Goal: Task Accomplishment & Management: Manage account settings

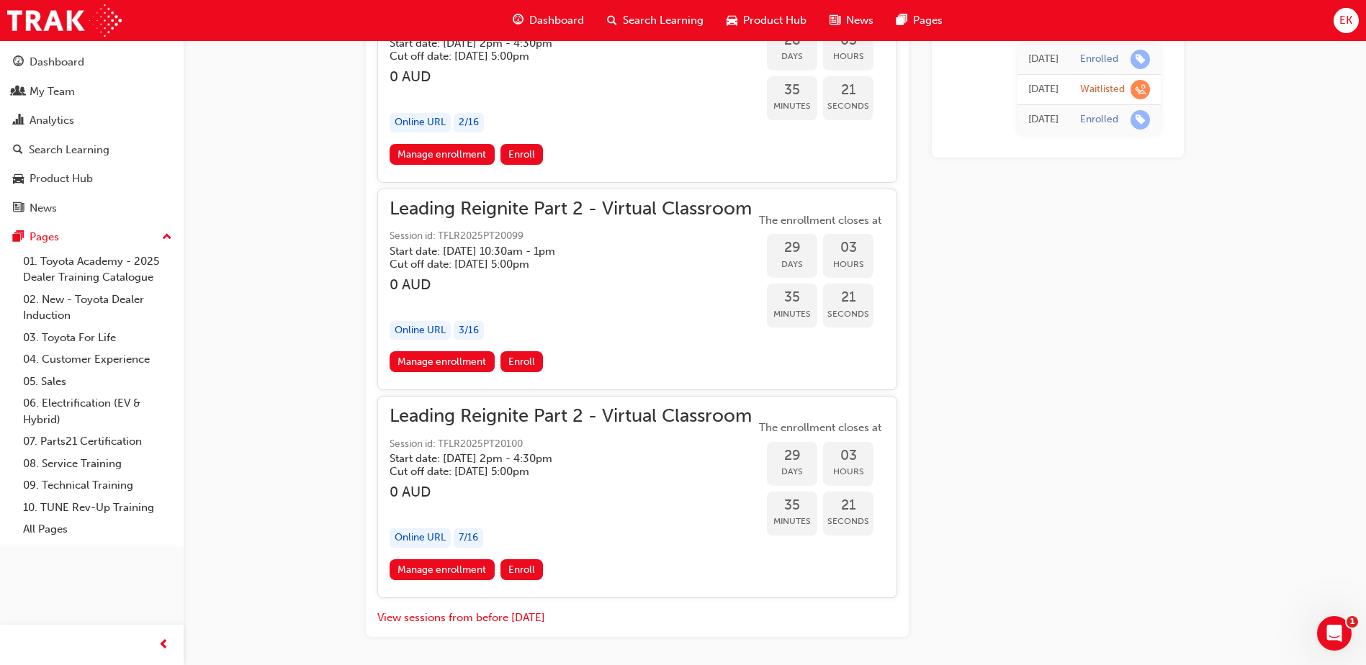
scroll to position [7232, 0]
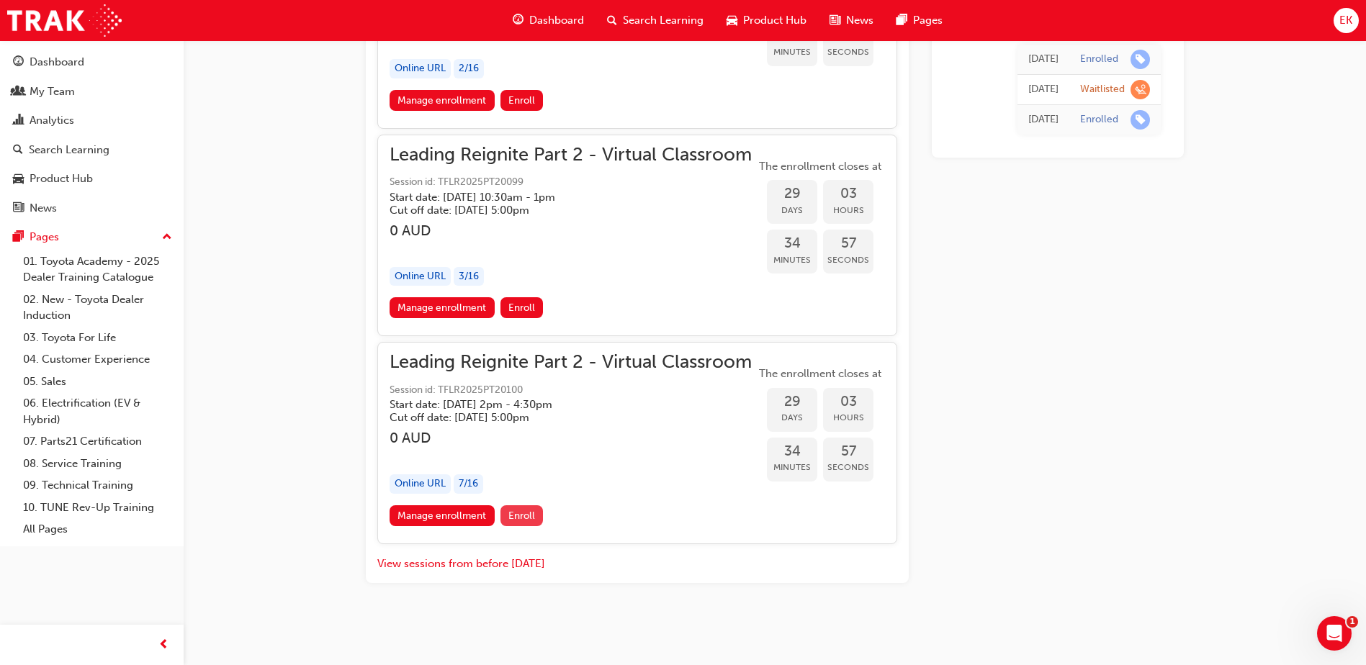
click at [518, 510] on span "Enroll" at bounding box center [521, 516] width 27 height 12
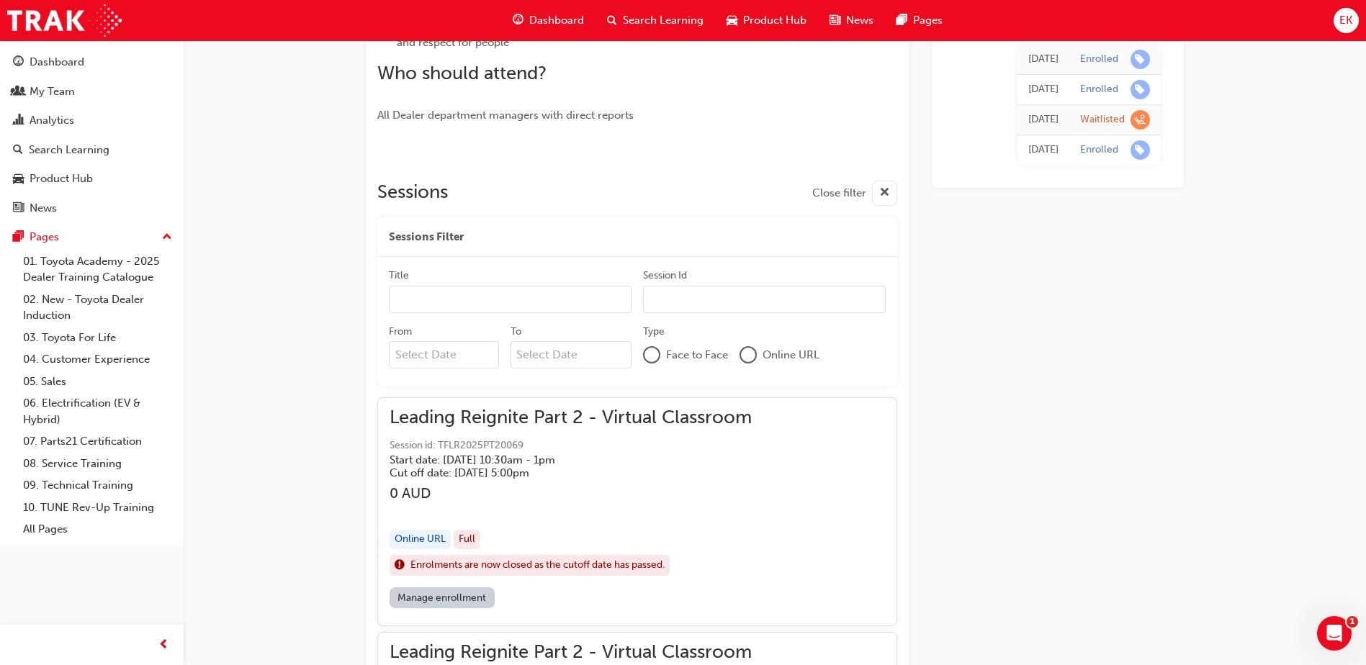
scroll to position [695, 0]
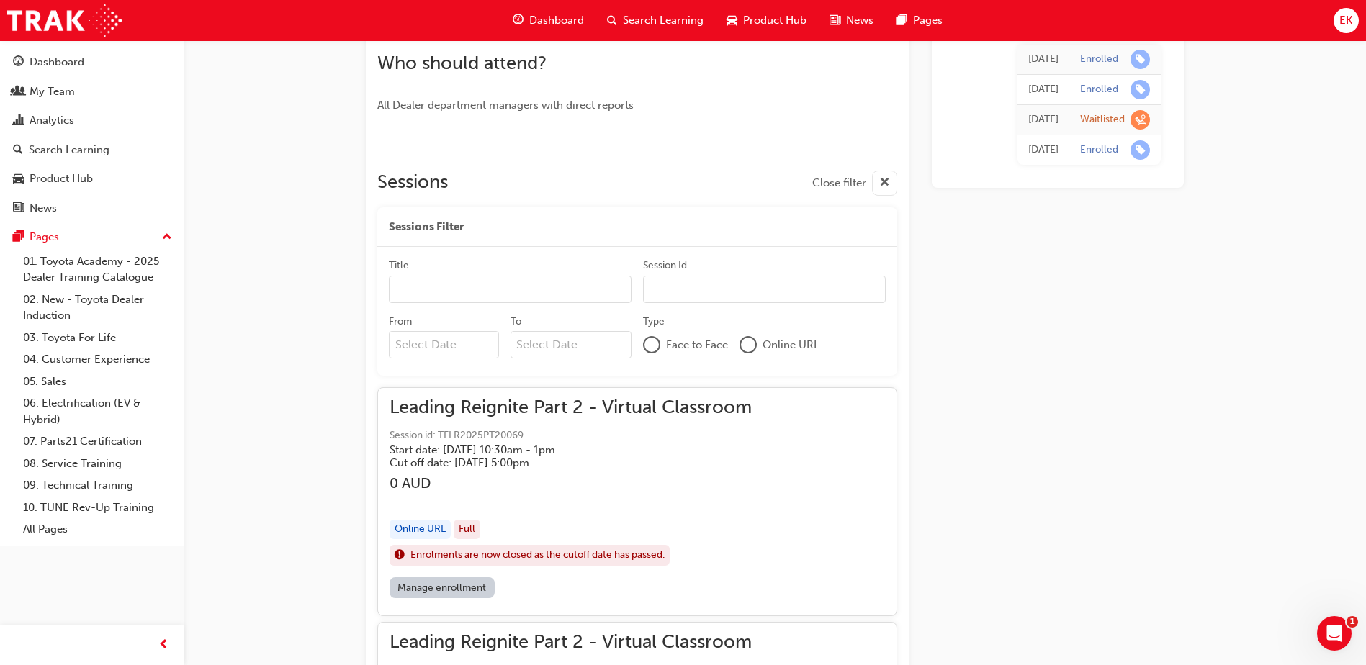
click at [742, 345] on div at bounding box center [748, 345] width 14 height 14
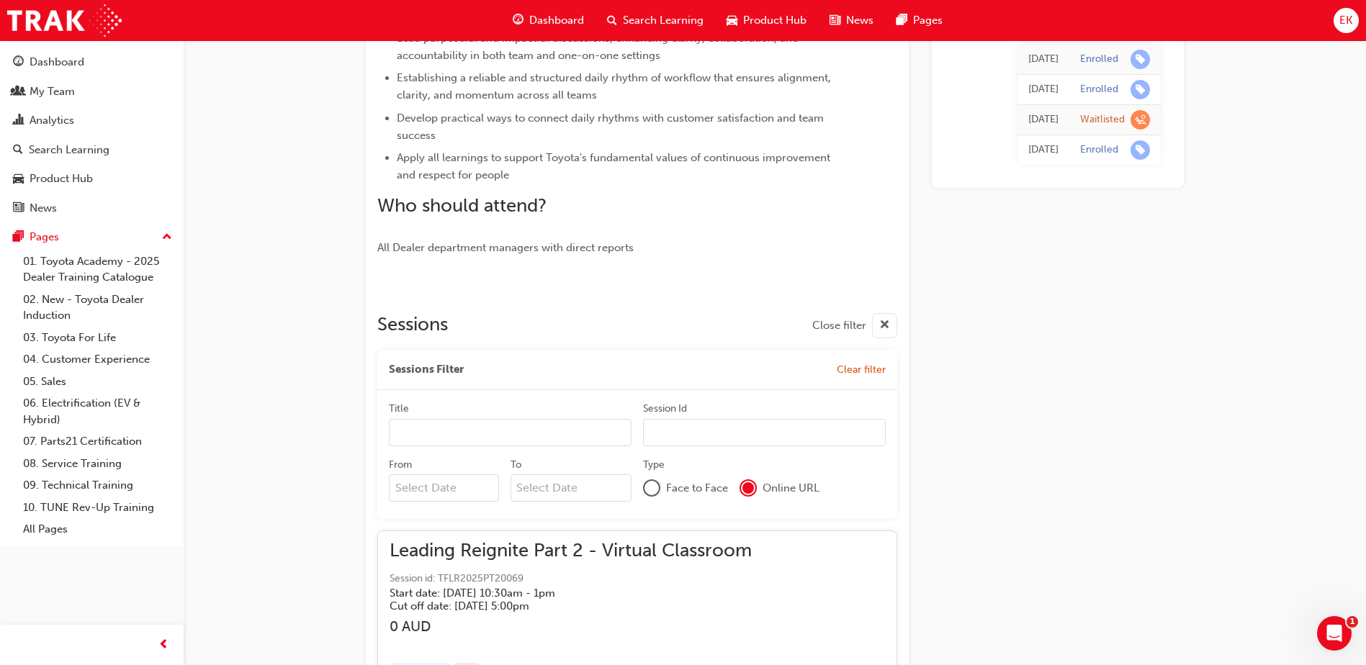
scroll to position [551, 0]
click at [493, 433] on input "Title" at bounding box center [510, 434] width 243 height 27
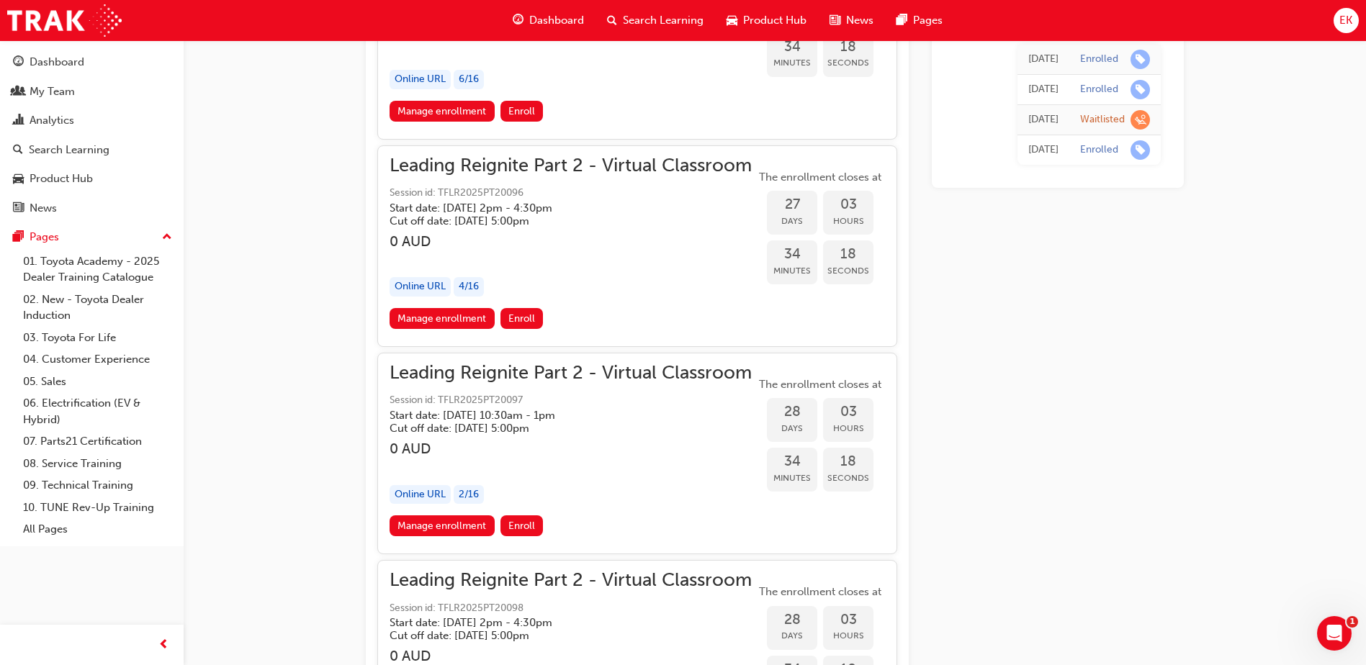
scroll to position [7175, 0]
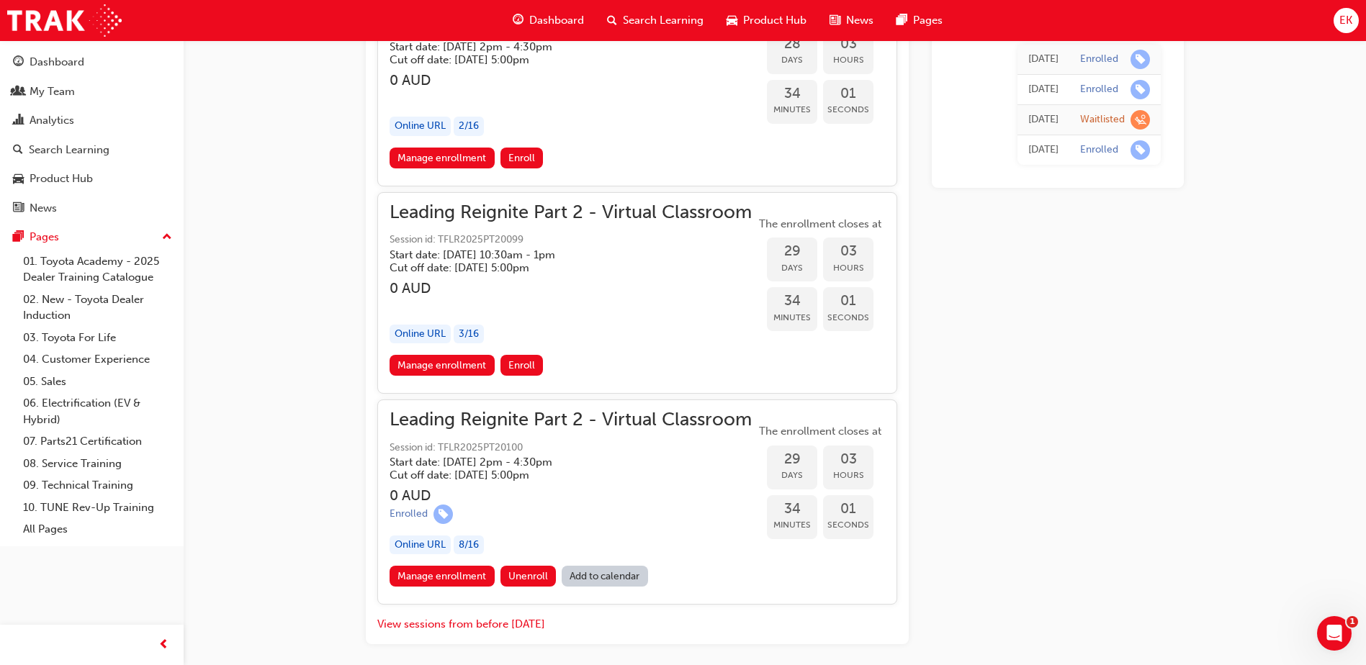
drag, startPoint x: 443, startPoint y: 446, endPoint x: 536, endPoint y: 444, distance: 93.6
click at [536, 444] on span "Session id: TFLR2025PT20100" at bounding box center [571, 448] width 362 height 17
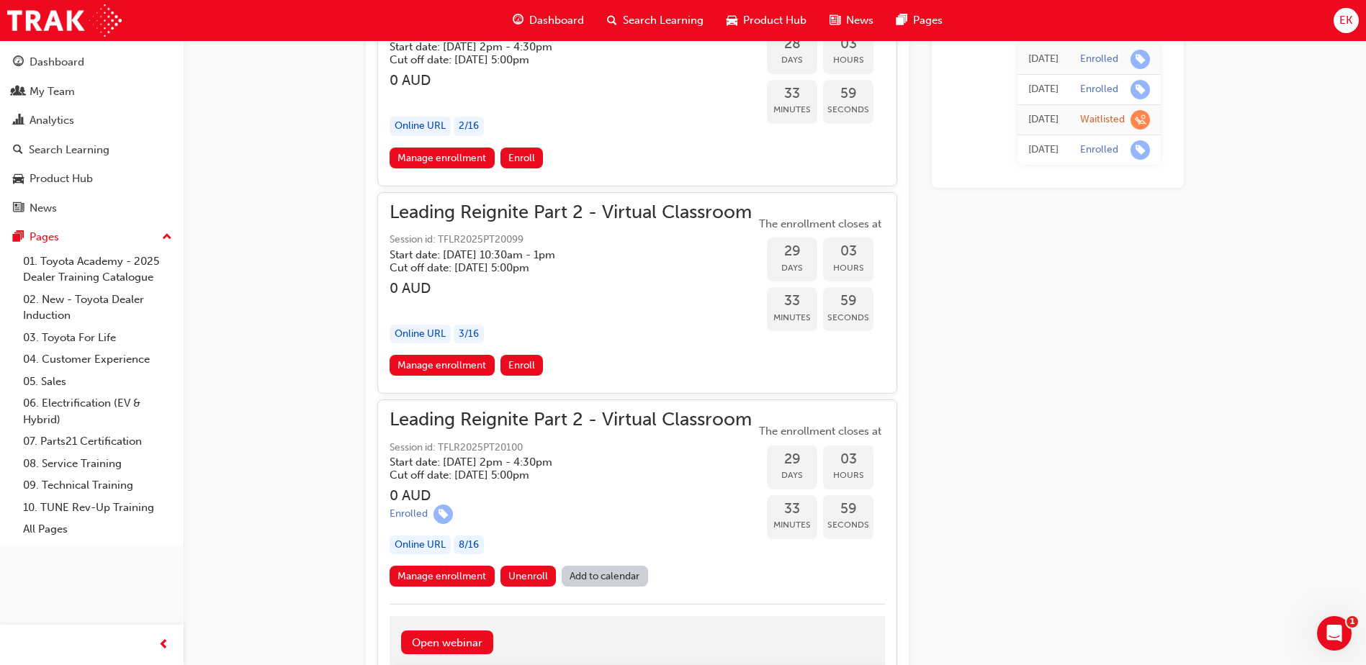
click at [520, 447] on span "Session id: TFLR2025PT20100" at bounding box center [571, 448] width 362 height 17
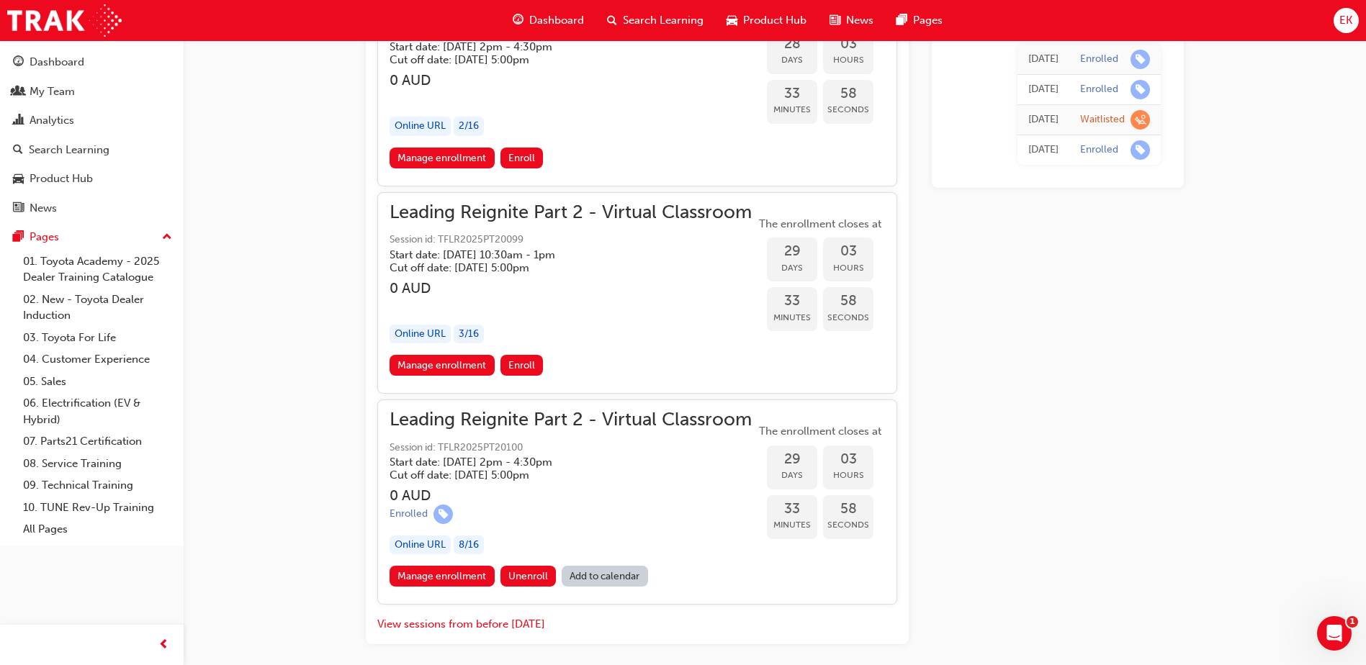
click at [527, 447] on span "Session id: TFLR2025PT20100" at bounding box center [571, 448] width 362 height 17
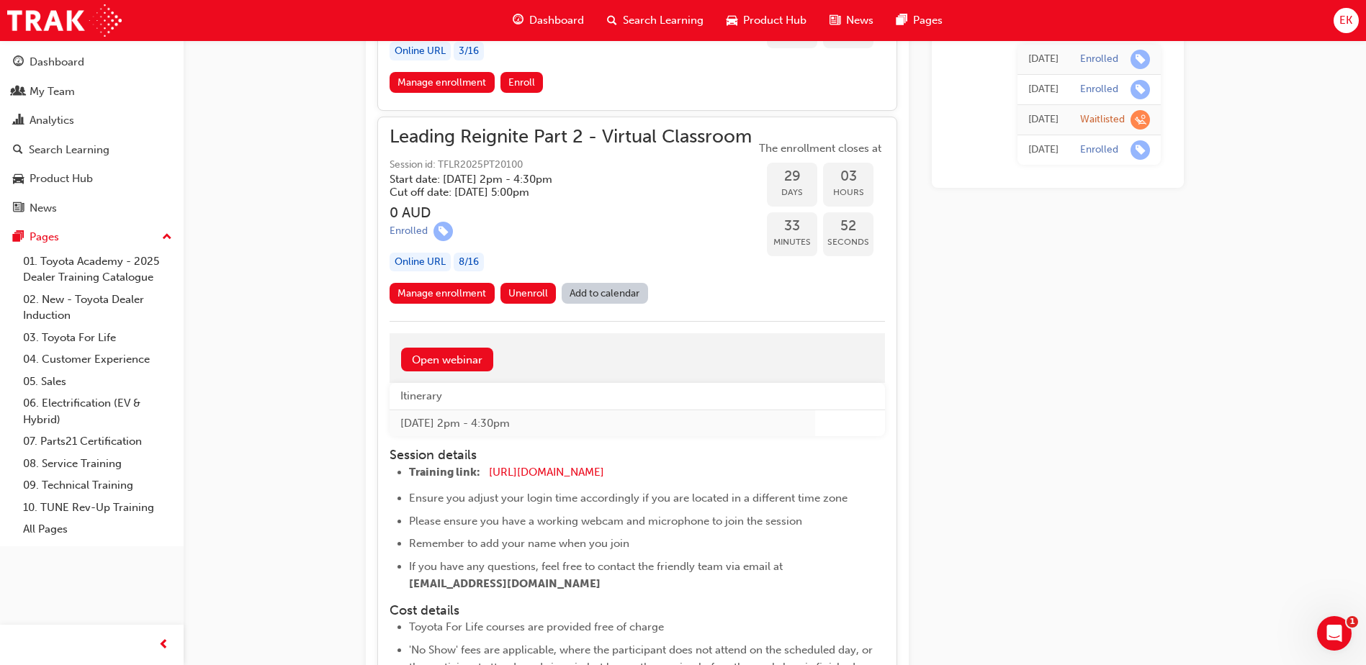
scroll to position [7429, 0]
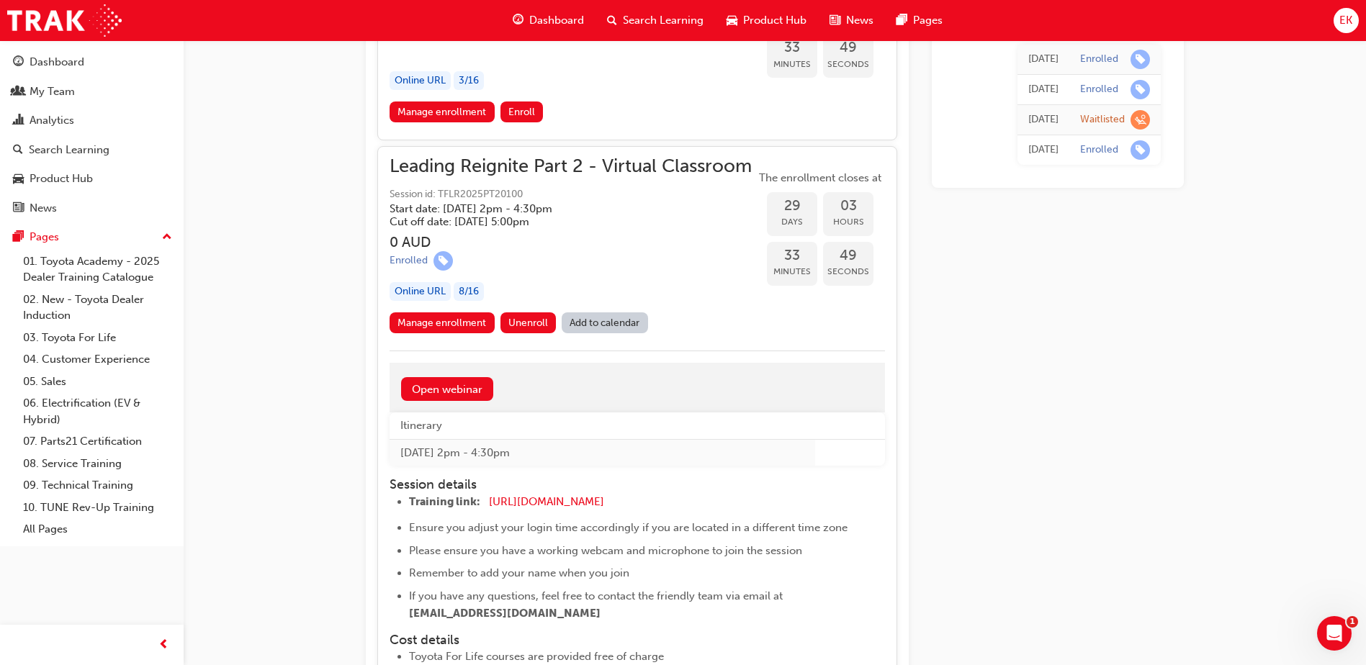
drag, startPoint x: 438, startPoint y: 192, endPoint x: 477, endPoint y: 198, distance: 40.0
click at [469, 198] on span "Session id: TFLR2025PT20100" at bounding box center [571, 194] width 362 height 17
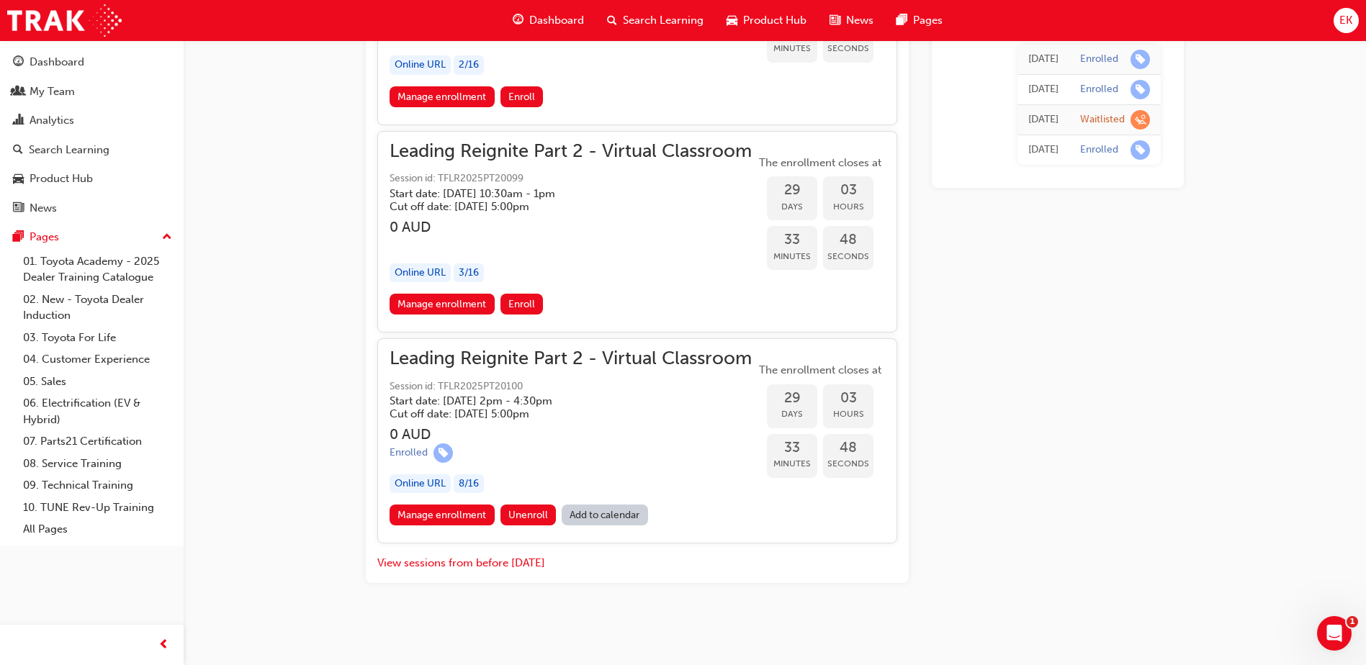
drag, startPoint x: 528, startPoint y: 181, endPoint x: 483, endPoint y: 181, distance: 44.6
click at [483, 181] on span "Session id: TFLR2025PT20099" at bounding box center [571, 179] width 362 height 17
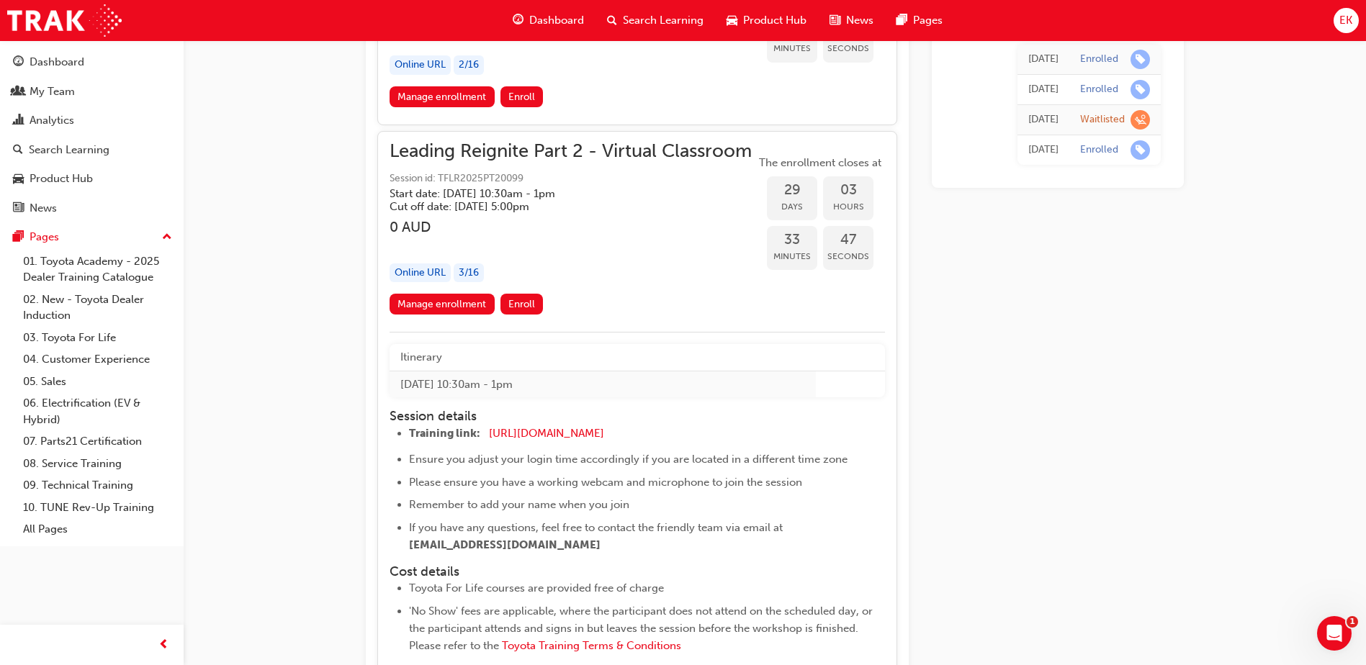
click at [483, 179] on span "Session id: TFLR2025PT20099" at bounding box center [571, 179] width 362 height 17
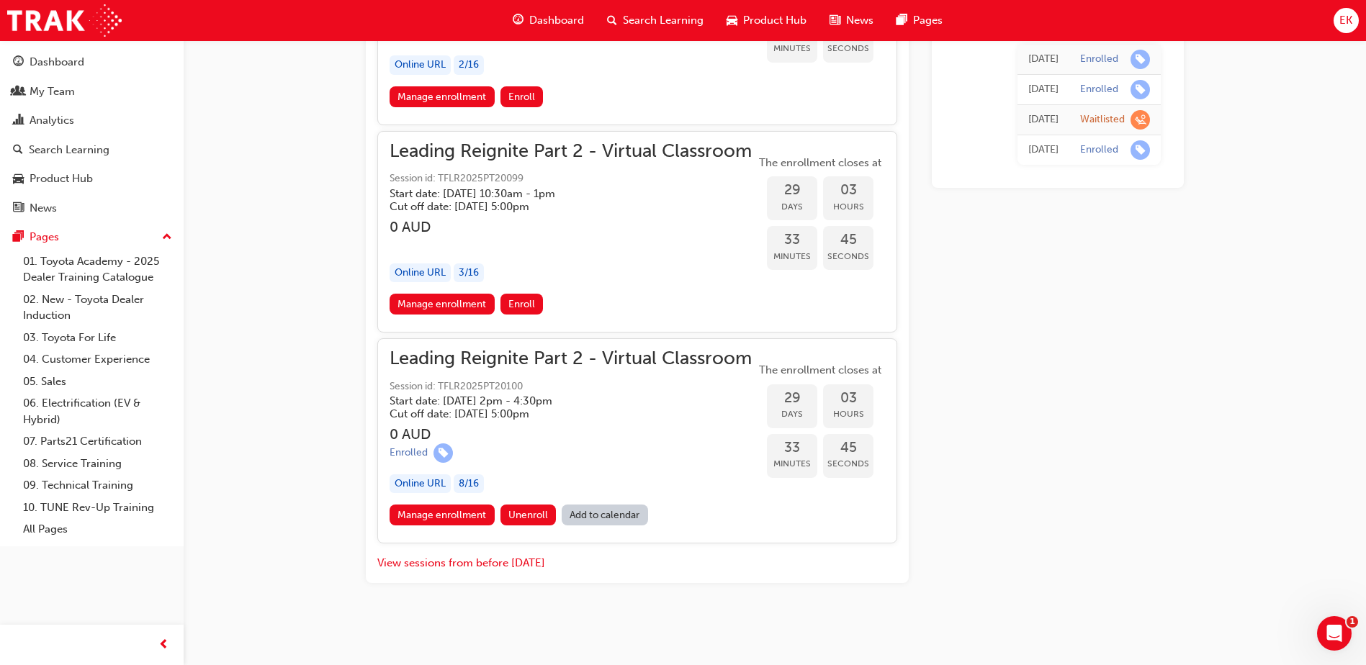
drag, startPoint x: 483, startPoint y: 179, endPoint x: 514, endPoint y: 178, distance: 31.0
drag, startPoint x: 514, startPoint y: 178, endPoint x: 474, endPoint y: 181, distance: 40.5
click at [474, 181] on span "Session id: TFLR2025PT20099" at bounding box center [571, 179] width 362 height 17
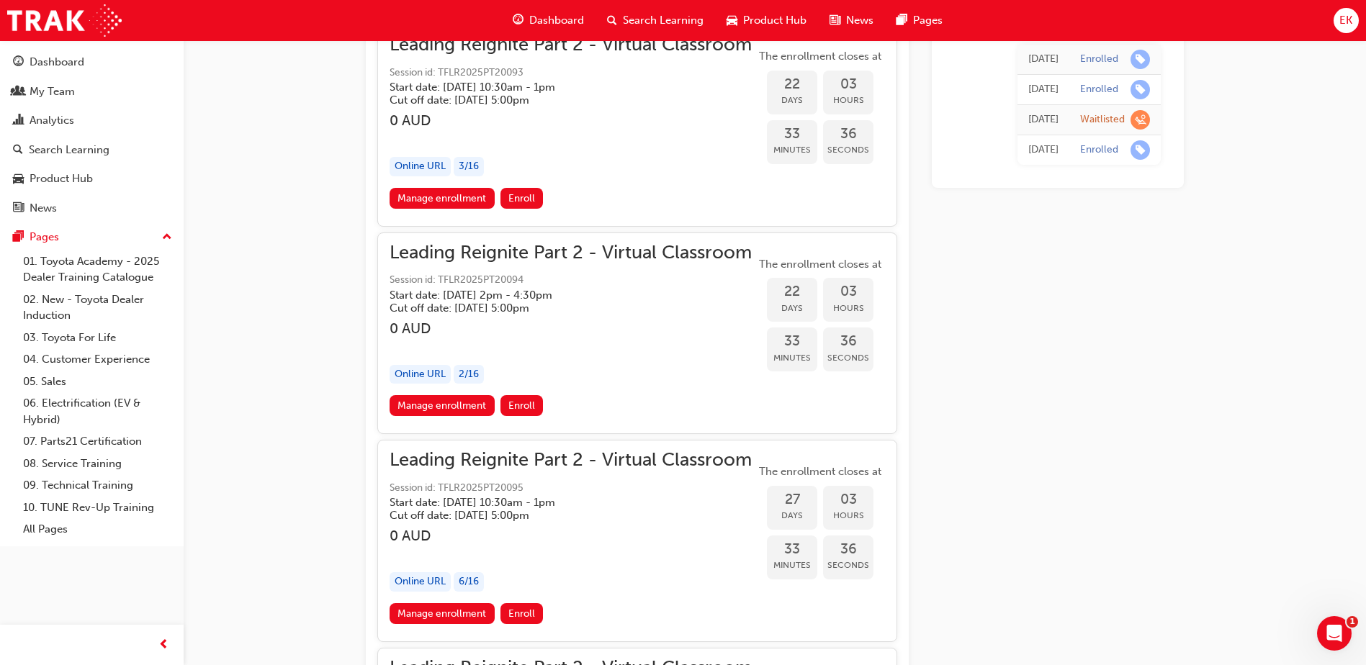
scroll to position [6012, 0]
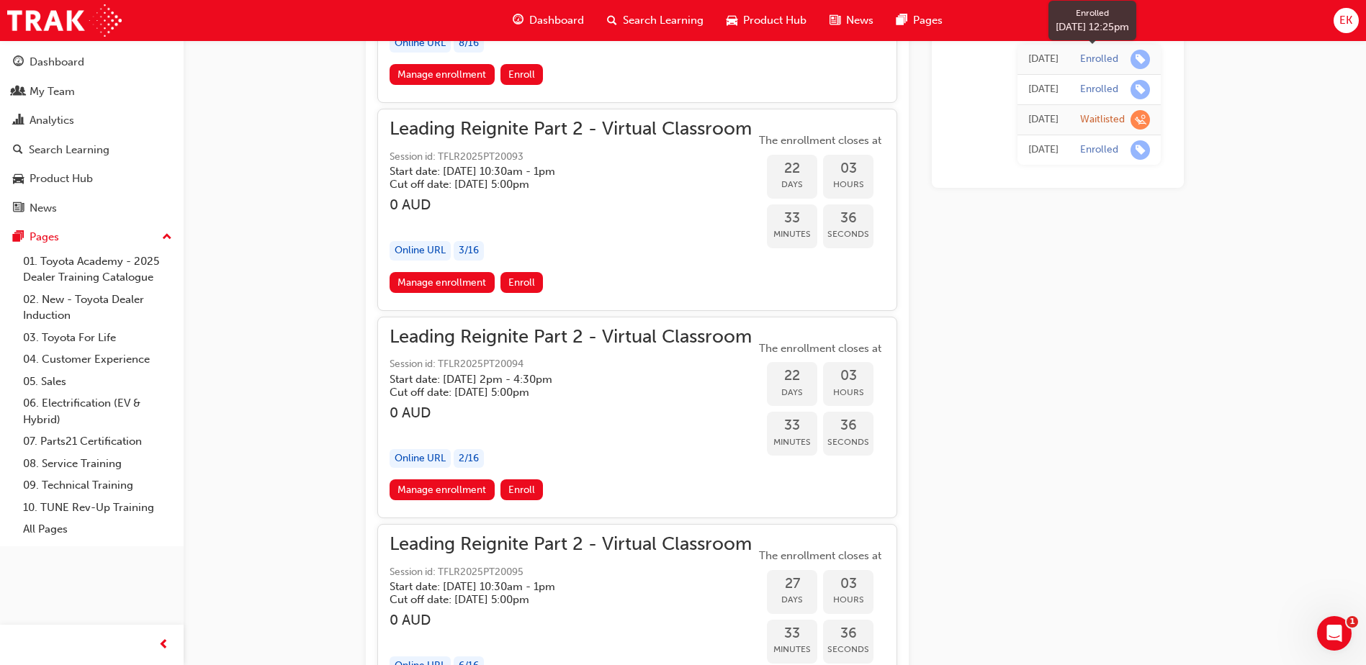
click at [1138, 59] on span "learningRecordVerb_ENROLL-icon" at bounding box center [1139, 59] width 19 height 19
click at [1108, 59] on div "Enrolled" at bounding box center [1099, 60] width 38 height 14
click at [1028, 62] on div "[DATE]" at bounding box center [1043, 59] width 30 height 17
click at [1107, 61] on div "Enrolled" at bounding box center [1099, 60] width 38 height 14
click at [1143, 60] on span "learningRecordVerb_ENROLL-icon" at bounding box center [1139, 59] width 19 height 19
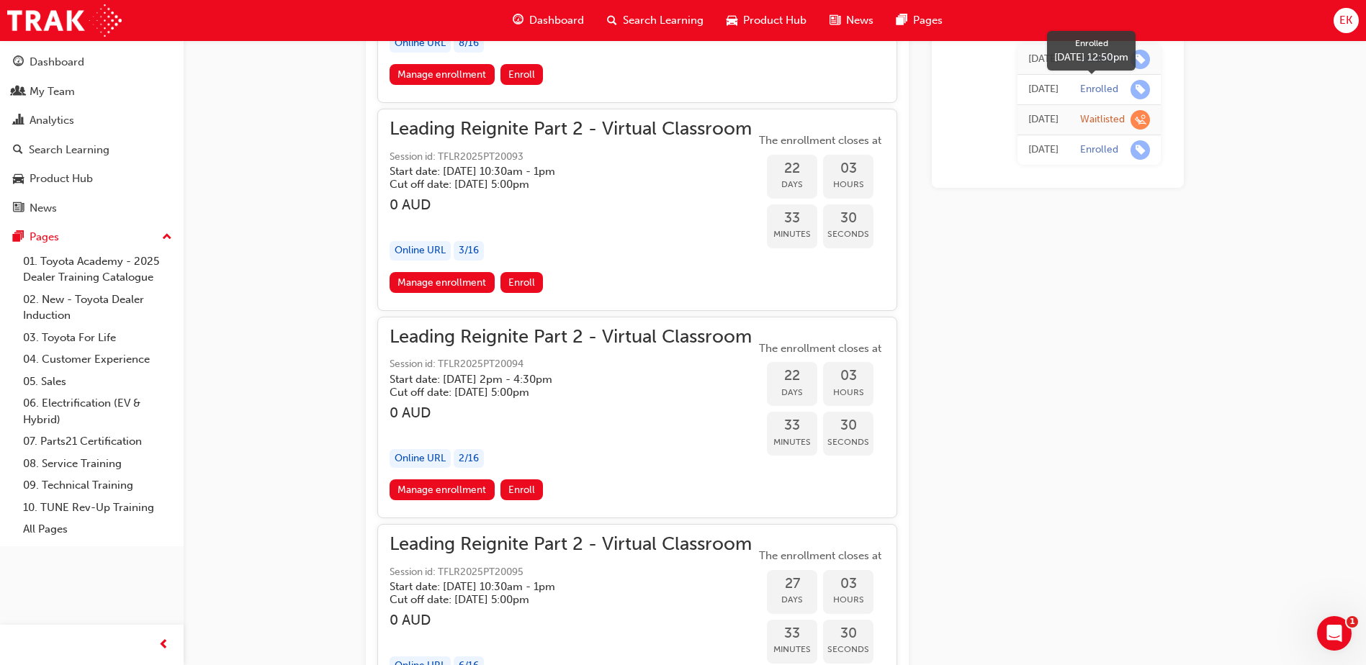
click at [1118, 90] on div "Enrolled" at bounding box center [1099, 90] width 38 height 14
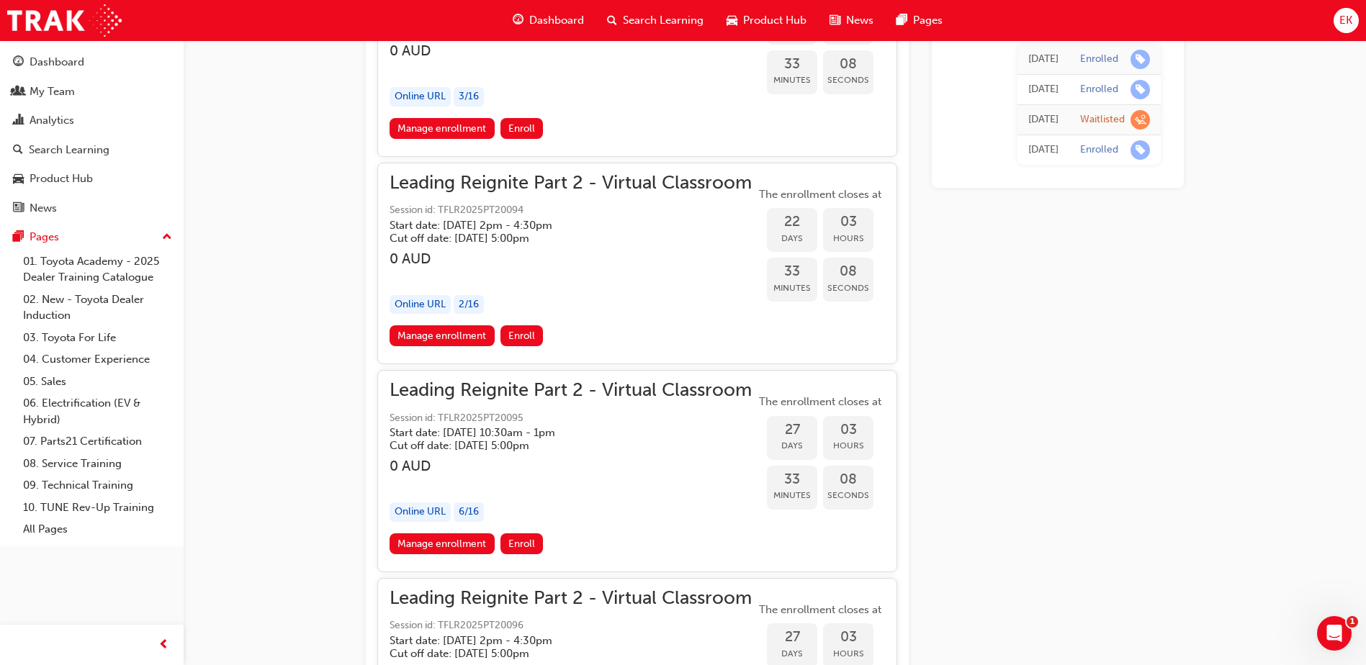
scroll to position [5940, 0]
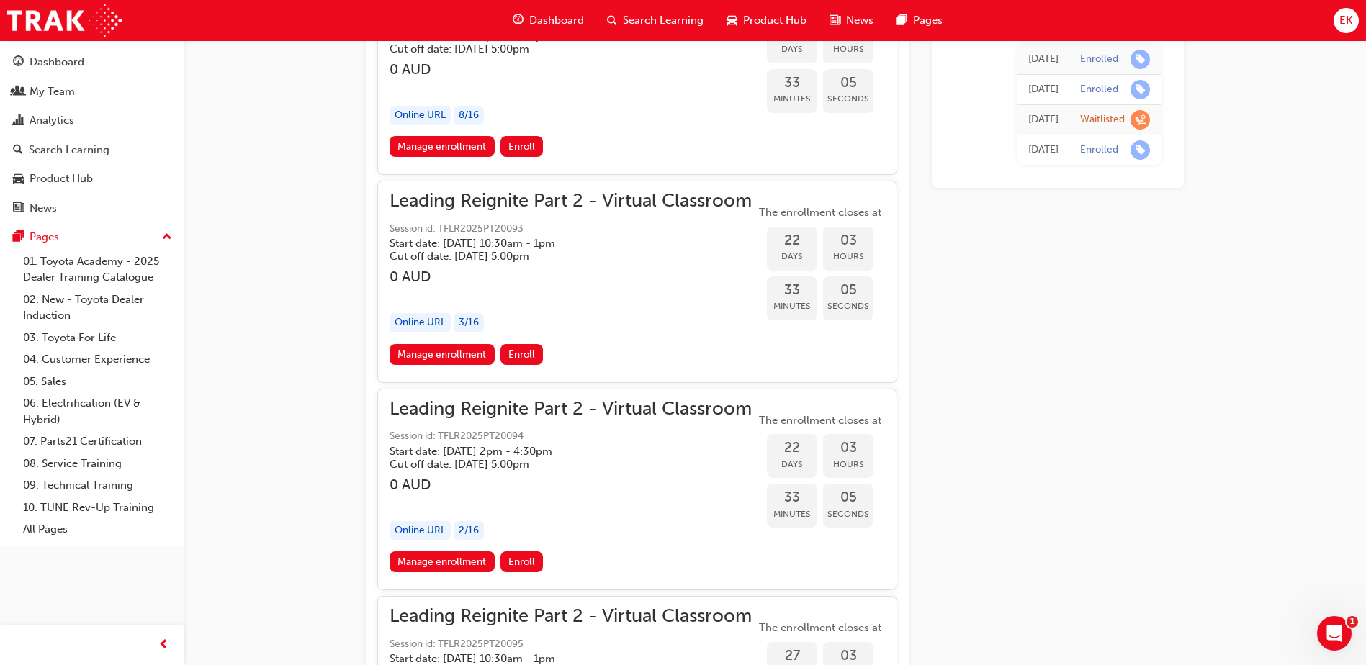
drag, startPoint x: 451, startPoint y: 227, endPoint x: 485, endPoint y: 228, distance: 33.8
click at [485, 228] on span "Session id: TFLR2025PT20093" at bounding box center [571, 229] width 362 height 17
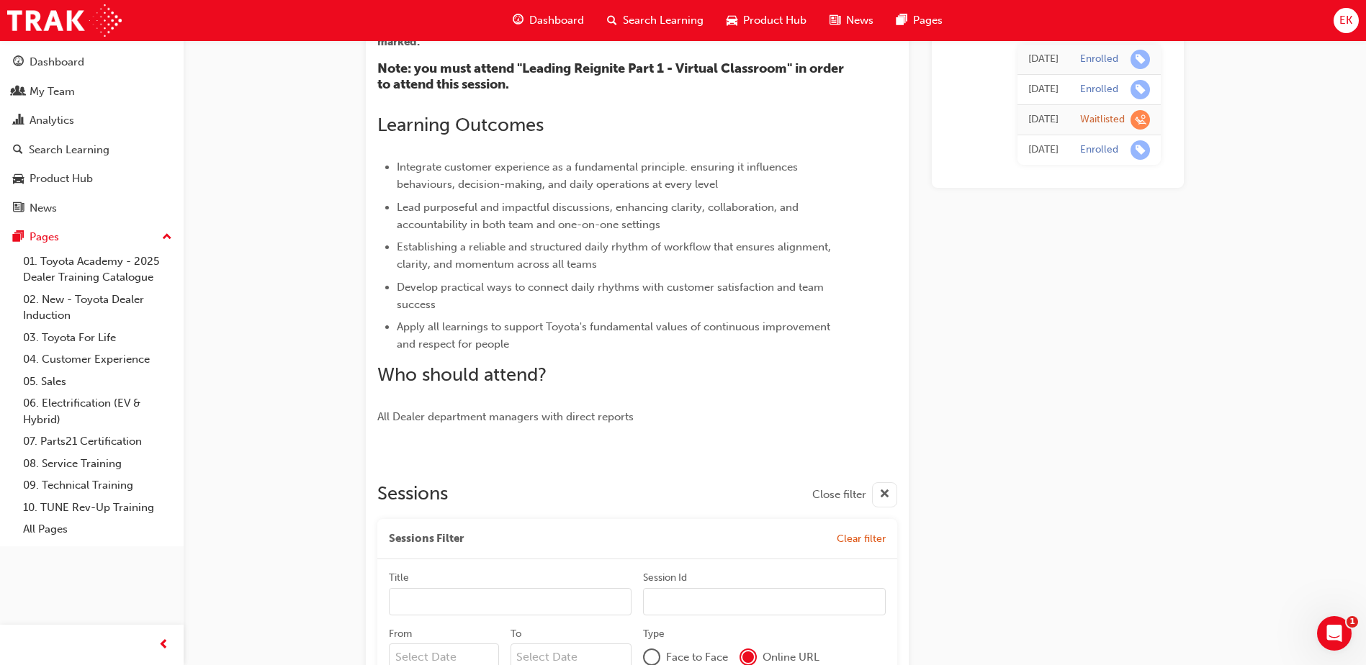
scroll to position [684, 0]
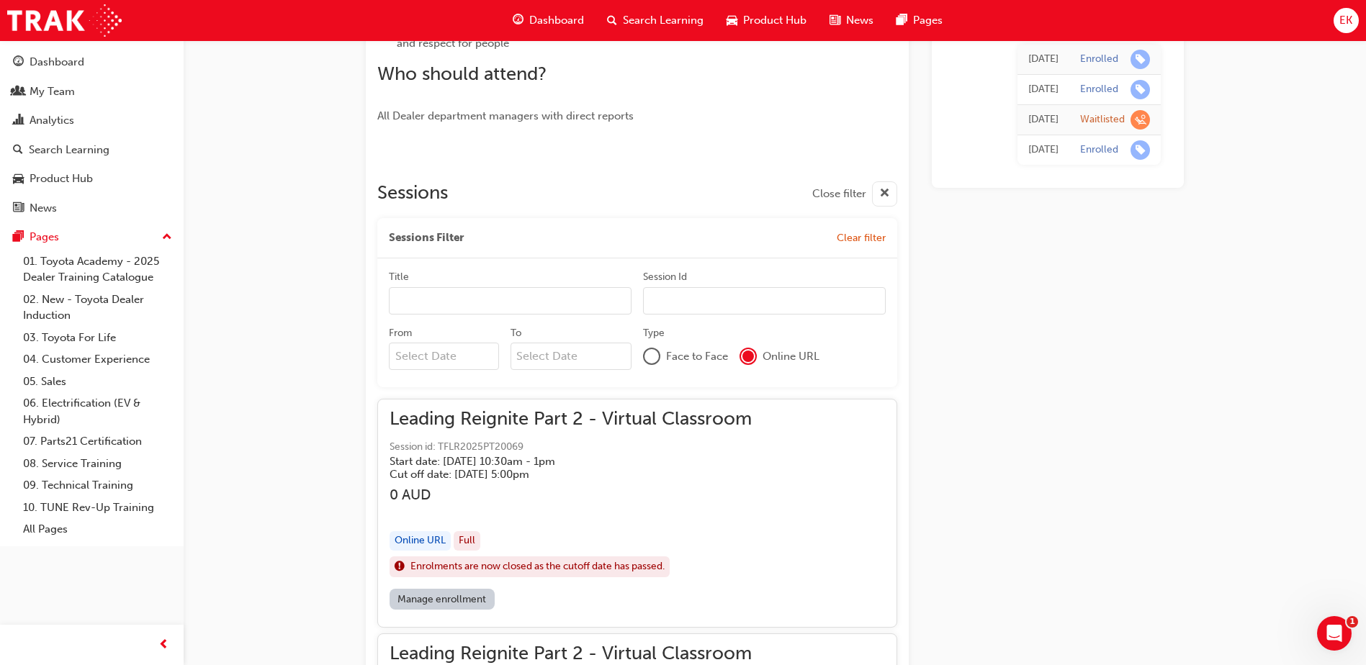
click at [459, 301] on input "Title" at bounding box center [510, 300] width 243 height 27
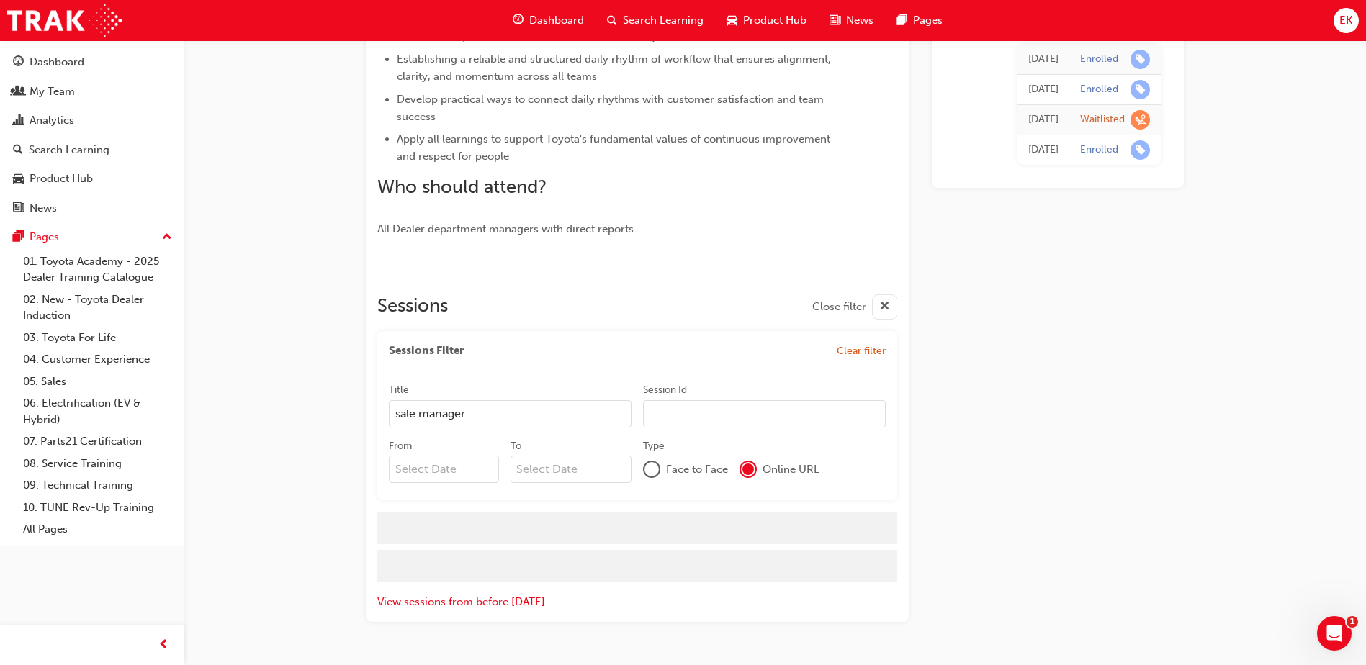
scroll to position [571, 0]
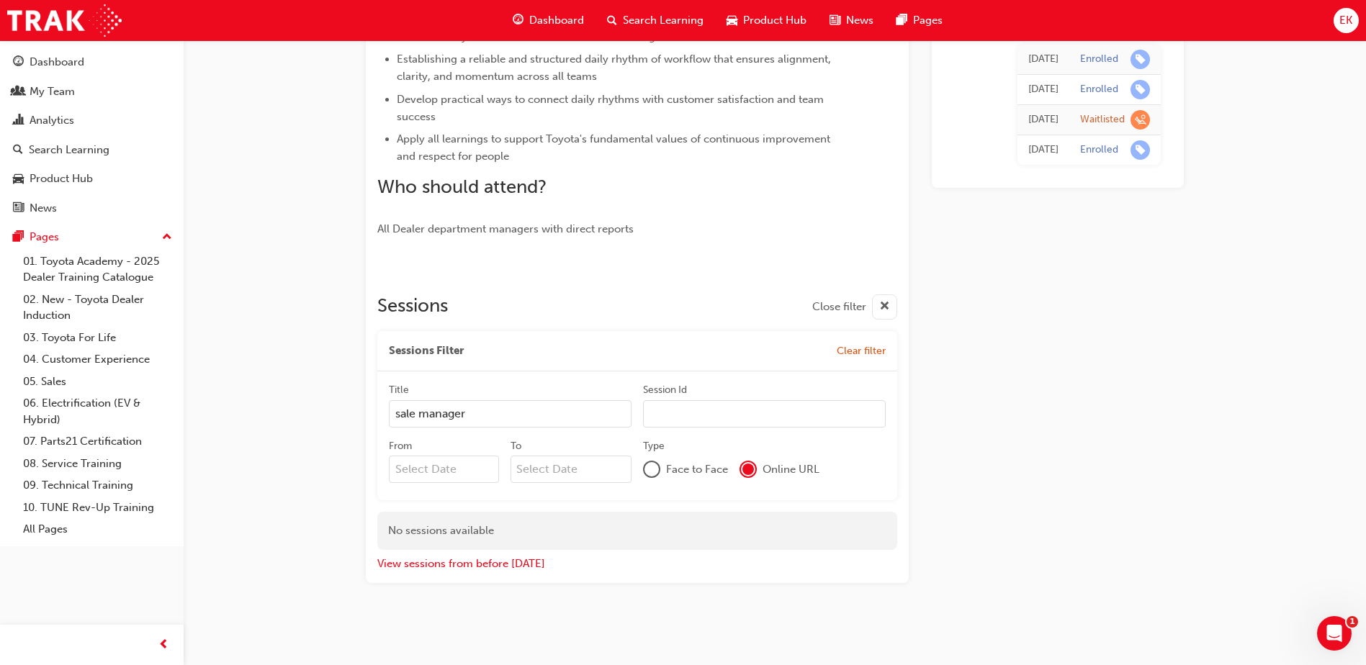
type input "sale manager"
click at [672, 411] on input "Session Id" at bounding box center [764, 413] width 243 height 27
click at [479, 465] on input "From Previous Month Next Month [DATE] Su Mo Tu We Th Fr Sa 31 1 2 3 4 5 6 7 8 9…" at bounding box center [444, 469] width 110 height 27
click at [537, 505] on span "Next Month" at bounding box center [537, 503] width 0 height 17
click at [473, 598] on div "15" at bounding box center [471, 594] width 19 height 19
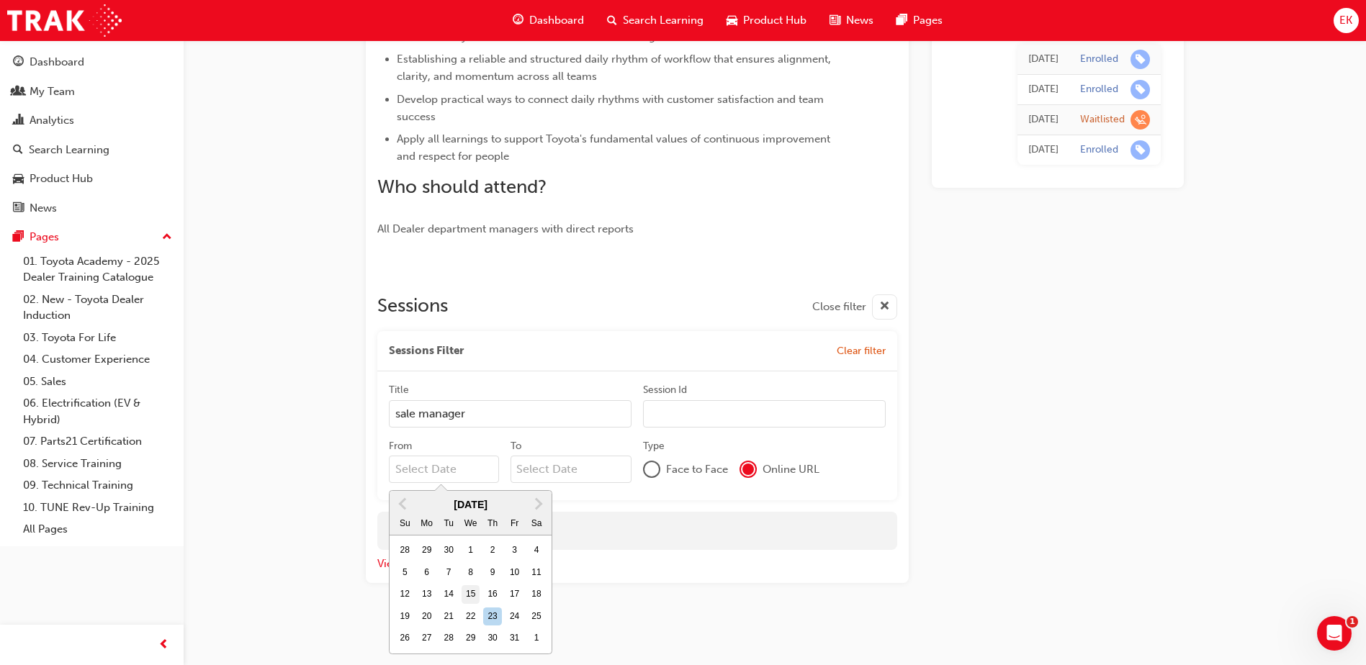
click at [473, 483] on input "From [DATE] Previous Month Next Month [DATE] Su Mo Tu We Th Fr Sa 28 29 30 1 2 …" at bounding box center [444, 469] width 110 height 27
click at [491, 593] on div "16" at bounding box center [492, 594] width 19 height 19
click at [491, 483] on input "[DATE]" at bounding box center [444, 469] width 110 height 27
click at [477, 594] on div "15" at bounding box center [471, 594] width 19 height 19
click at [477, 483] on input "[DATE]" at bounding box center [444, 469] width 110 height 27
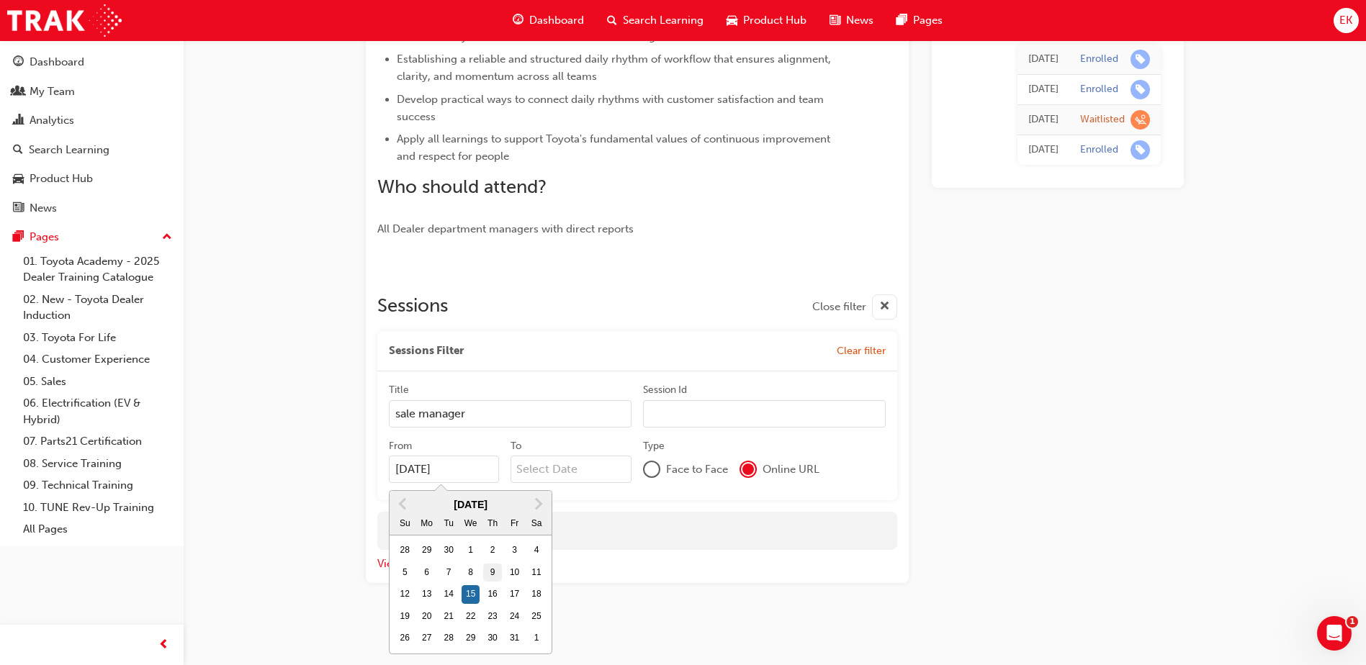
click at [489, 577] on div "9" at bounding box center [492, 573] width 19 height 19
click at [489, 483] on input "[DATE]" at bounding box center [444, 469] width 110 height 27
click at [477, 577] on div "8" at bounding box center [471, 573] width 19 height 19
click at [477, 483] on input "[DATE]" at bounding box center [444, 469] width 110 height 27
click at [500, 576] on div "9" at bounding box center [492, 573] width 19 height 19
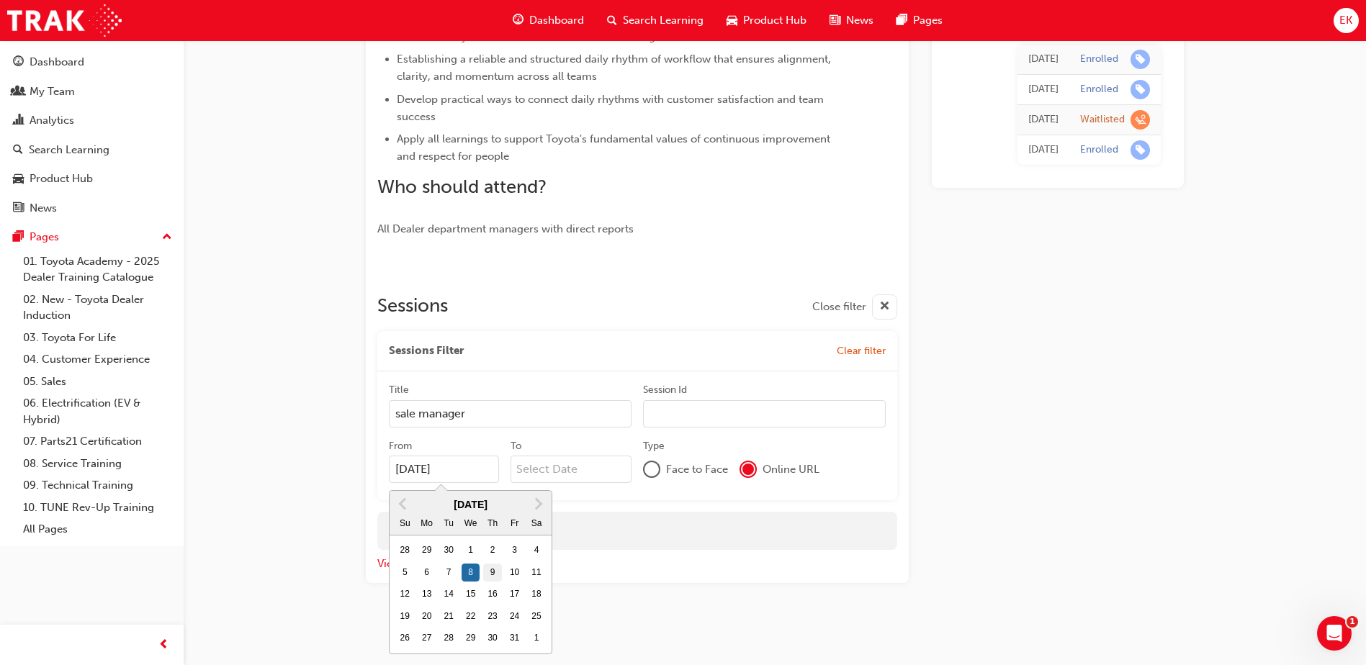
click at [499, 483] on input "[DATE]" at bounding box center [444, 469] width 110 height 27
click at [500, 556] on div "2" at bounding box center [492, 550] width 19 height 19
click at [499, 483] on input "[DATE]" at bounding box center [444, 469] width 110 height 27
click at [1035, 598] on div "Leading Reignite Part 2 - Virtual Classroom Instructor led Stream: TFL TFLR2025…" at bounding box center [775, 60] width 864 height 1137
click at [485, 474] on input "[DATE]" at bounding box center [444, 469] width 110 height 27
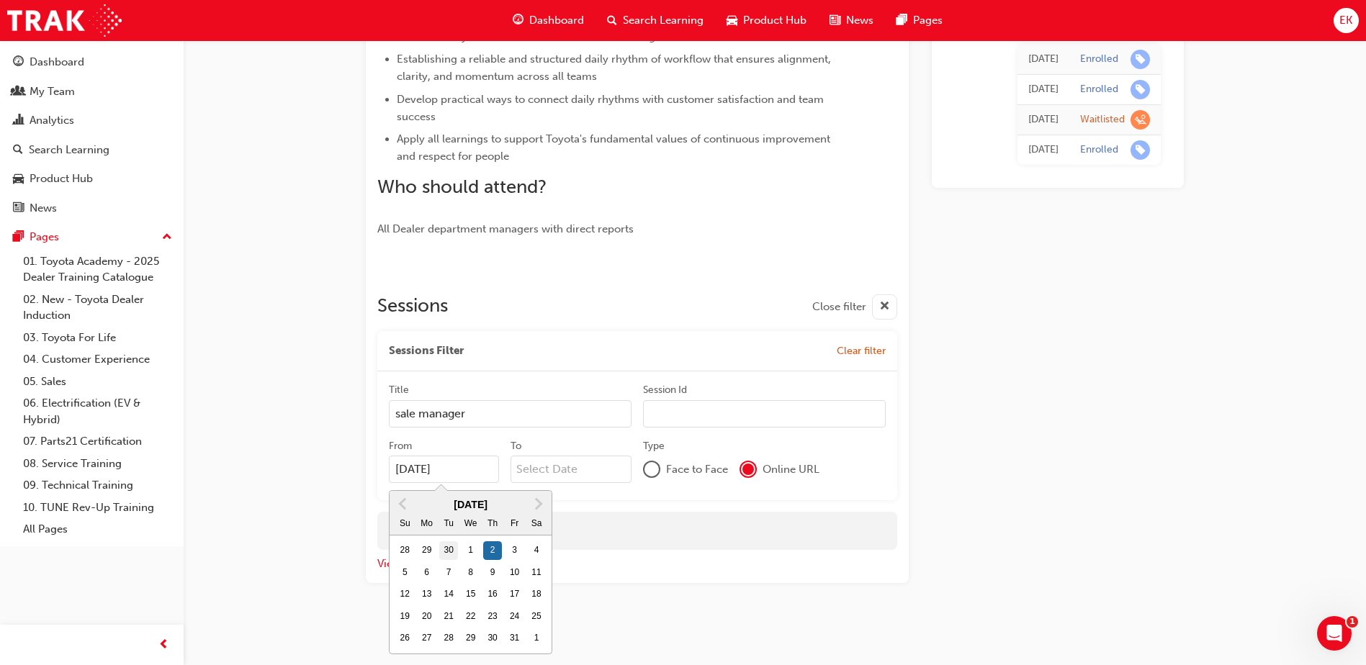
click at [454, 551] on div "30" at bounding box center [448, 550] width 19 height 19
click at [454, 483] on input "[DATE]" at bounding box center [444, 469] width 110 height 27
drag, startPoint x: 459, startPoint y: 601, endPoint x: 468, endPoint y: 603, distance: 9.5
click at [459, 601] on div "14 15 16 17 18 19 20" at bounding box center [470, 595] width 153 height 22
click at [459, 483] on input "[DATE]" at bounding box center [444, 469] width 110 height 27
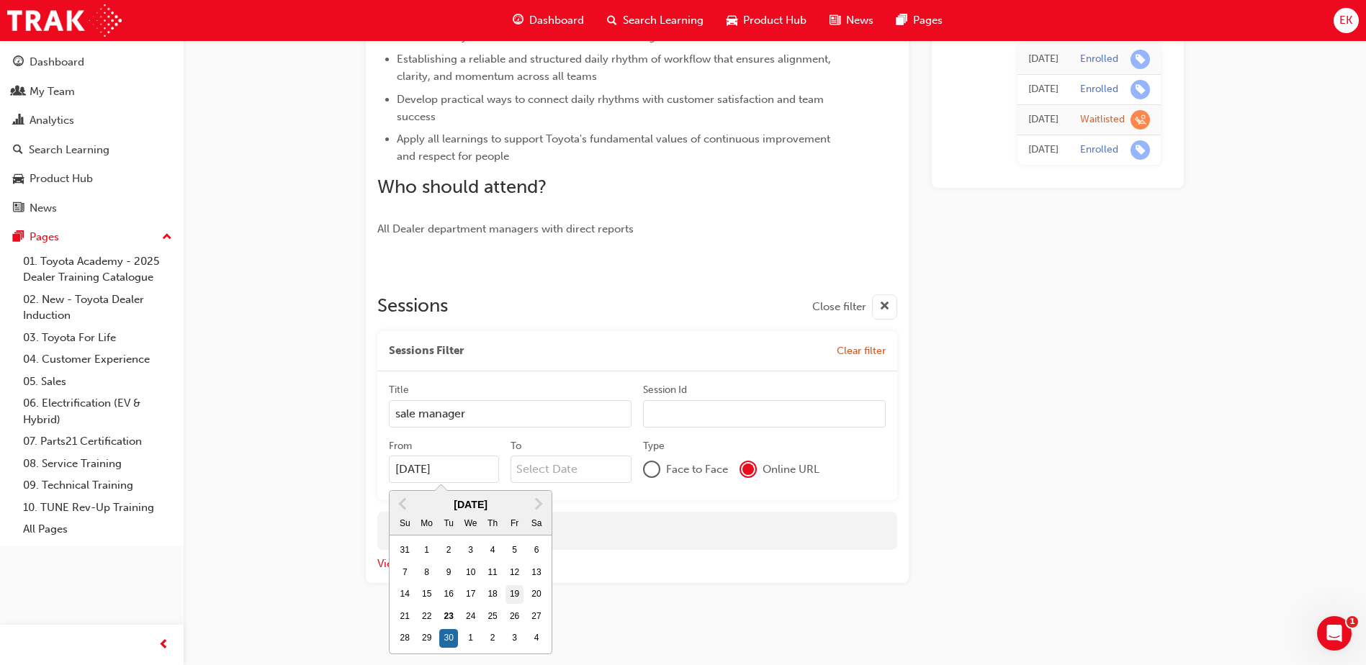
click at [508, 588] on div "19" at bounding box center [514, 594] width 19 height 19
click at [499, 483] on input "[DATE]" at bounding box center [444, 469] width 110 height 27
click at [515, 576] on div "12" at bounding box center [514, 573] width 19 height 19
click at [499, 483] on input "[DATE]" at bounding box center [444, 469] width 110 height 27
type input "[DATE]"
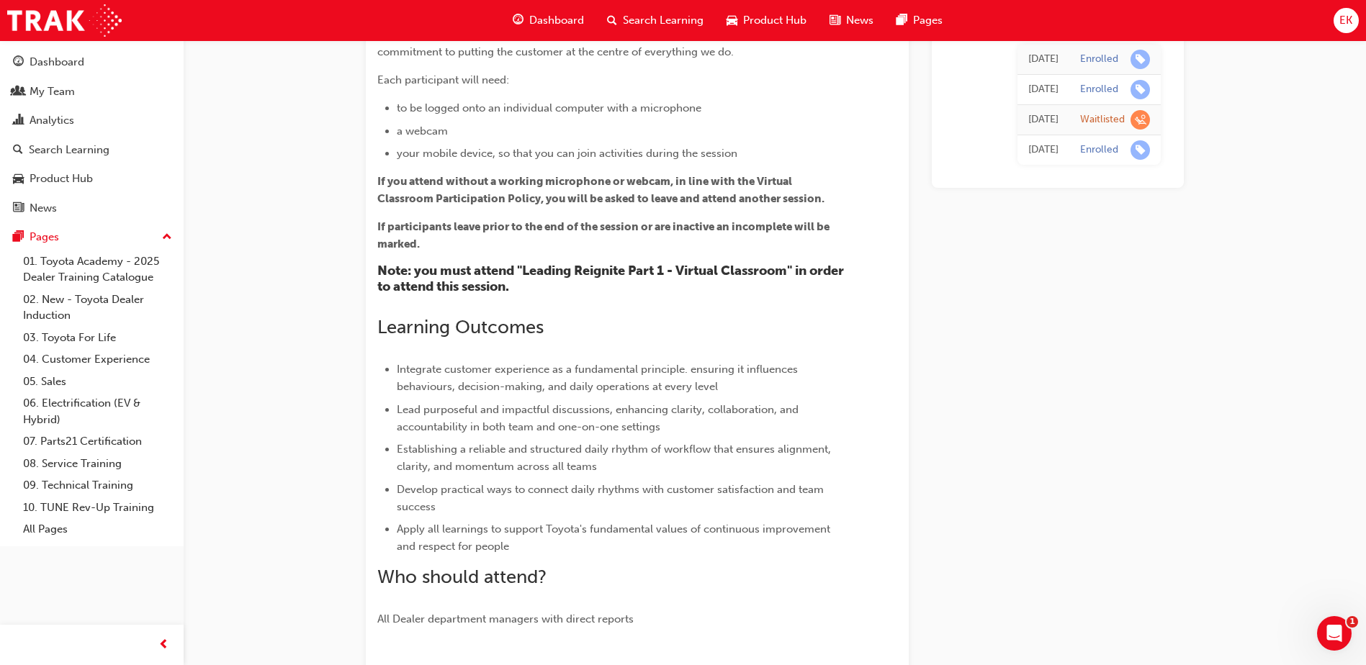
scroll to position [0, 0]
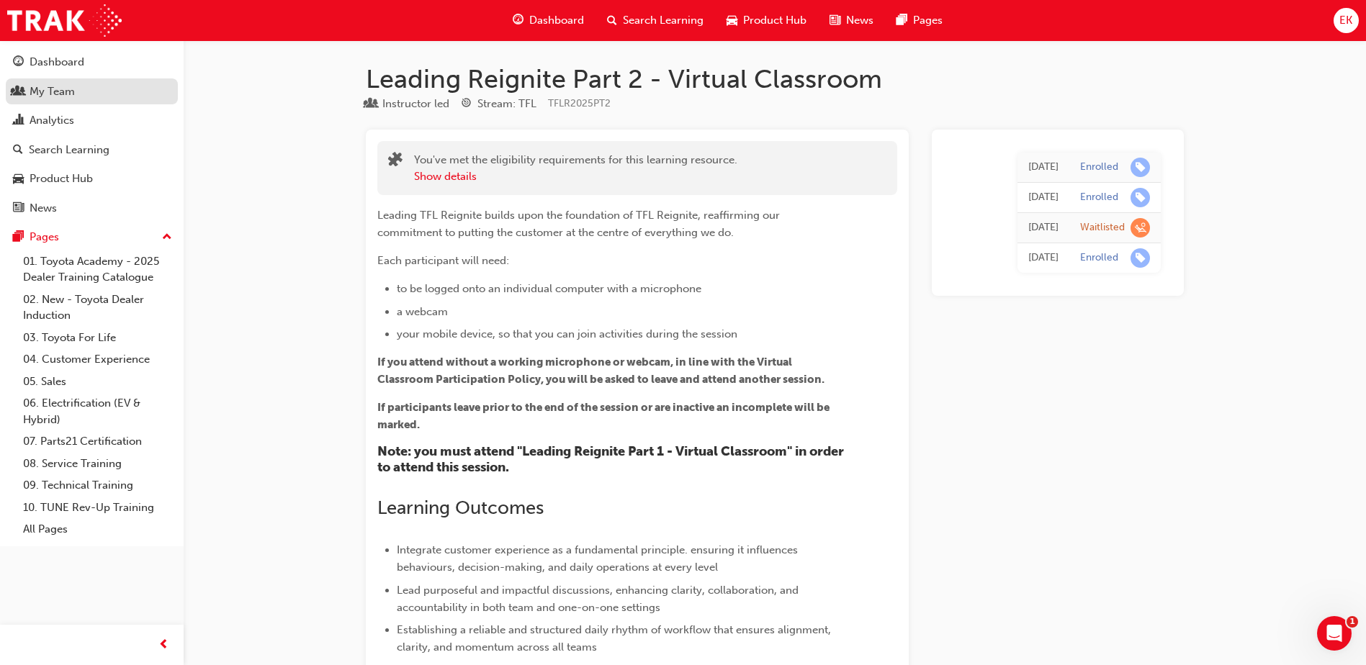
click at [53, 101] on link "My Team" at bounding box center [92, 91] width 172 height 27
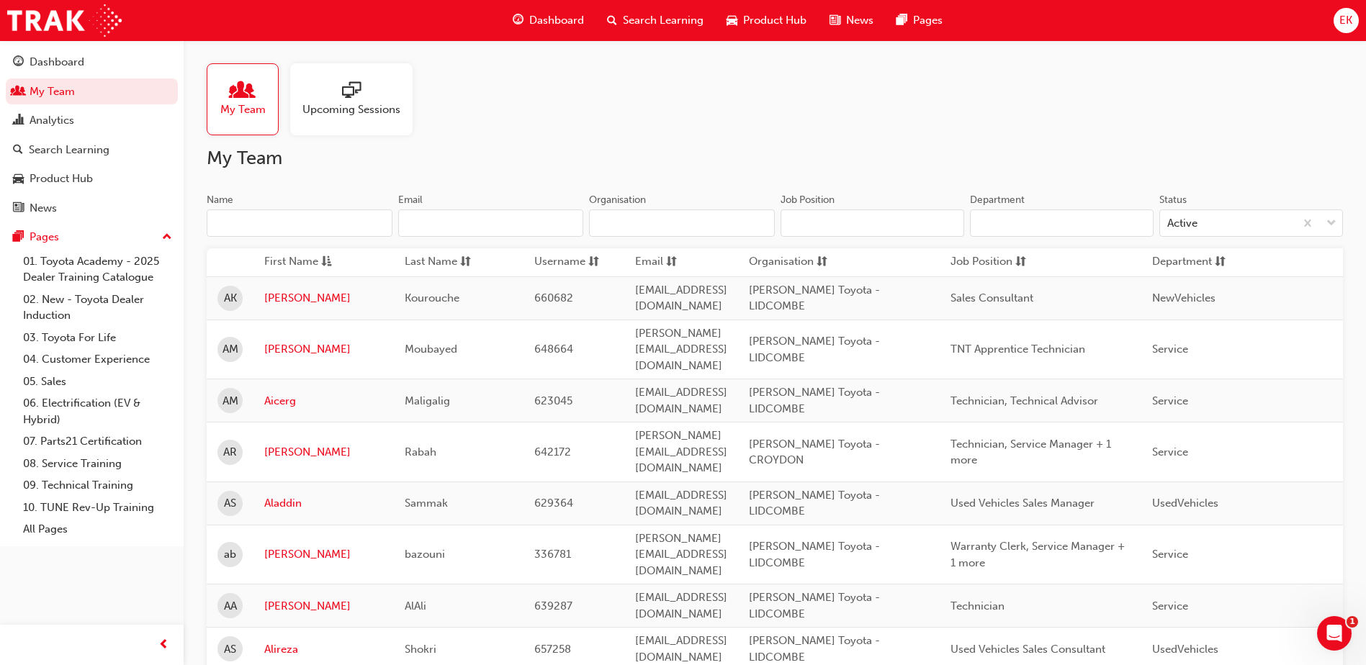
click at [329, 117] on div "Upcoming Sessions" at bounding box center [351, 99] width 122 height 72
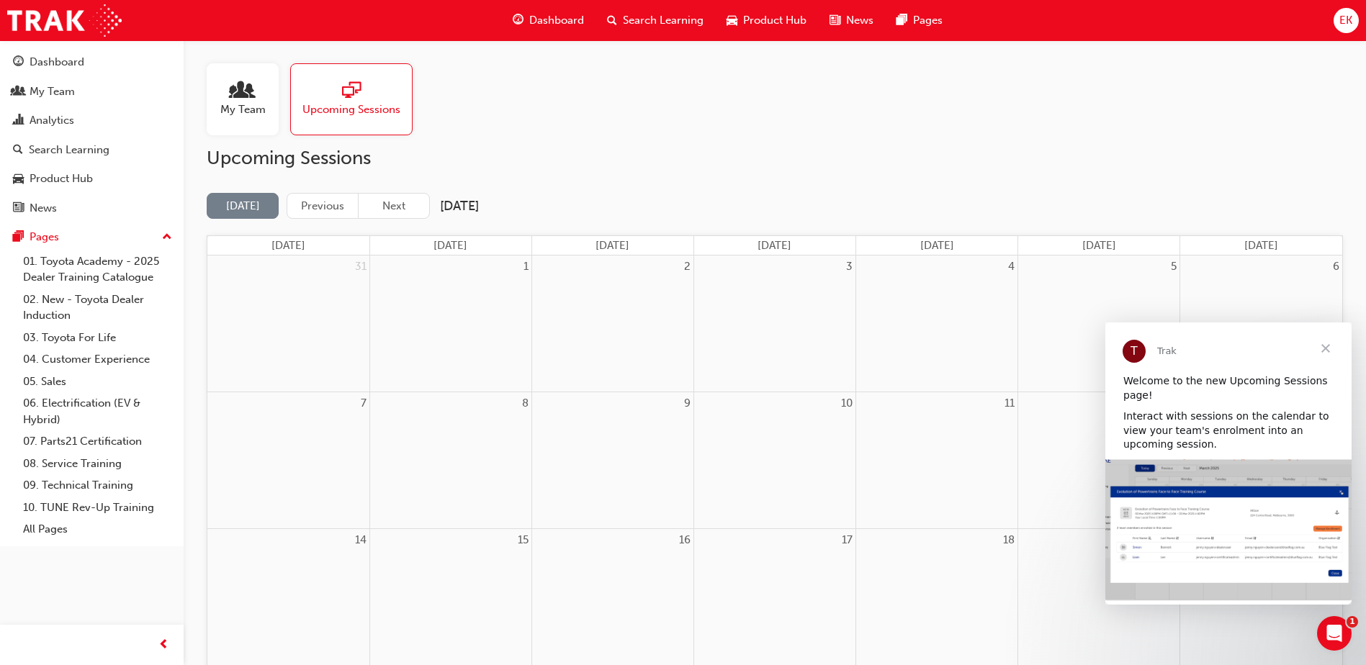
click at [1326, 346] on span "Close" at bounding box center [1326, 349] width 52 height 52
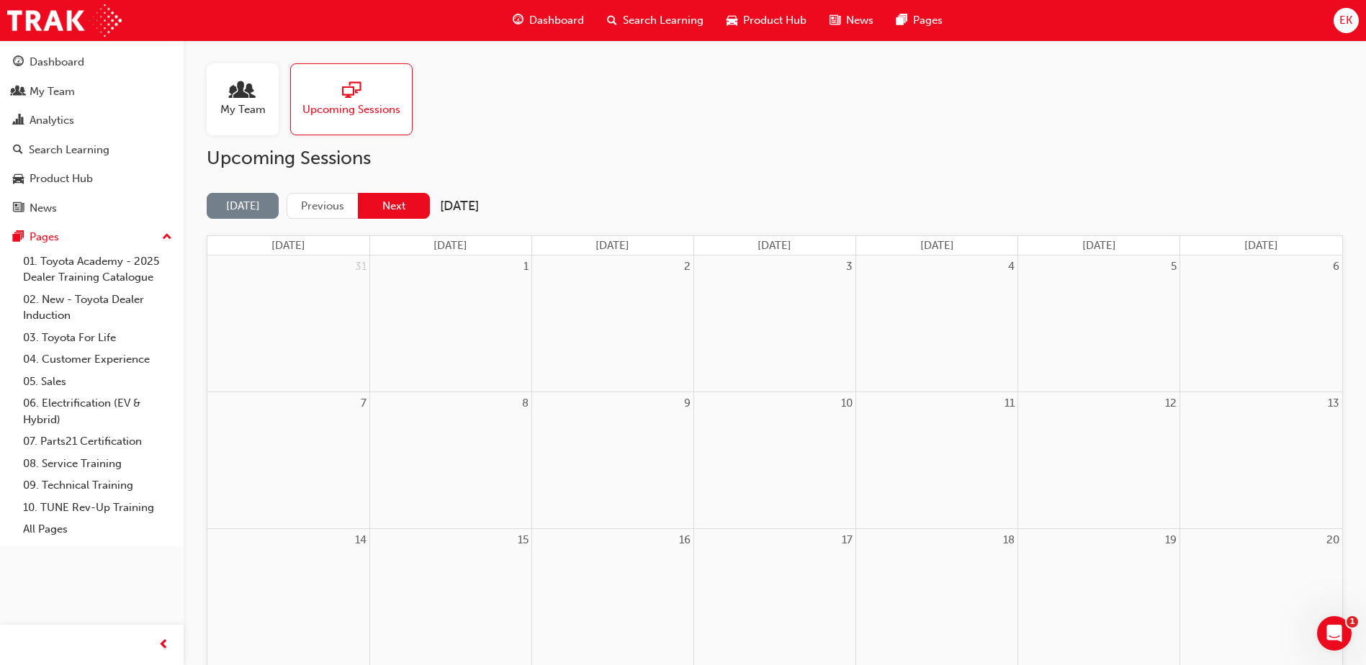
click at [409, 206] on button "Next" at bounding box center [394, 206] width 72 height 27
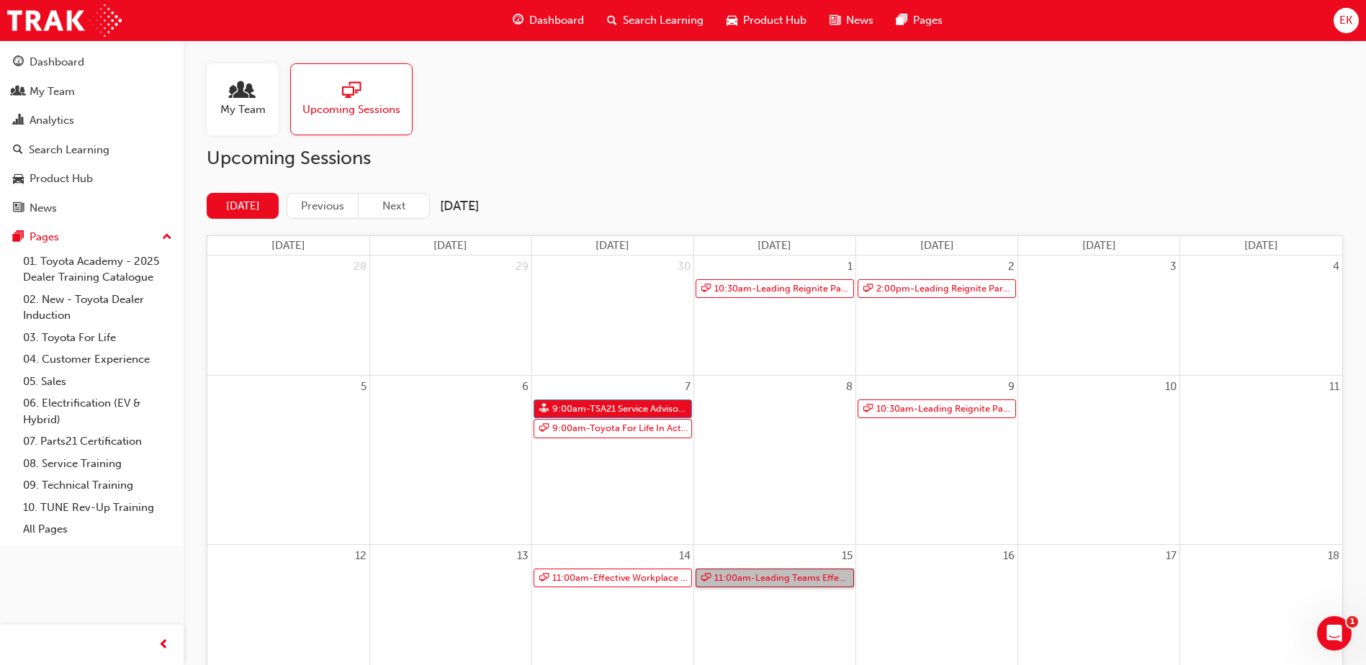
click at [742, 581] on link "11:00am - Leading Teams Effectively" at bounding box center [775, 578] width 158 height 19
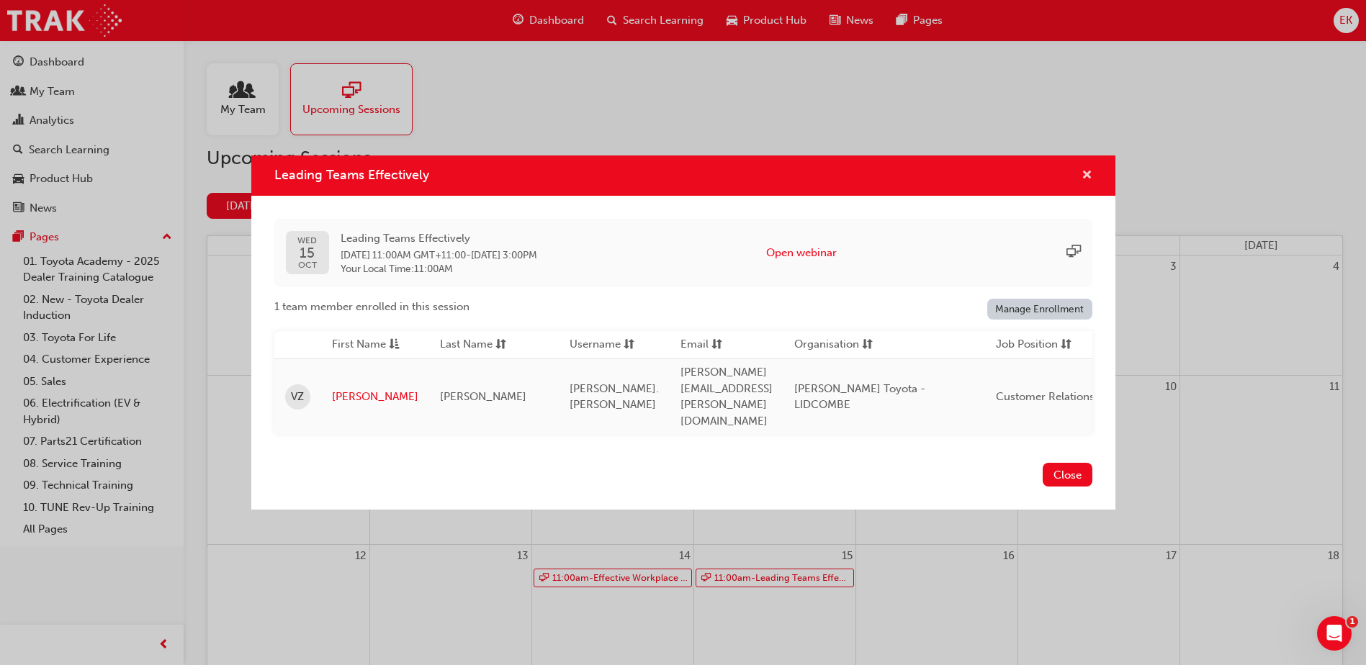
click at [1092, 183] on span "cross-icon" at bounding box center [1087, 176] width 11 height 13
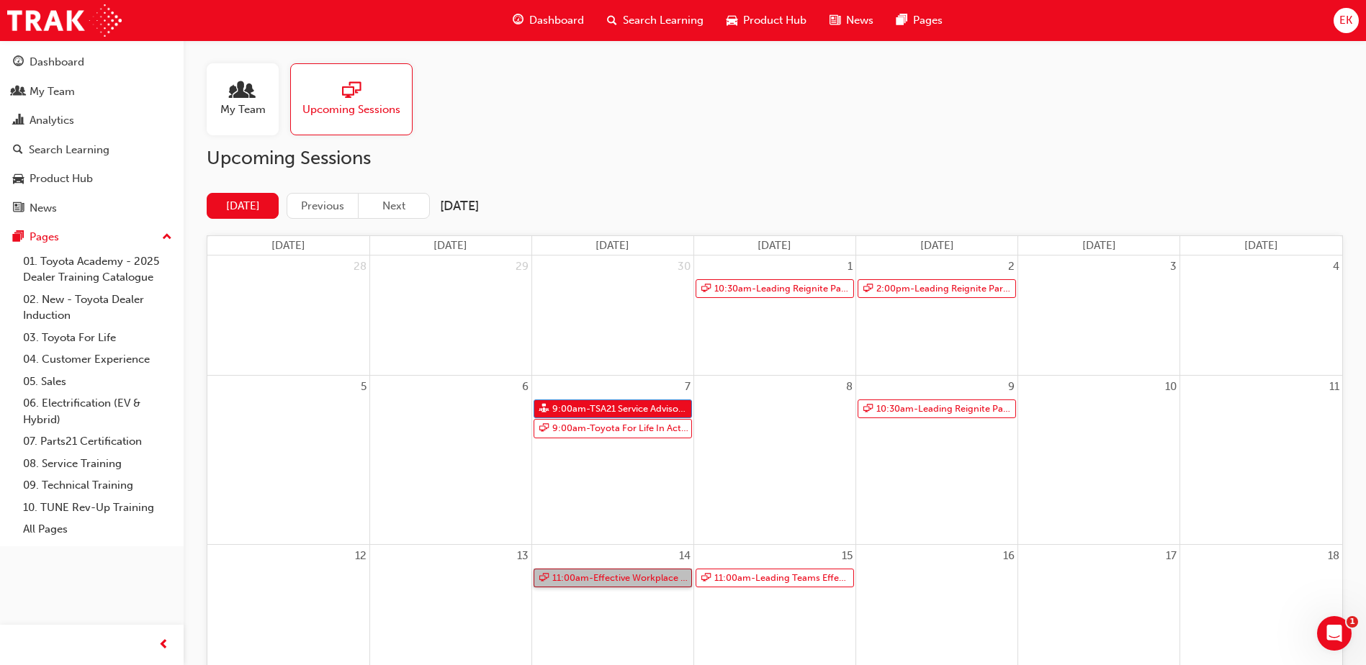
click at [655, 577] on link "11:00am - Effective Workplace Communication" at bounding box center [613, 578] width 158 height 19
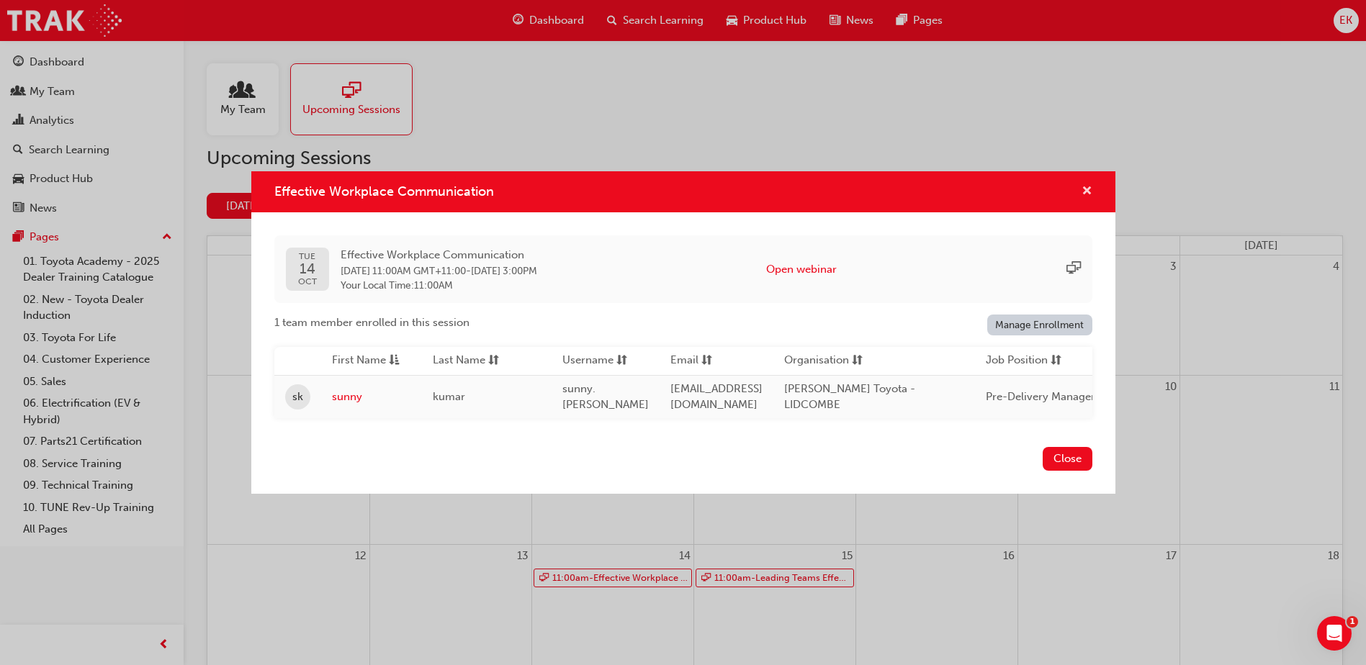
click at [1082, 192] on button "Effective Workplace Communication" at bounding box center [1087, 192] width 11 height 18
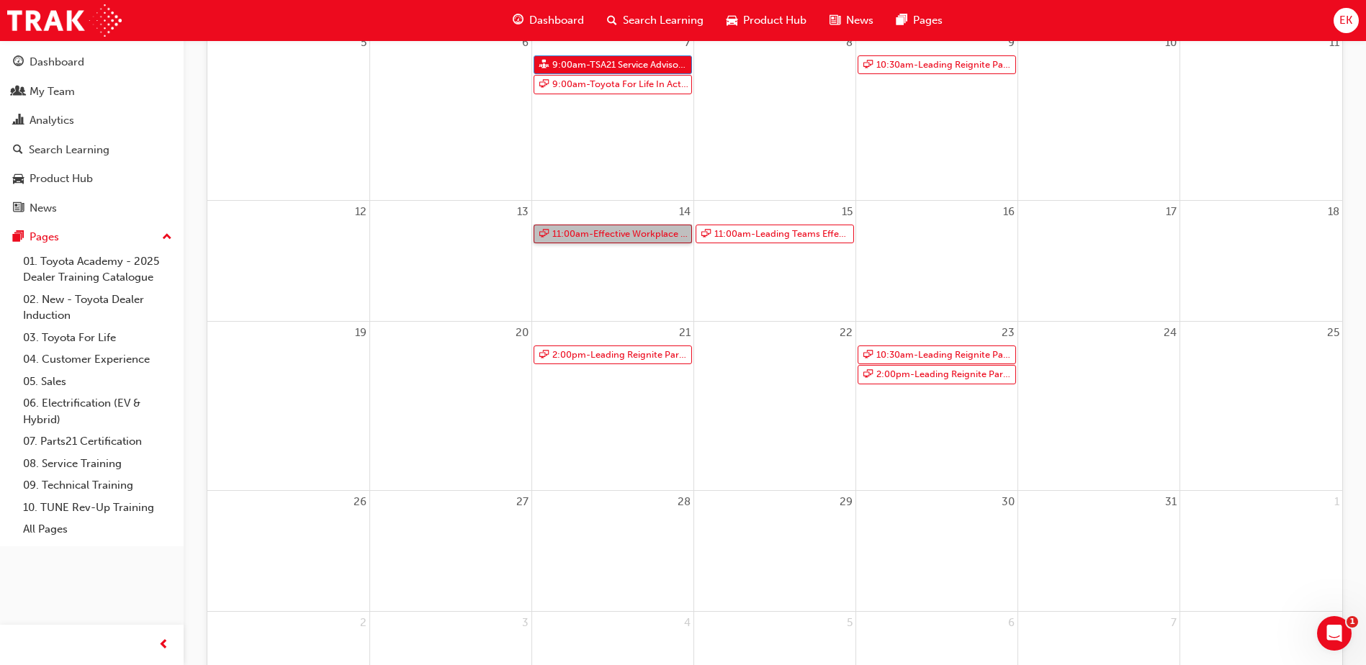
scroll to position [482, 0]
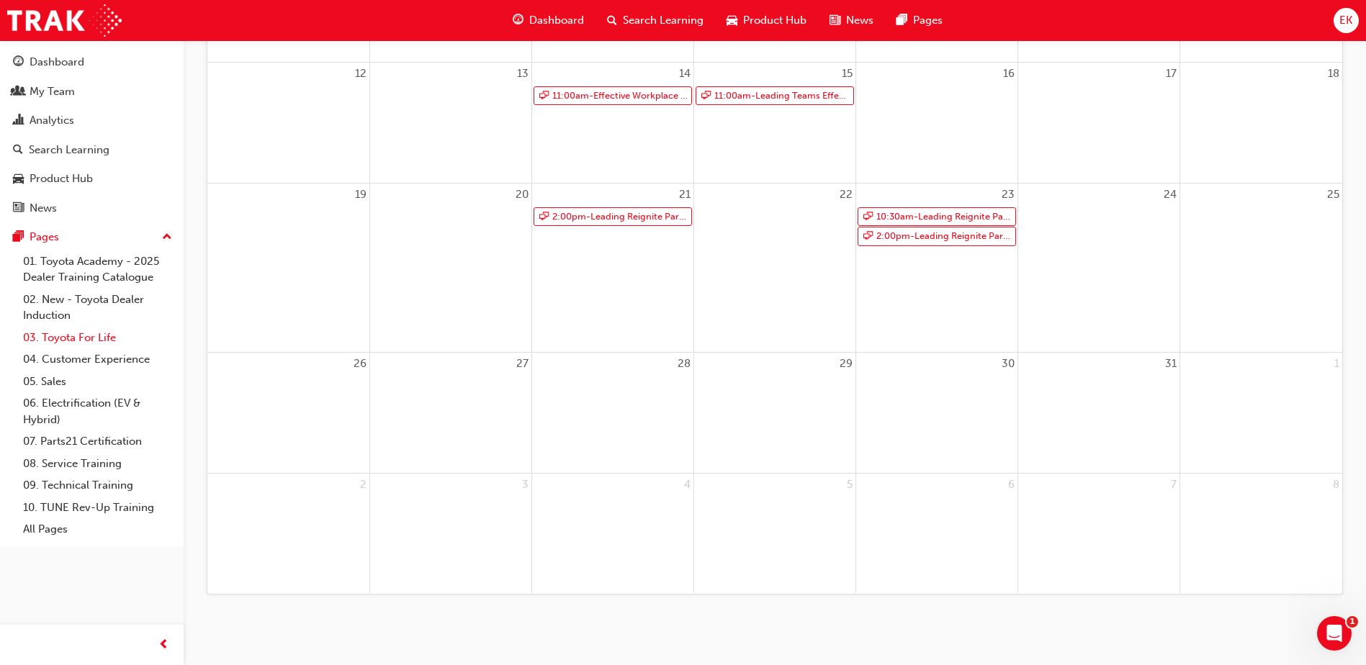
click at [102, 348] on link "03. Toyota For Life" at bounding box center [97, 338] width 161 height 22
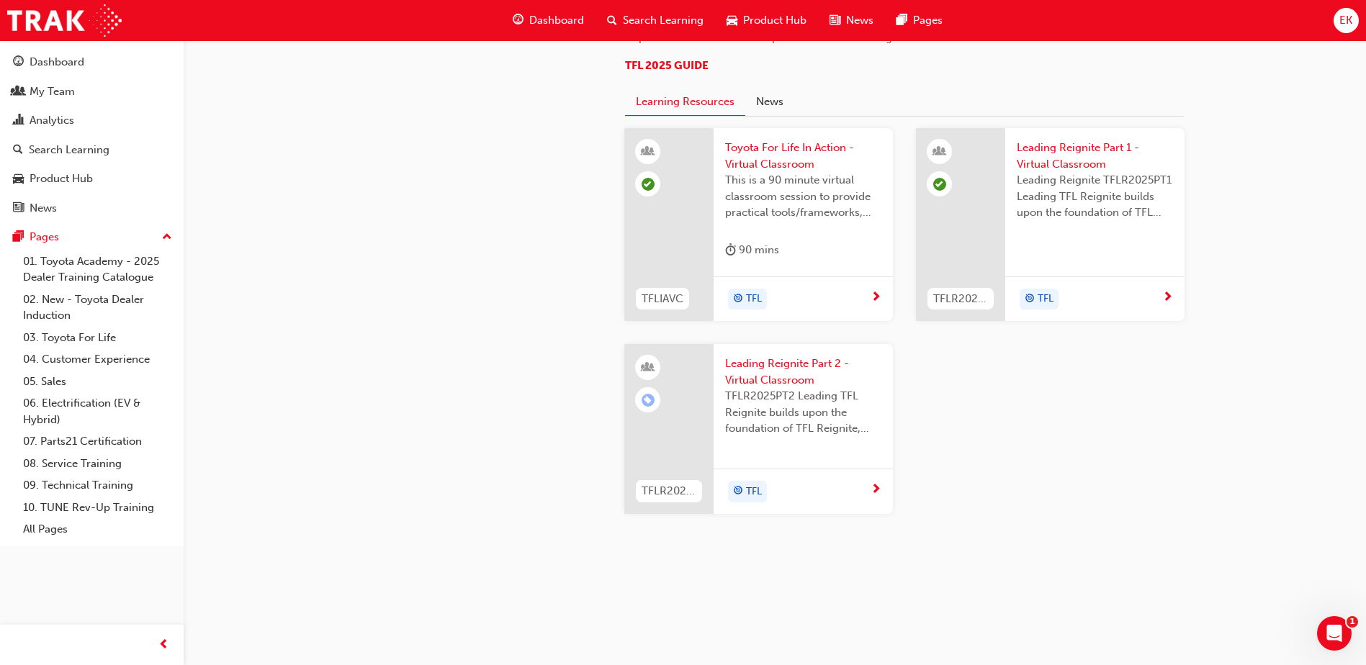
scroll to position [1521, 0]
click at [60, 94] on div "My Team" at bounding box center [52, 92] width 45 height 17
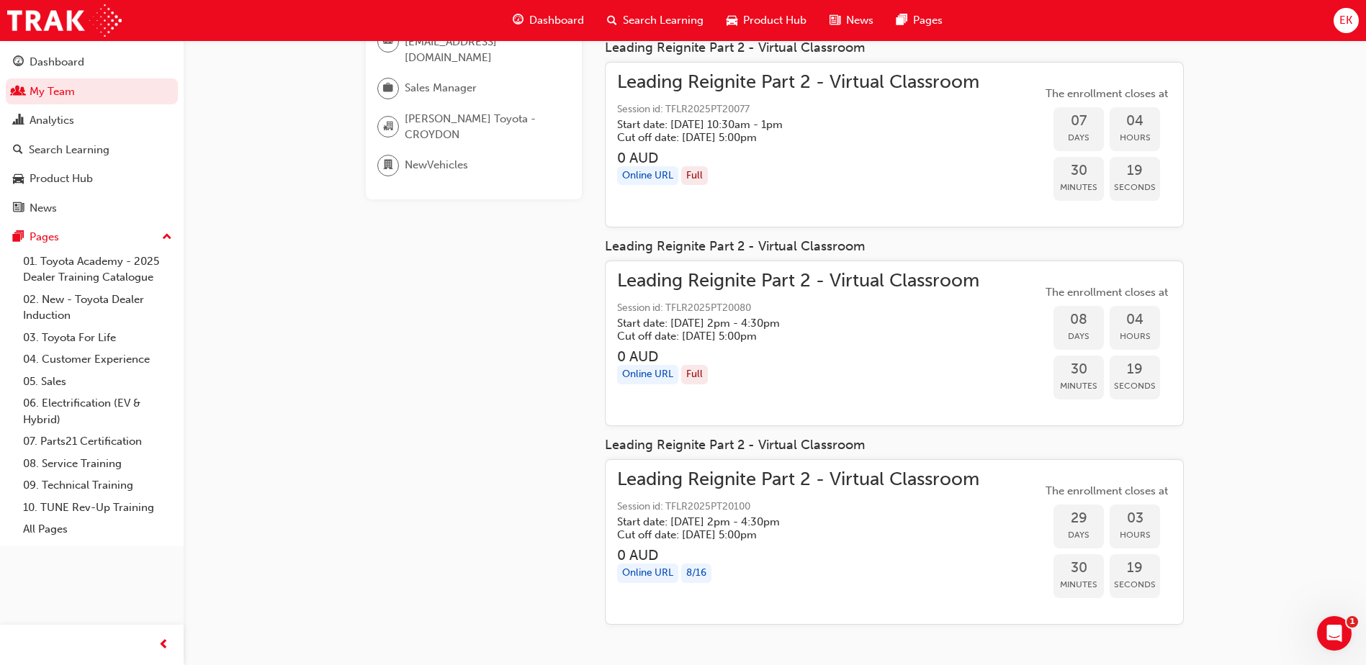
scroll to position [148, 0]
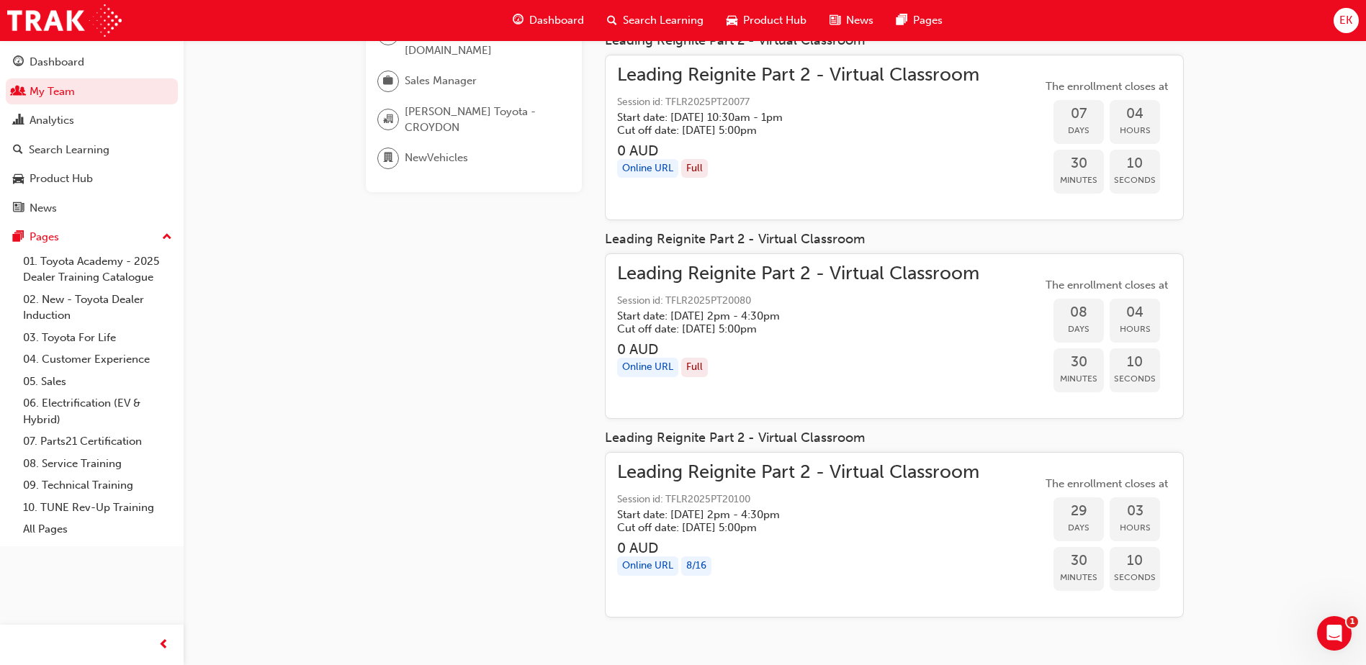
click at [815, 181] on div "Leading Reignite Part 2 - Virtual Classroom Session id: TFLR2025PT20077 Start d…" at bounding box center [798, 138] width 362 height 142
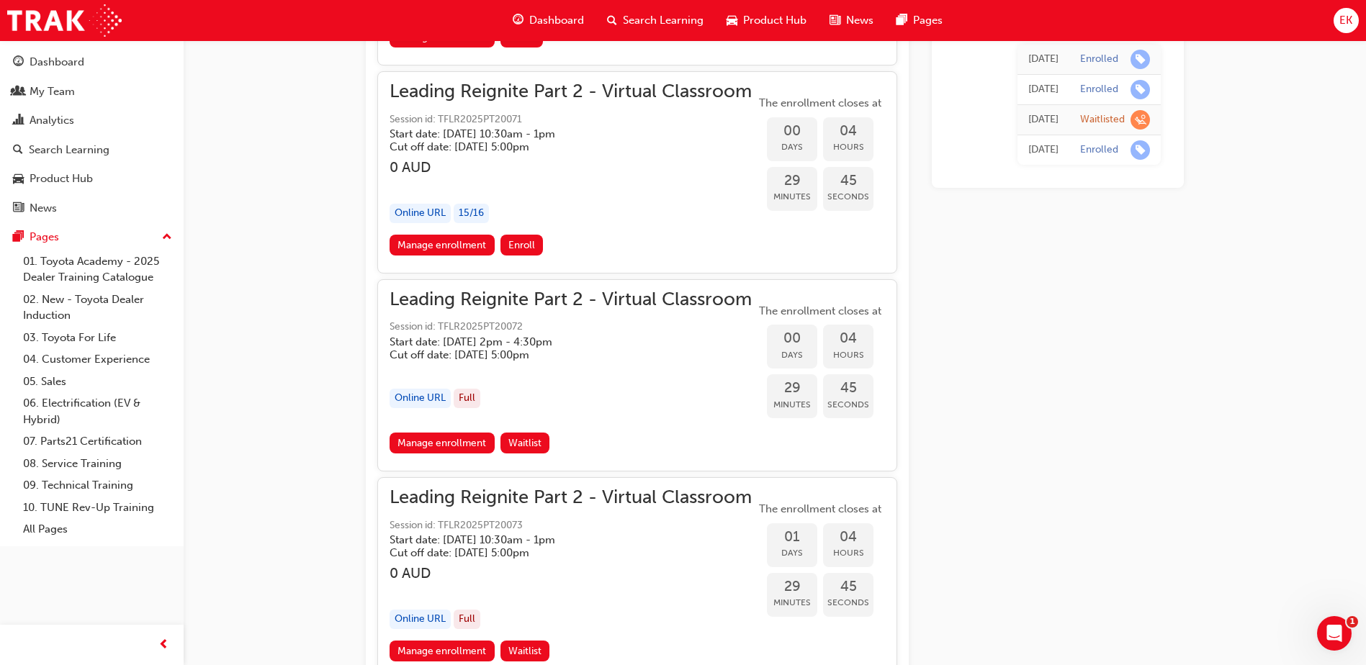
scroll to position [1514, 0]
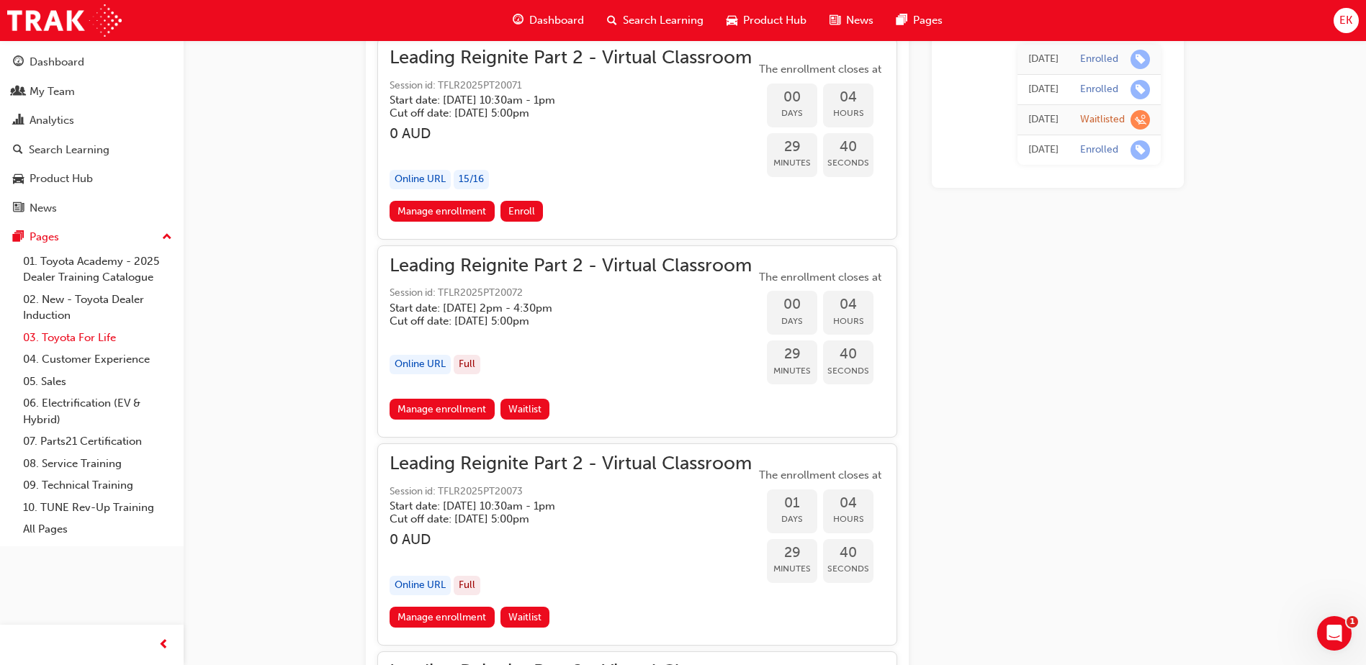
click at [76, 343] on link "03. Toyota For Life" at bounding box center [97, 338] width 161 height 22
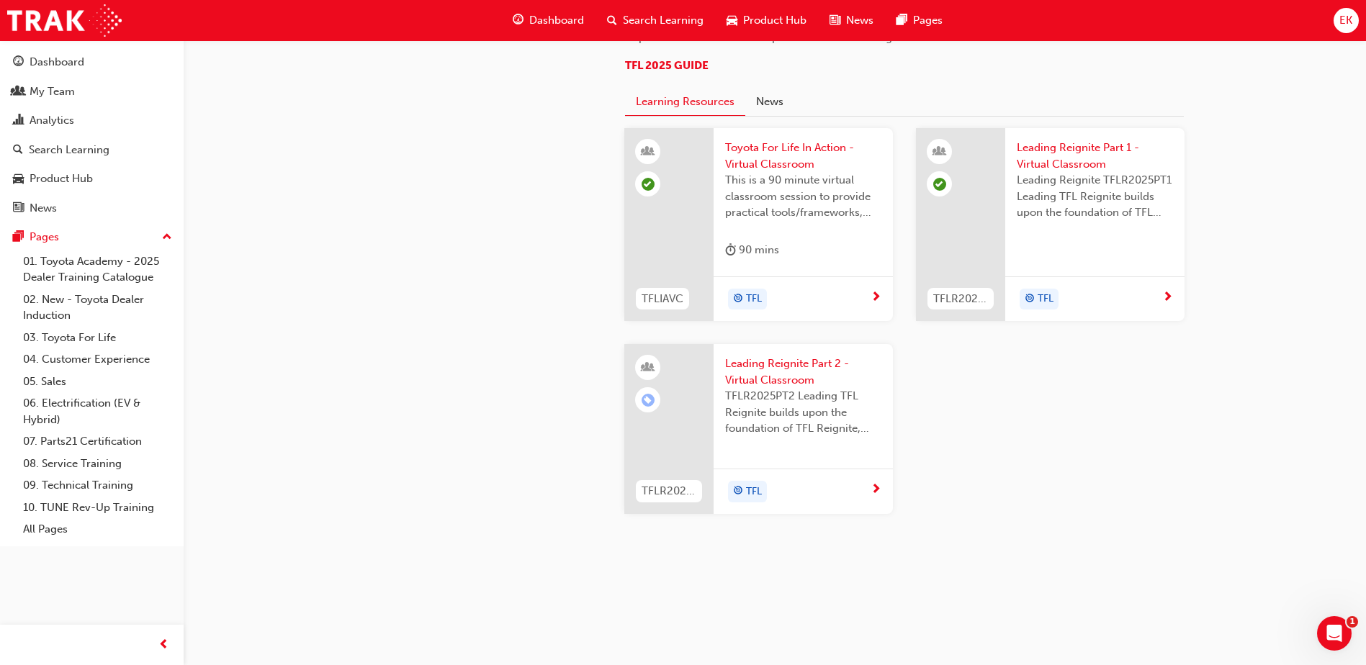
click at [753, 385] on span "Leading Reignite Part 2 - Virtual Classroom" at bounding box center [803, 372] width 156 height 32
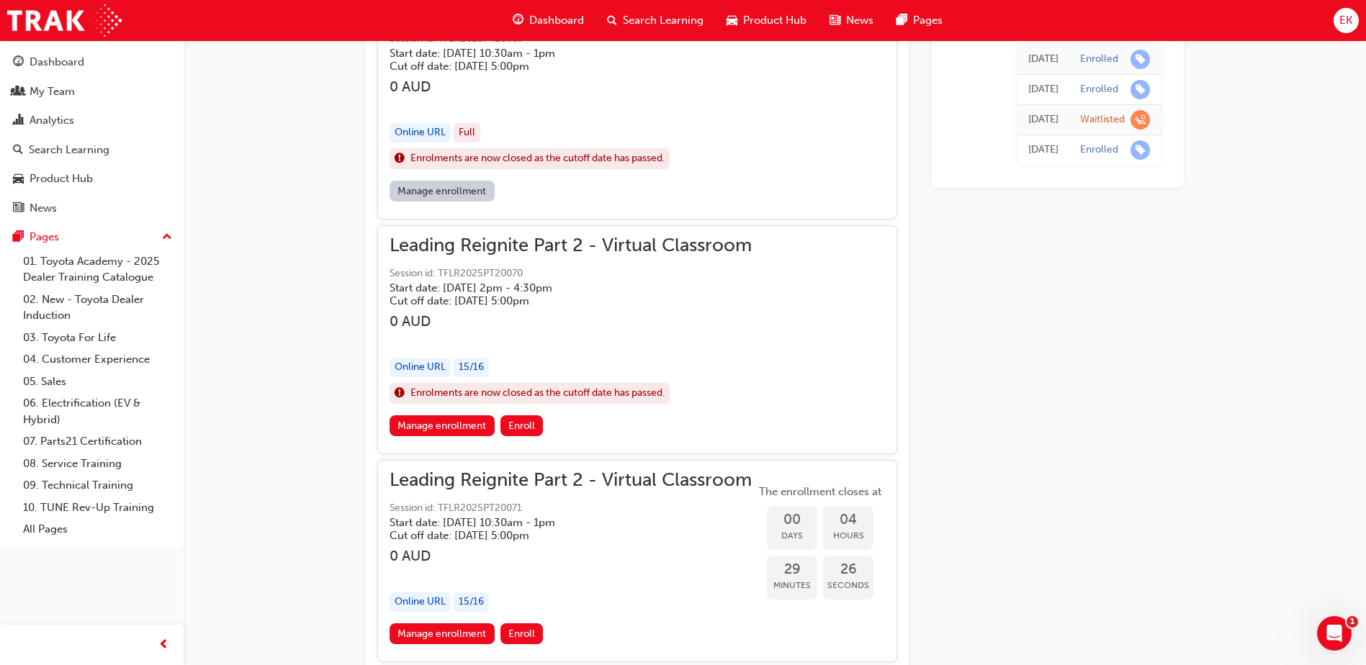
scroll to position [1082, 0]
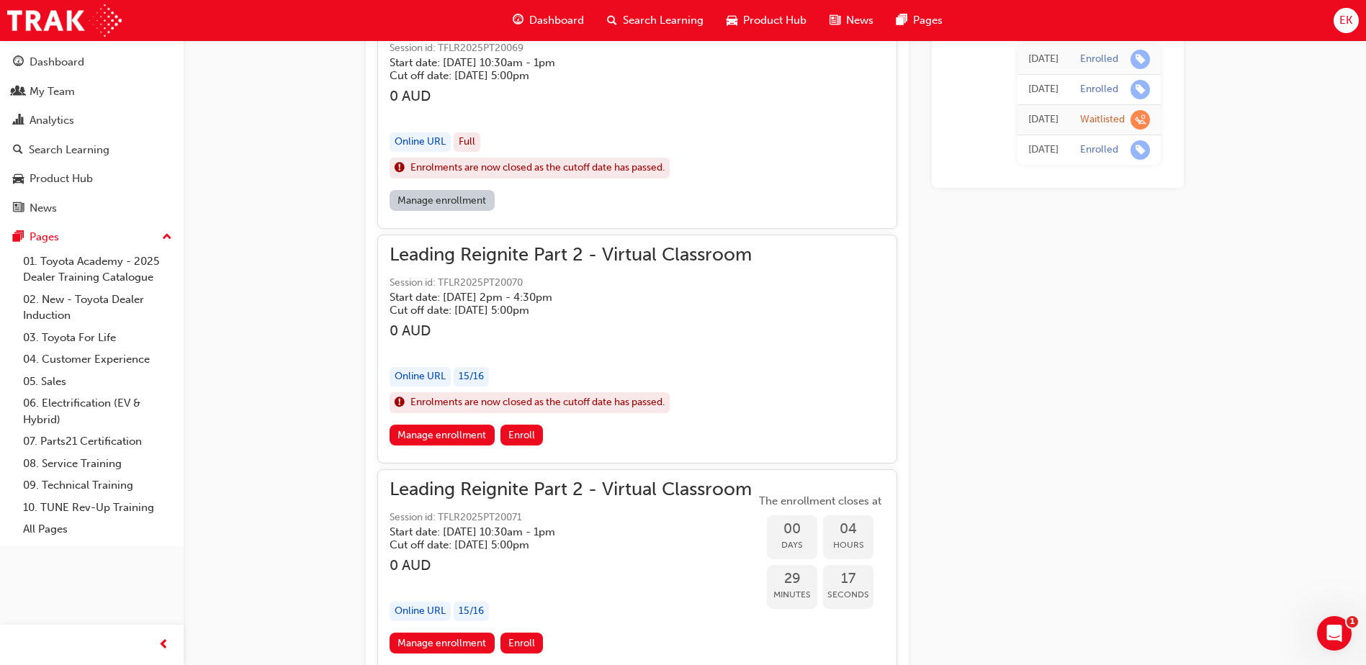
click at [716, 377] on div "Online URL 15 / 16" at bounding box center [571, 376] width 362 height 19
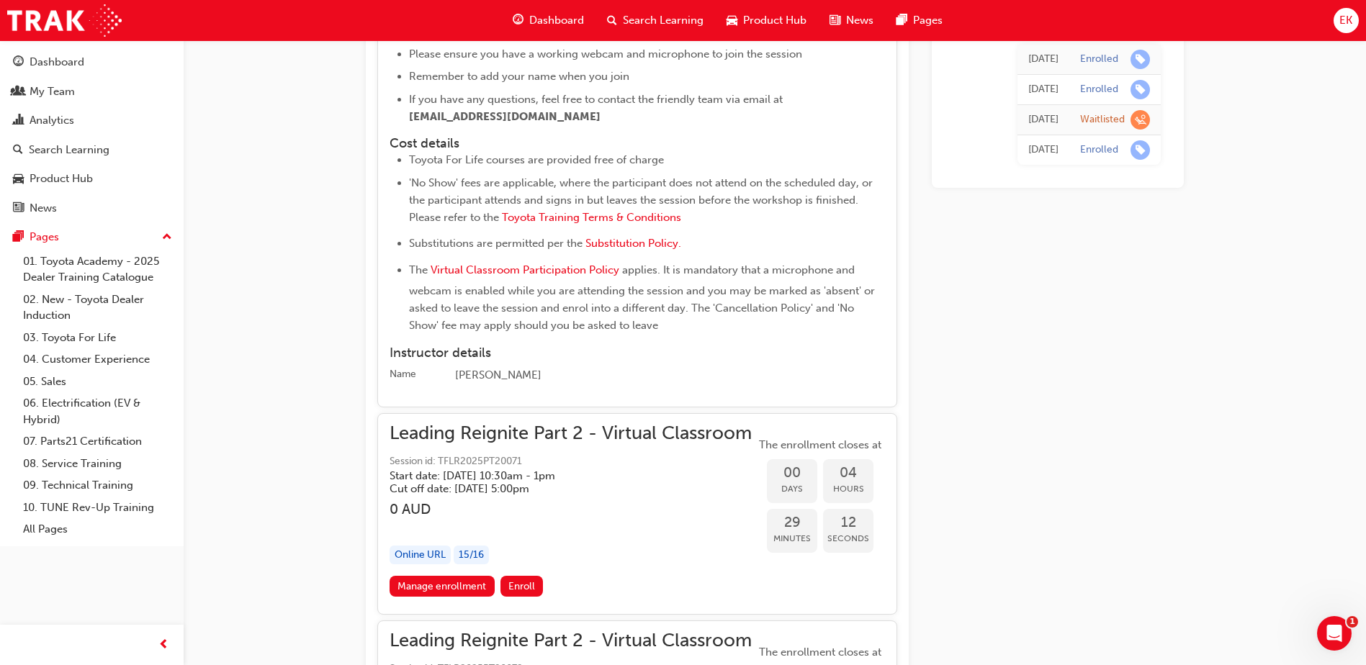
scroll to position [1802, 0]
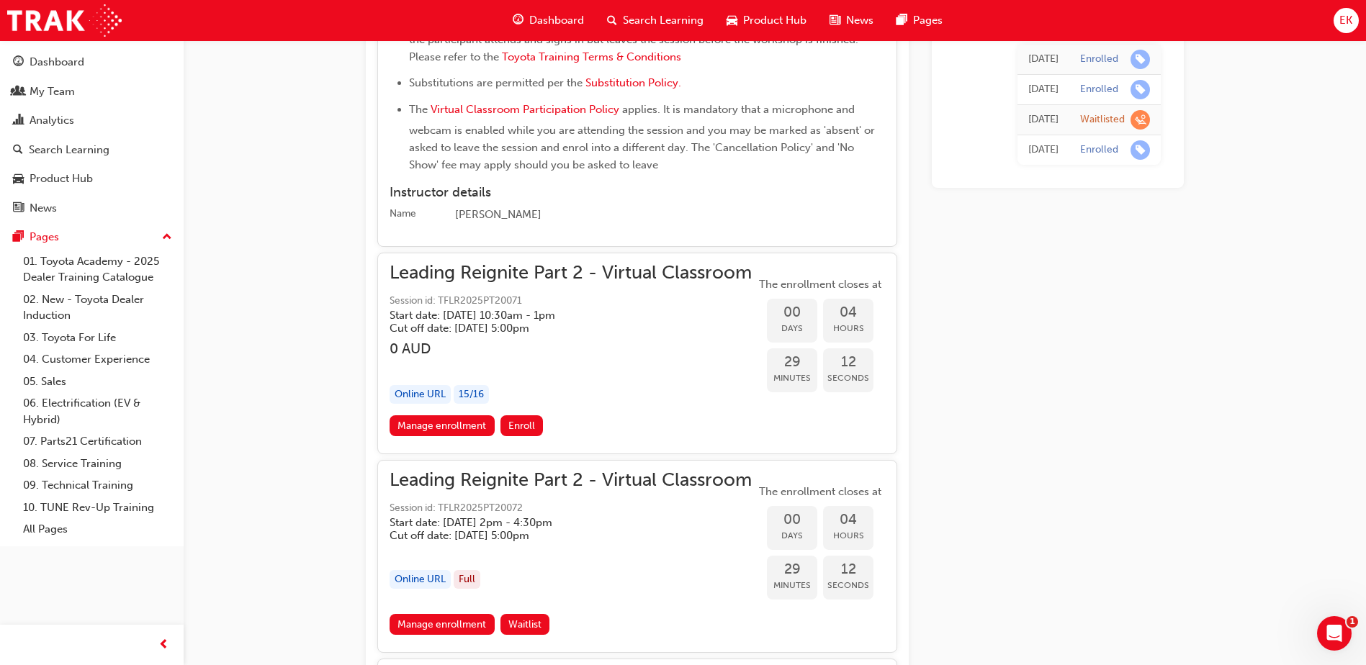
click at [716, 377] on div "Leading Reignite Part 2 - Virtual Classroom Session id: TFLR2025PT20071 Start d…" at bounding box center [571, 340] width 362 height 150
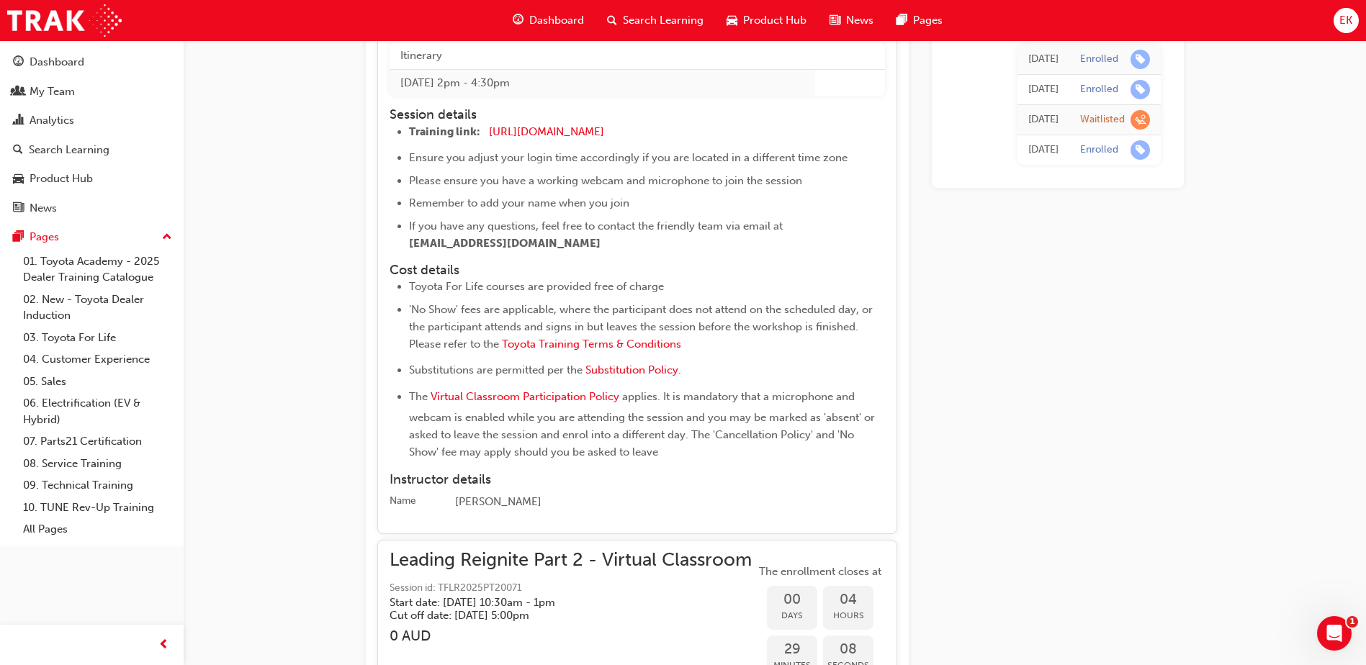
scroll to position [1514, 0]
click at [54, 89] on div "My Team" at bounding box center [52, 92] width 45 height 17
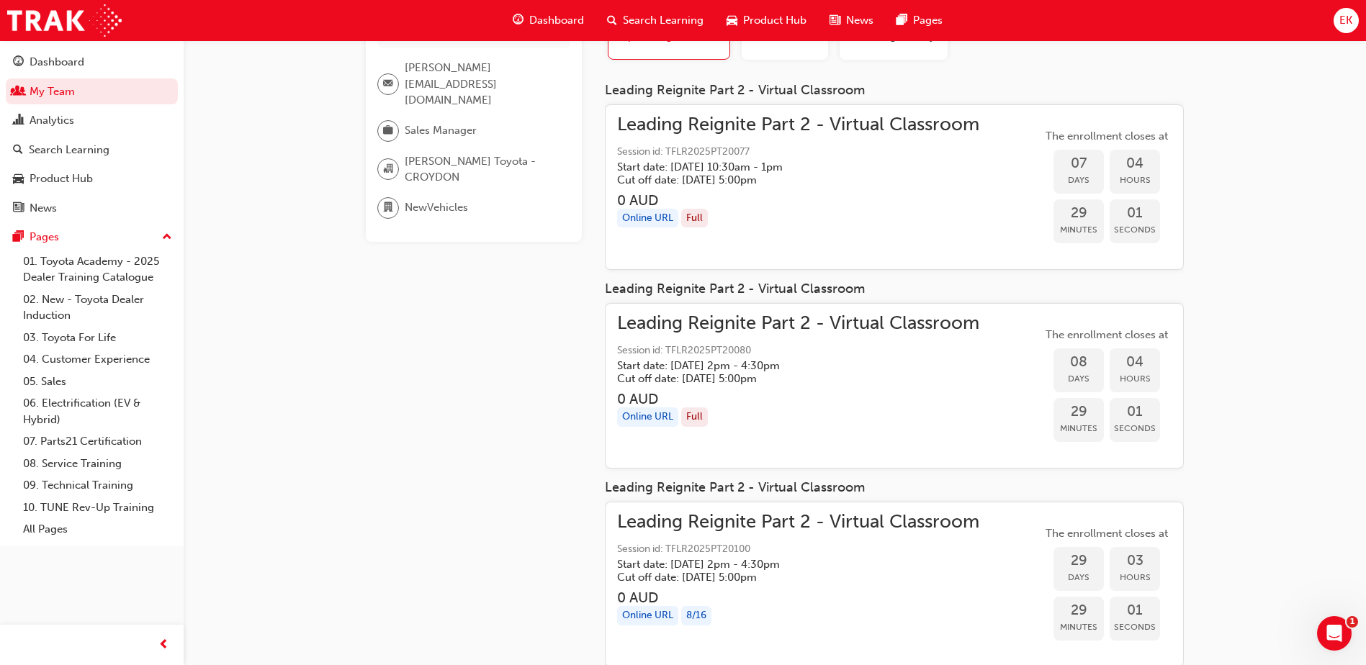
scroll to position [4, 0]
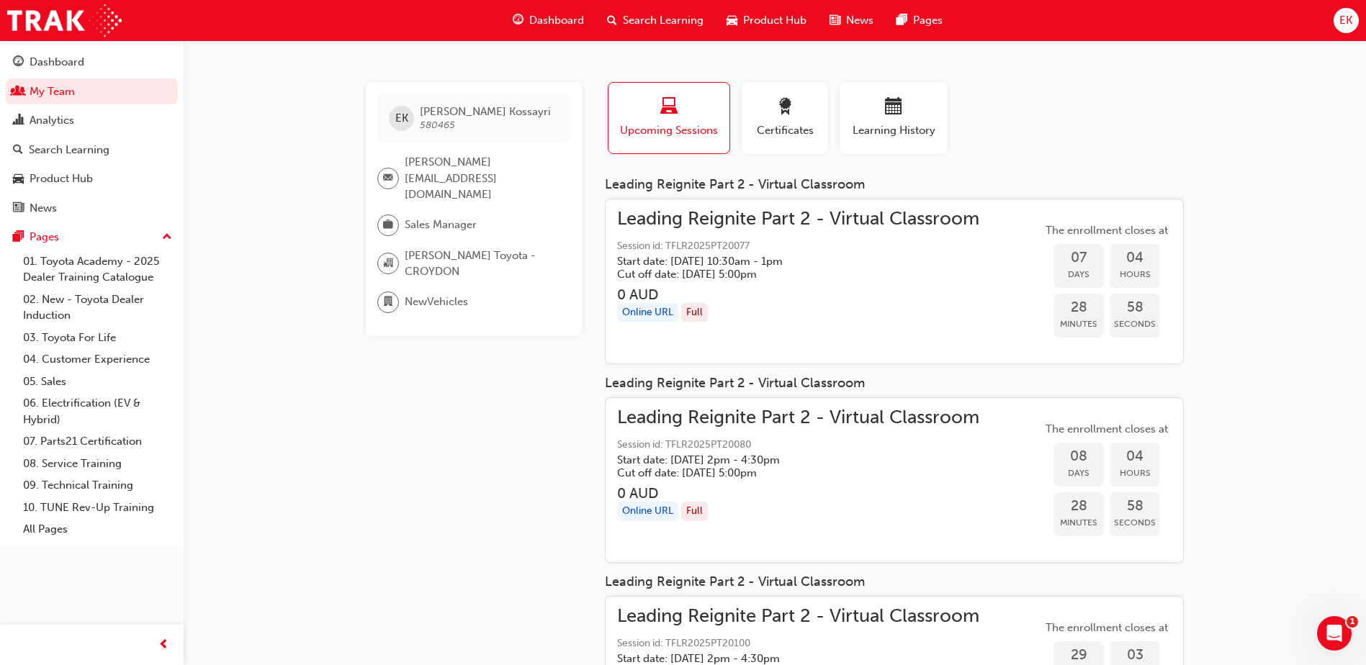
click at [670, 136] on span "Upcoming Sessions" at bounding box center [668, 130] width 99 height 17
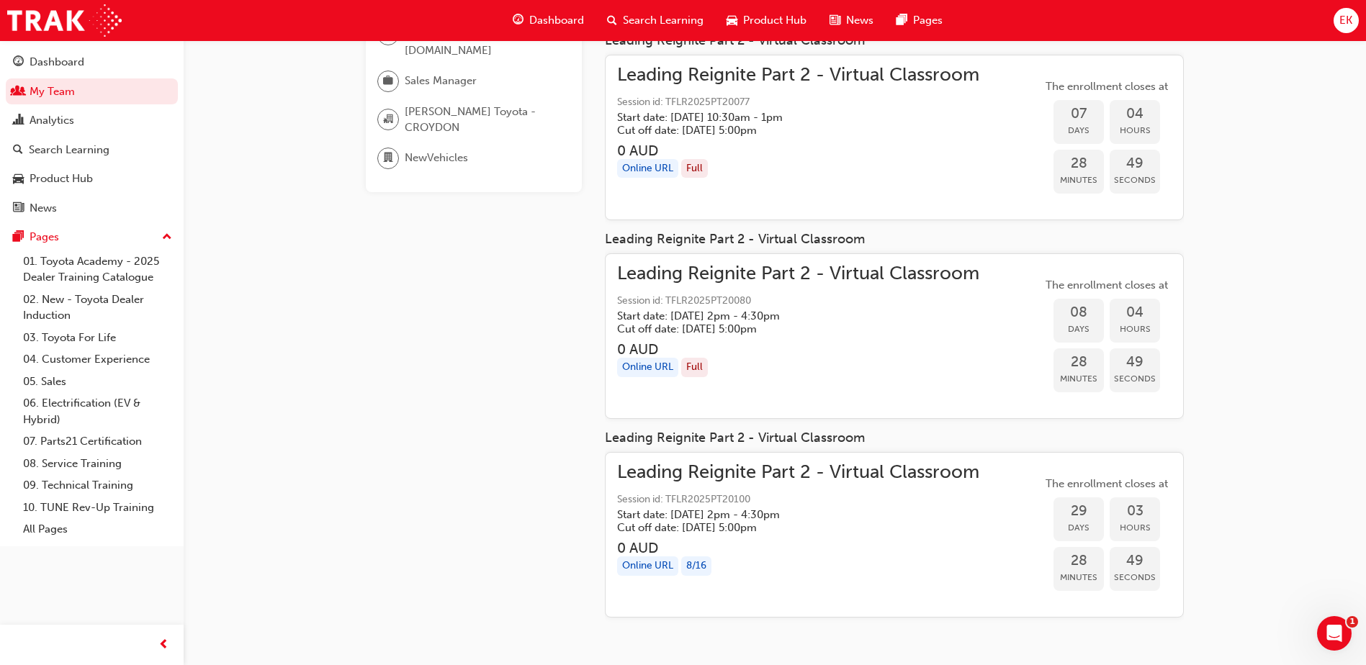
click at [894, 372] on div "Online URL Full" at bounding box center [798, 367] width 362 height 19
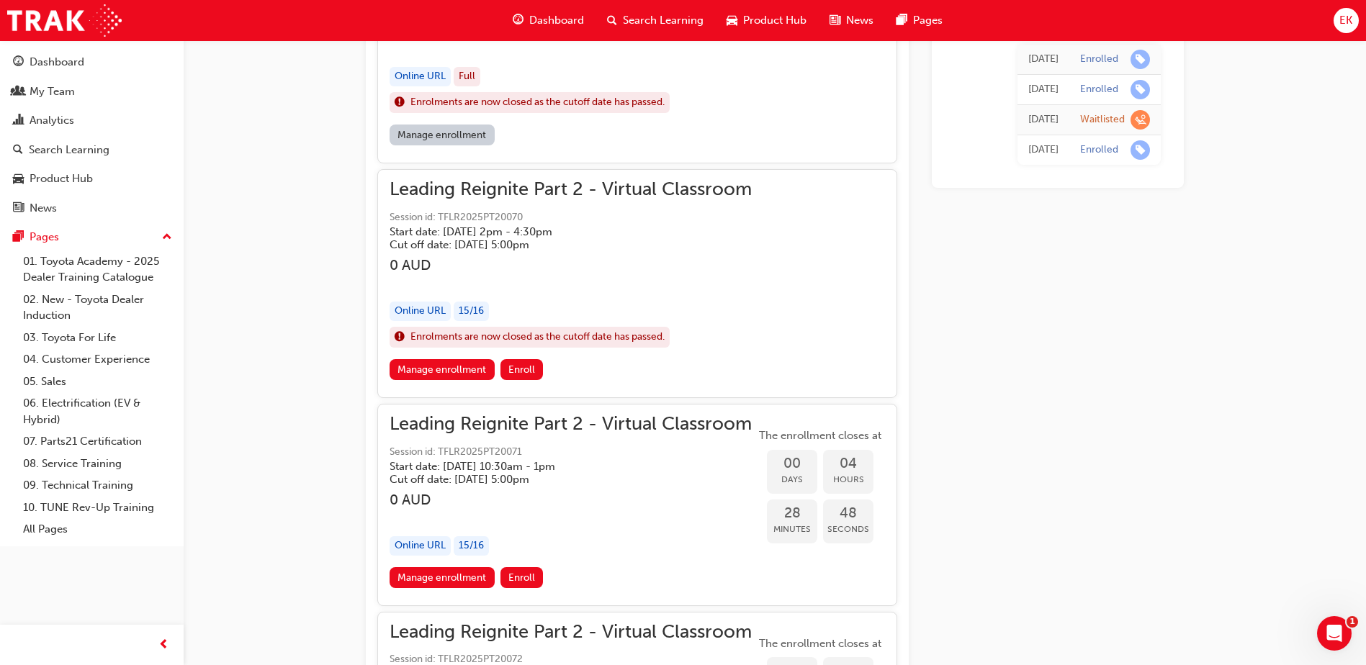
scroll to position [1082, 0]
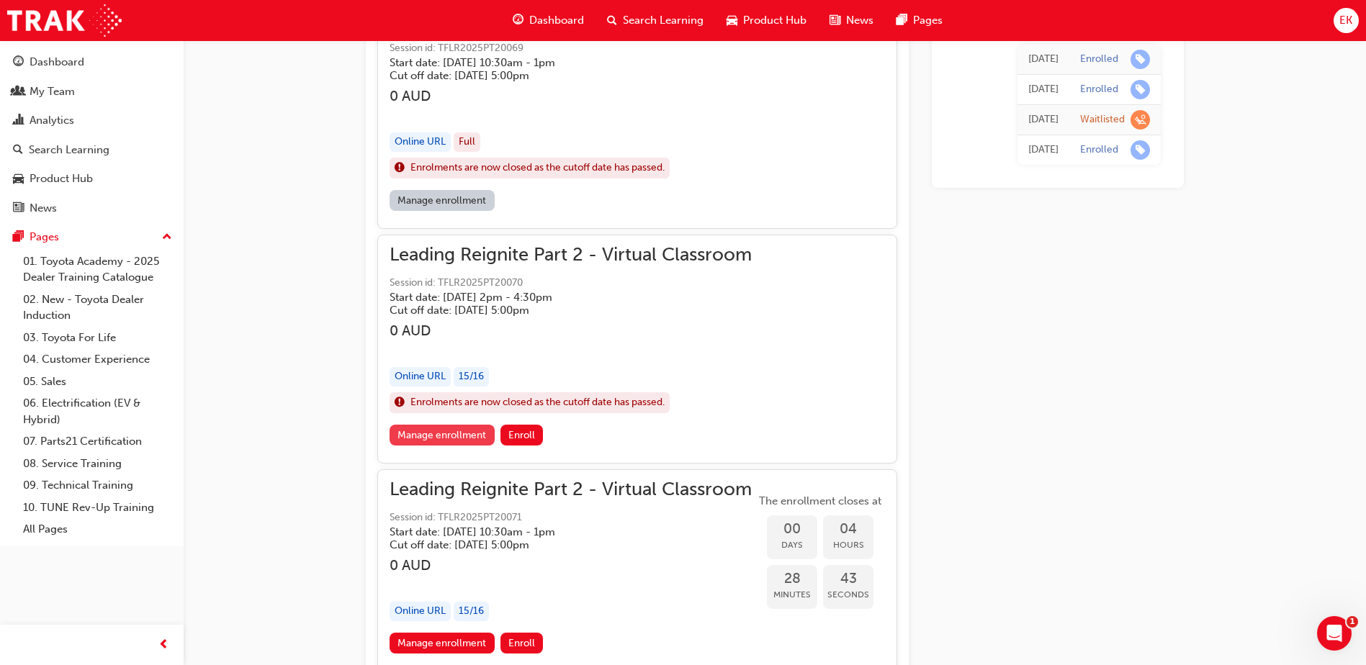
click at [479, 431] on link "Manage enrollment" at bounding box center [442, 435] width 105 height 21
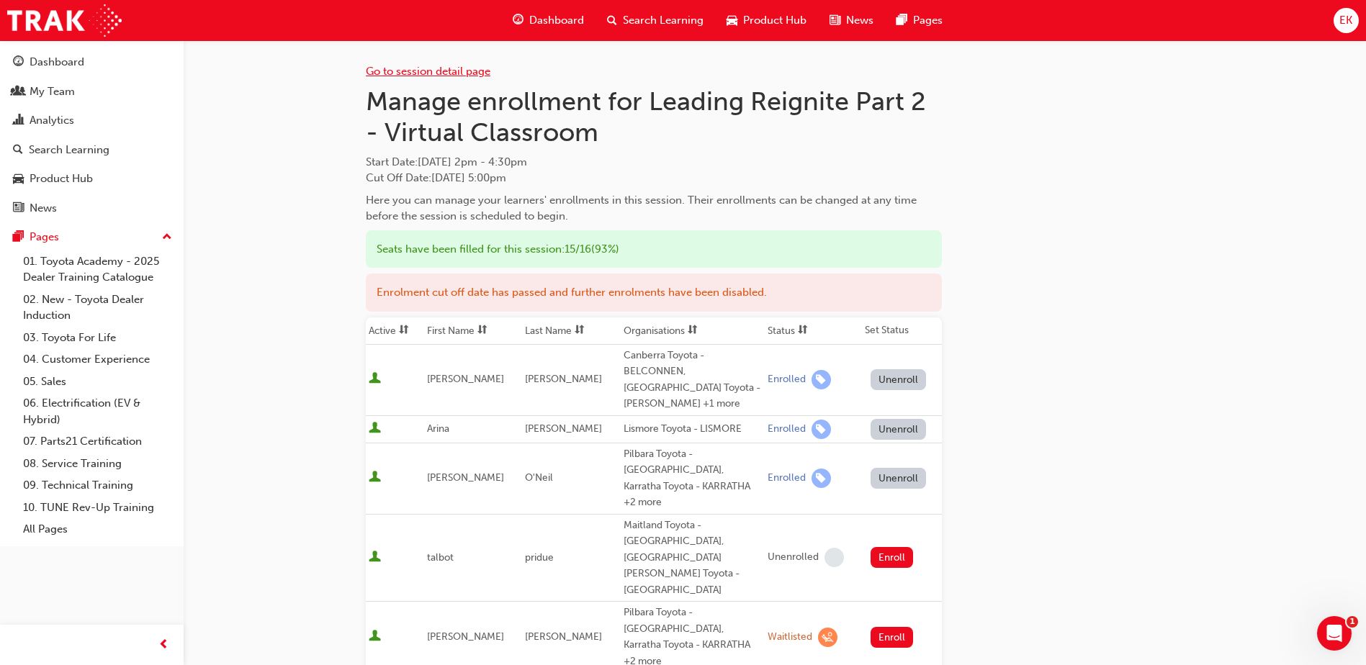
click at [439, 75] on link "Go to session detail page" at bounding box center [428, 71] width 125 height 13
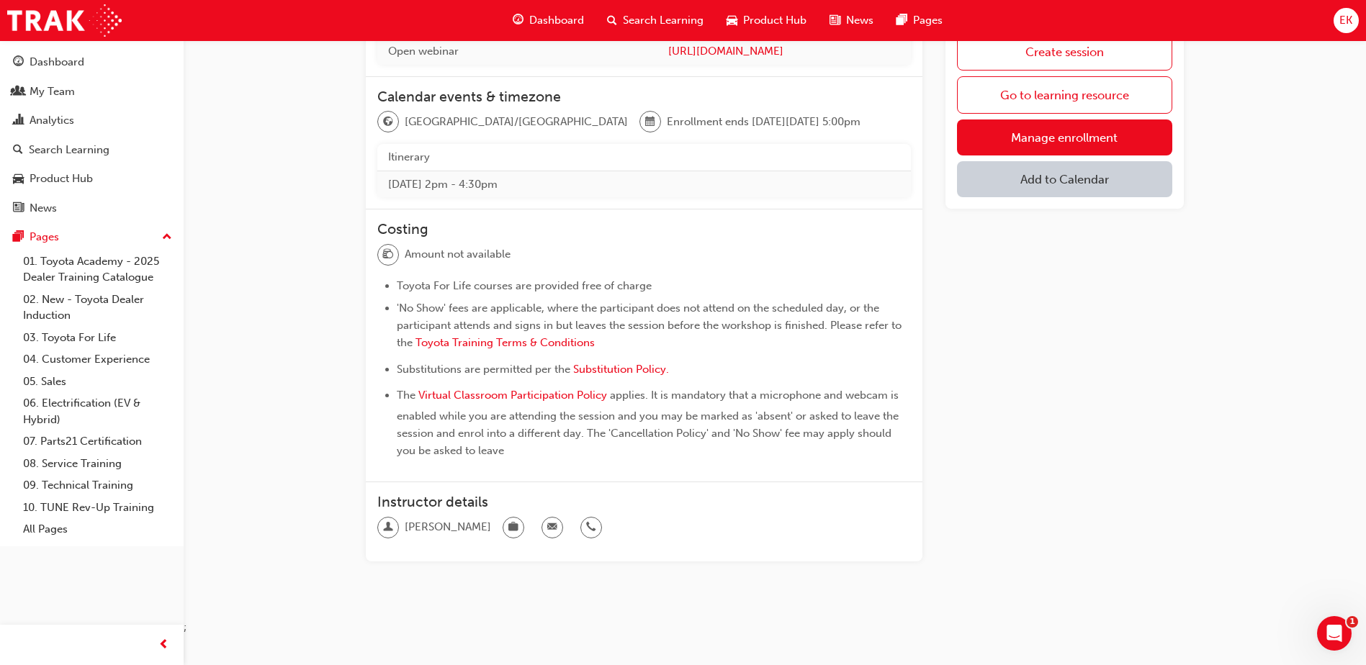
scroll to position [373, 0]
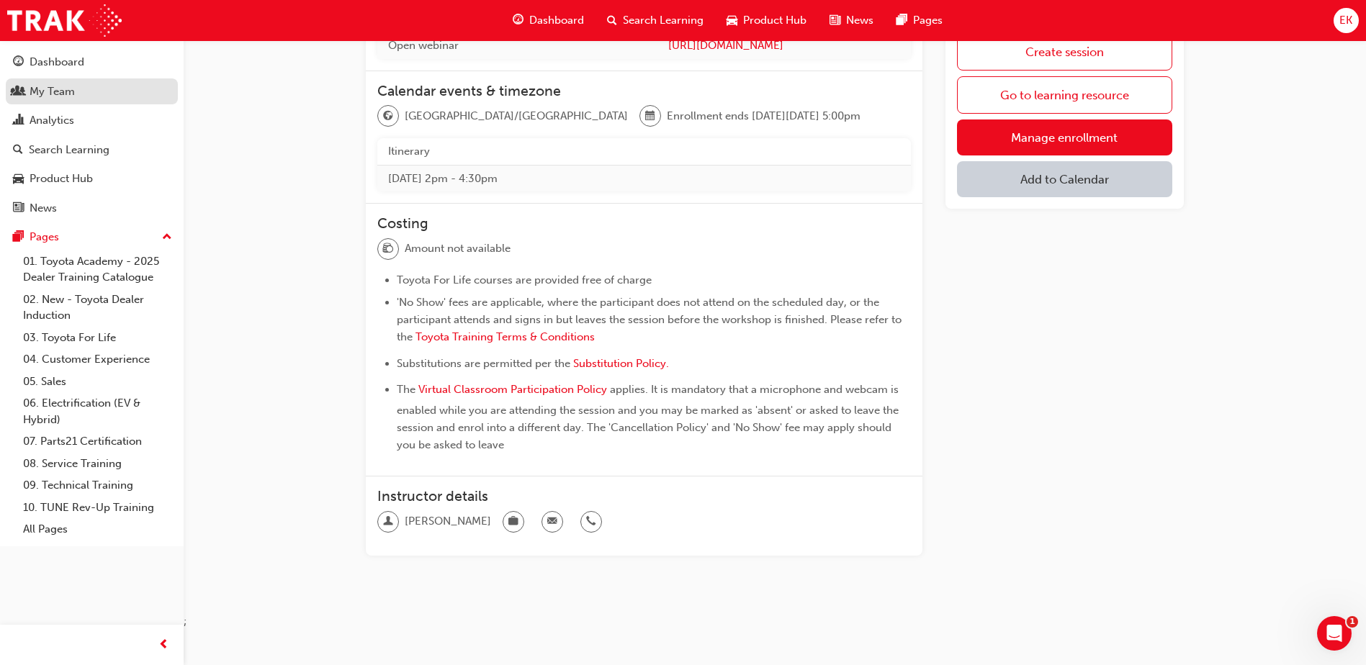
click at [76, 97] on div "My Team" at bounding box center [92, 92] width 158 height 18
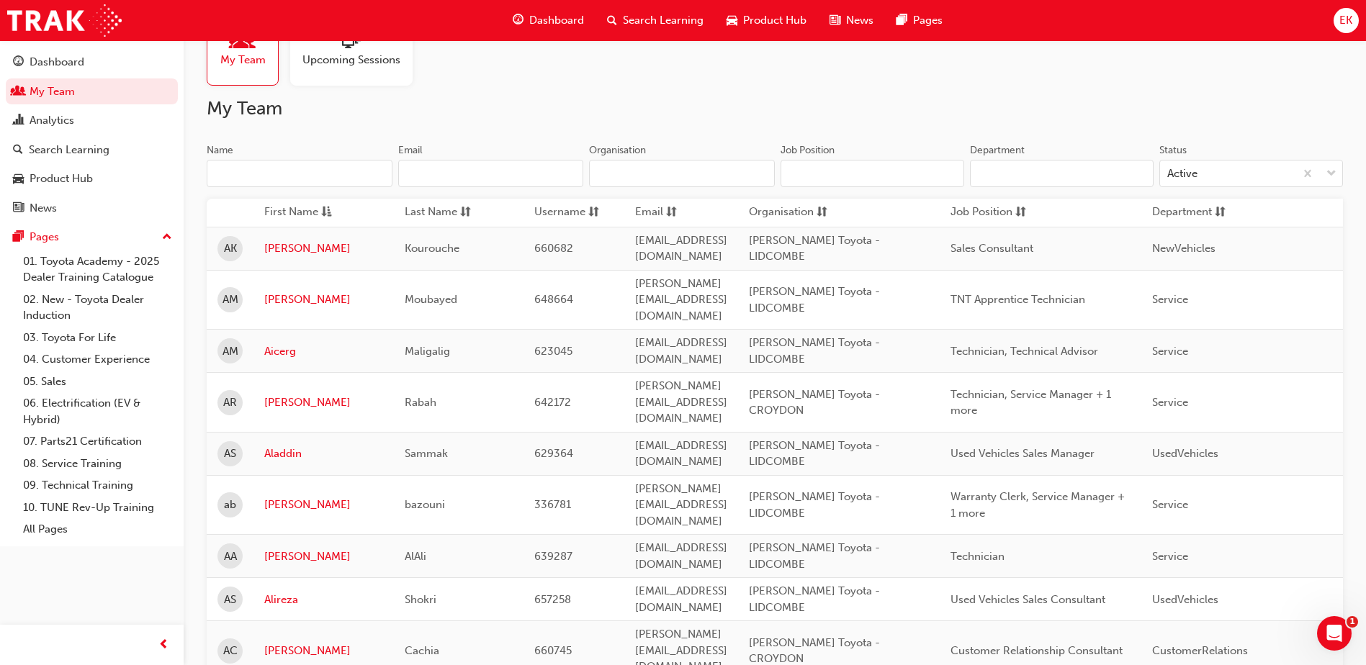
scroll to position [13, 0]
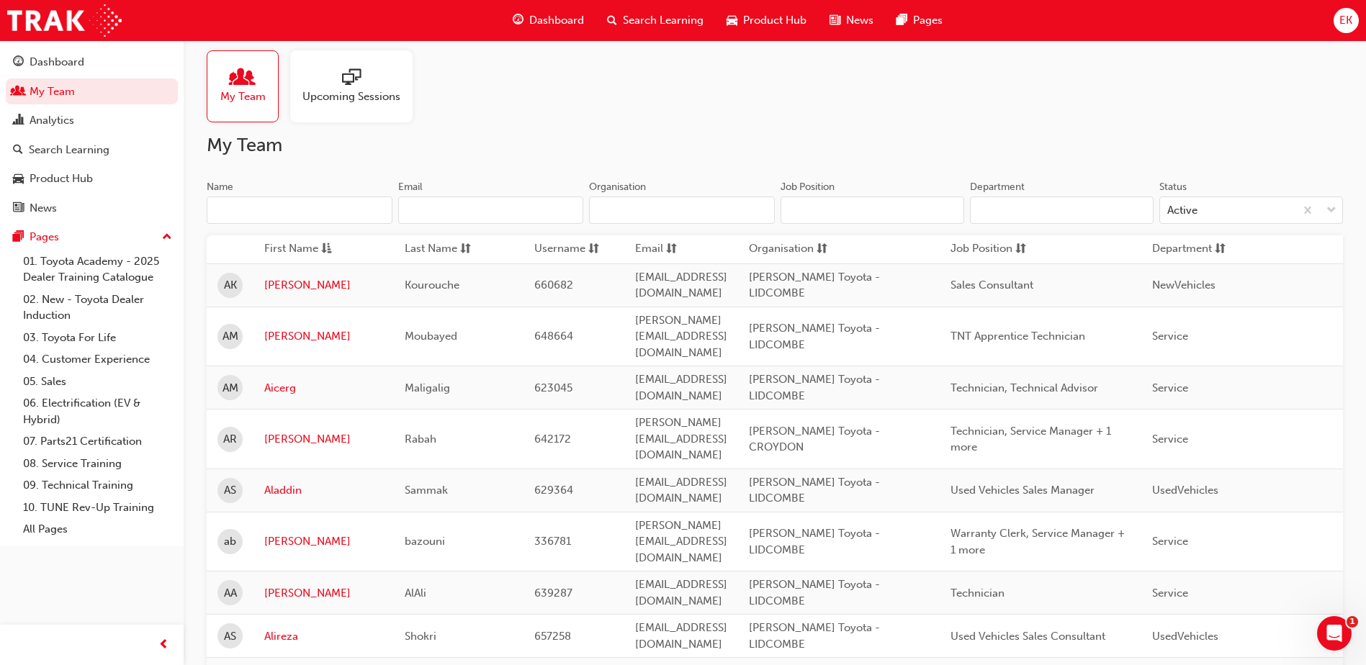
click at [349, 105] on div "Upcoming Sessions" at bounding box center [351, 86] width 122 height 72
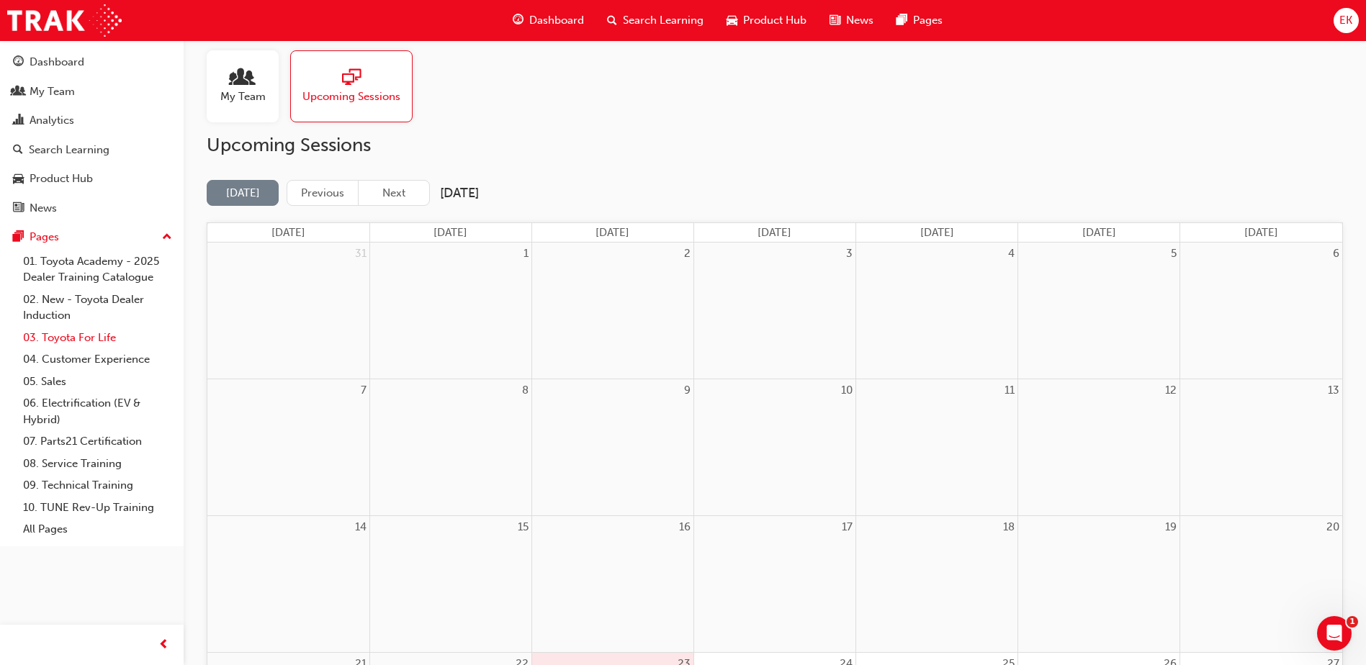
click at [95, 343] on link "03. Toyota For Life" at bounding box center [97, 338] width 161 height 22
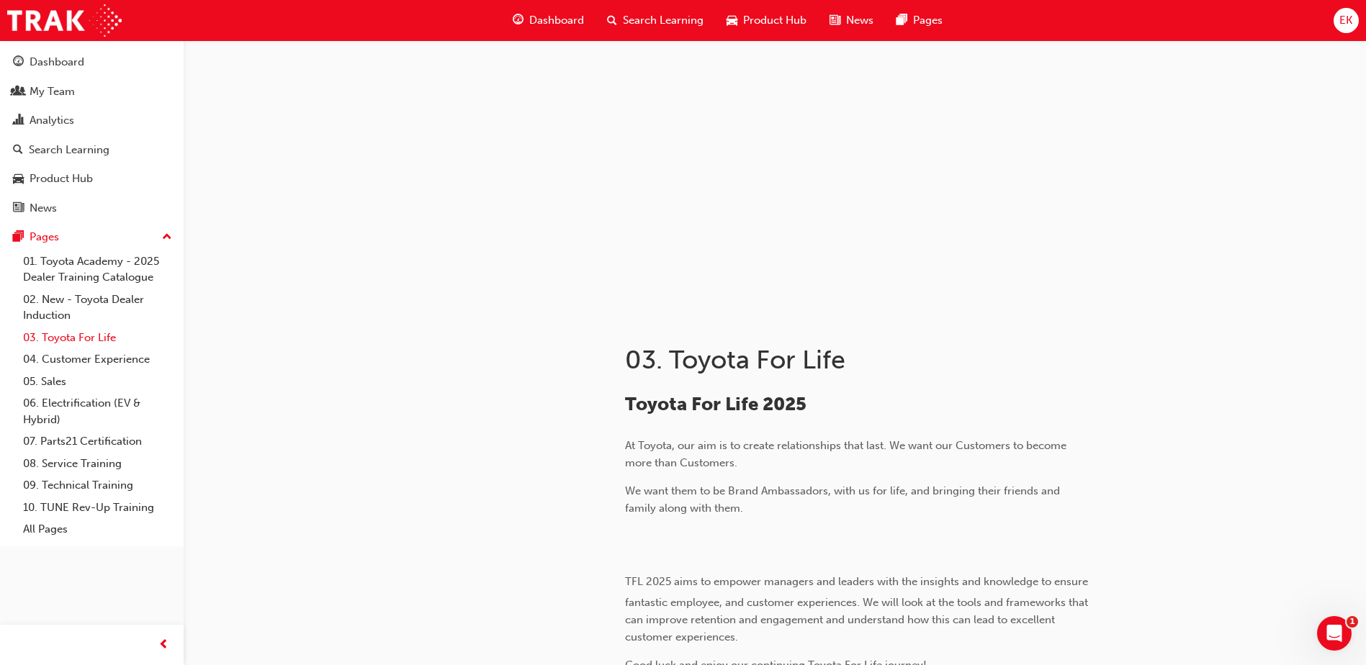
click at [85, 335] on link "03. Toyota For Life" at bounding box center [97, 338] width 161 height 22
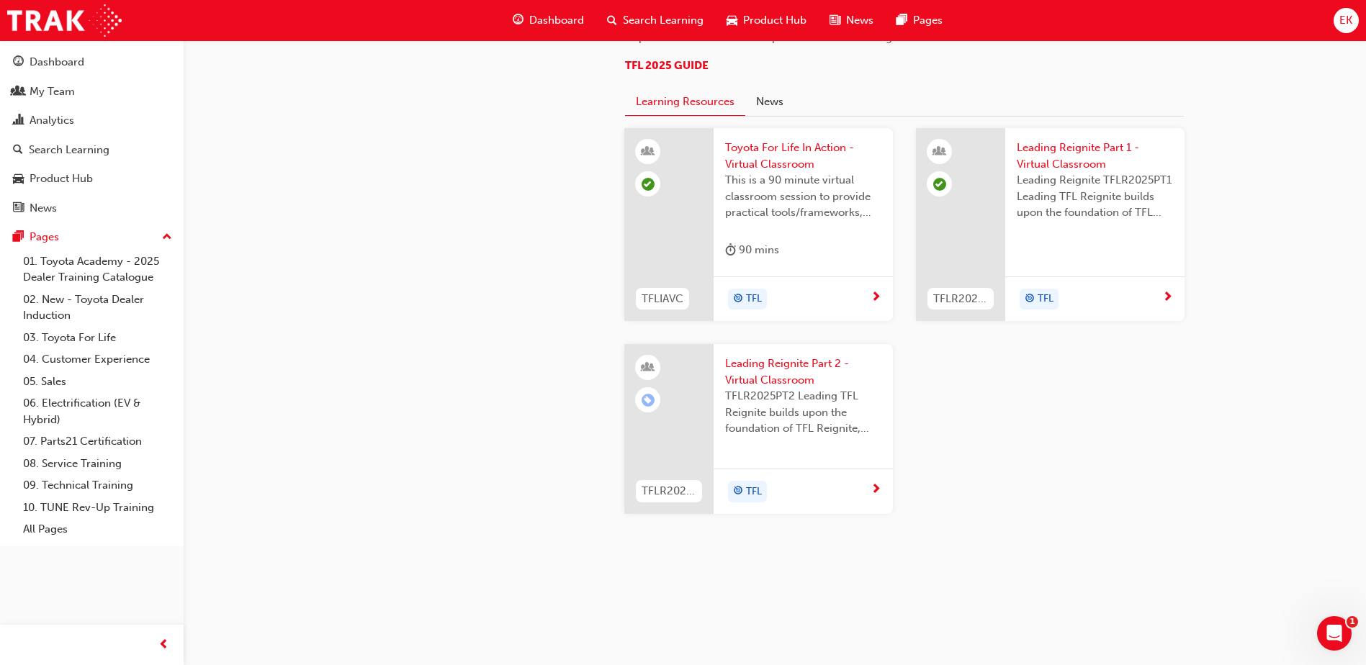
scroll to position [1521, 0]
click at [753, 491] on span "TFL" at bounding box center [754, 492] width 16 height 17
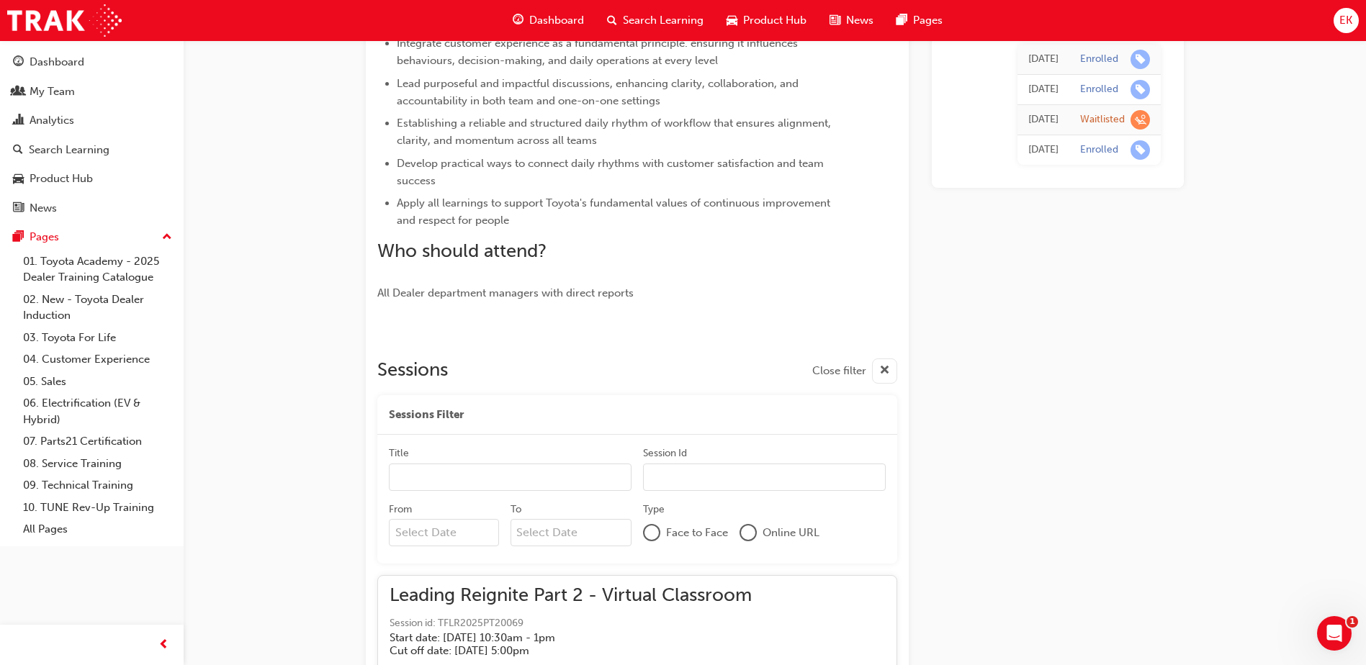
scroll to position [506, 0]
click at [1140, 58] on span "learningRecordVerb_ENROLL-icon" at bounding box center [1139, 59] width 19 height 19
click at [1103, 61] on div "Enrolled" at bounding box center [1099, 60] width 38 height 14
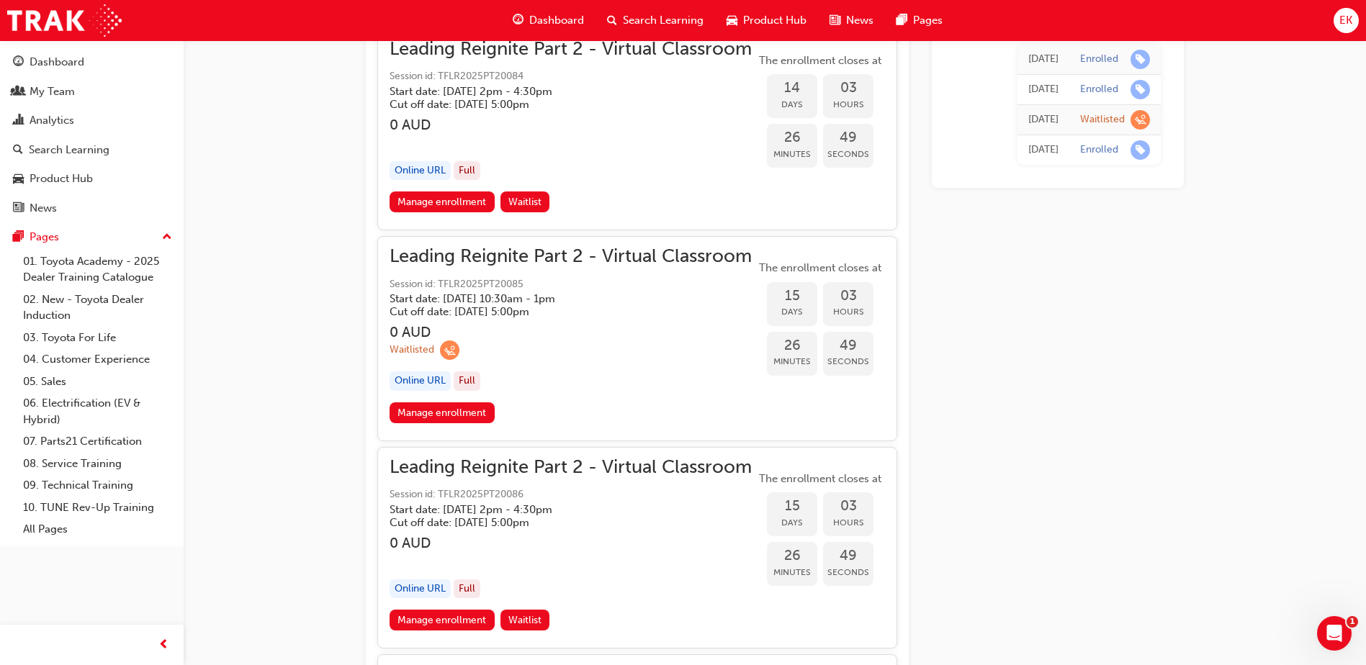
scroll to position [4034, 0]
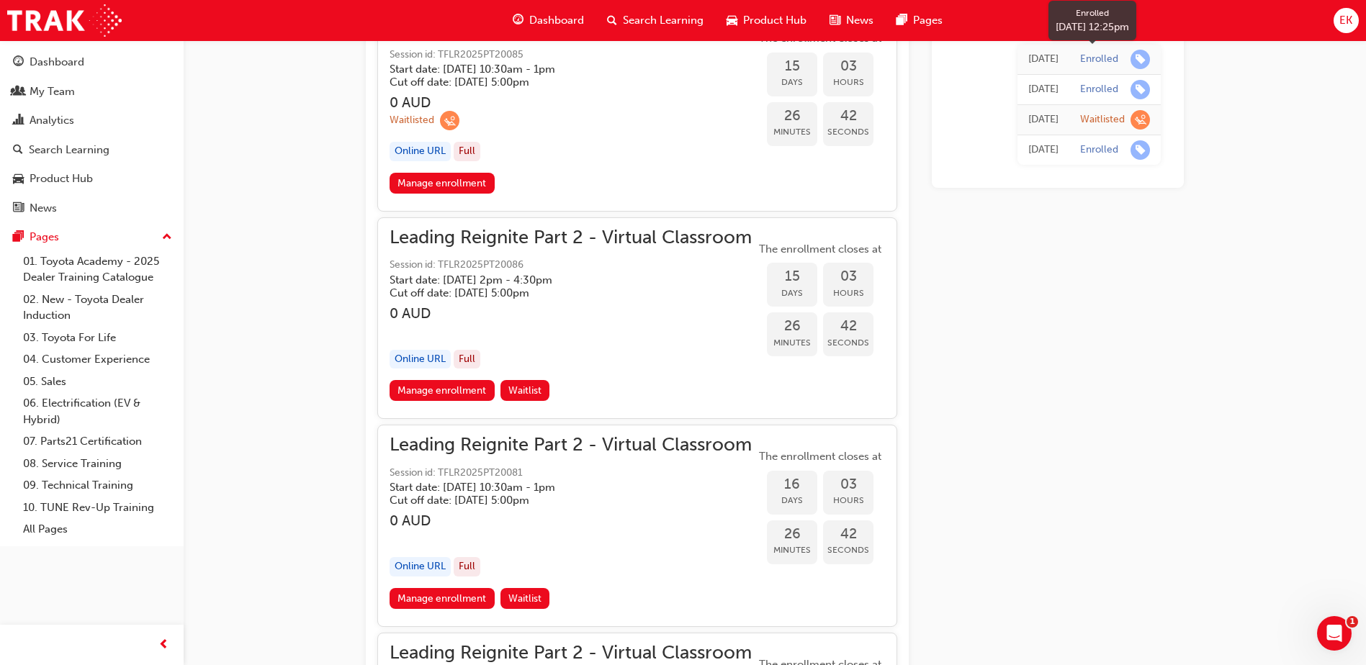
click at [1082, 60] on div "Enrolled" at bounding box center [1099, 60] width 38 height 14
click at [1092, 59] on div "Enrolled" at bounding box center [1099, 60] width 38 height 14
click at [77, 153] on div "Search Learning" at bounding box center [69, 150] width 81 height 17
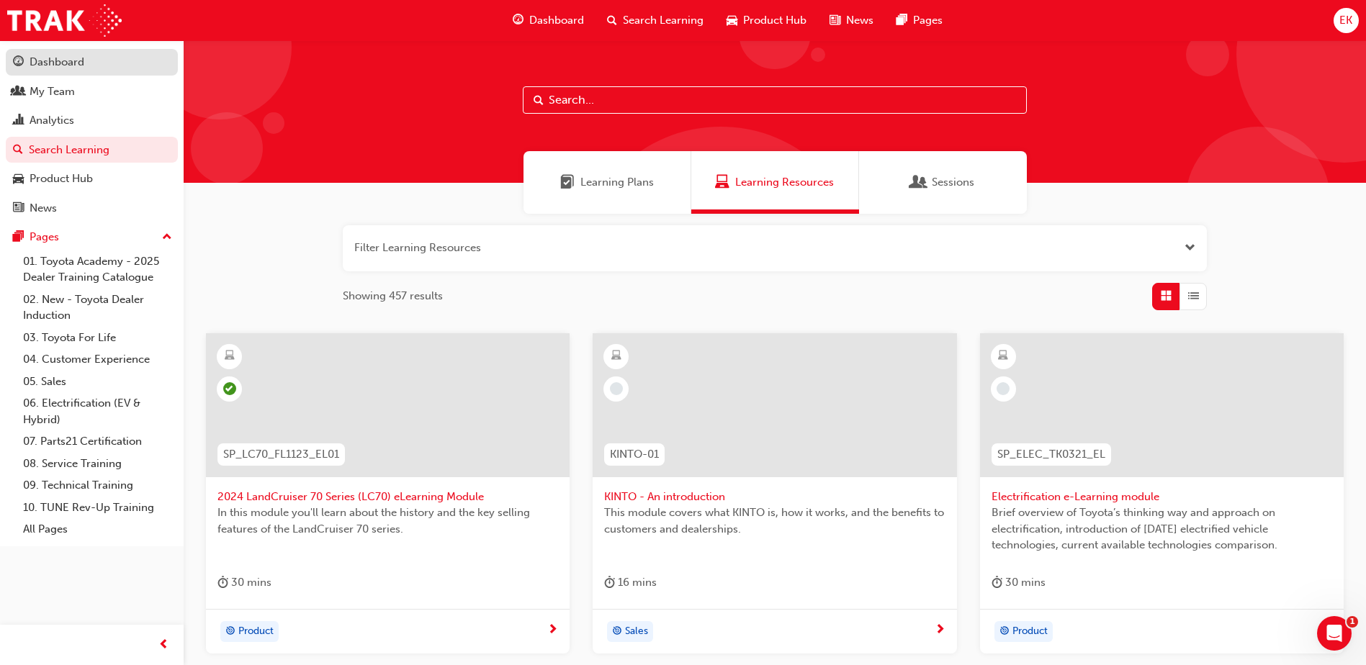
click at [56, 73] on link "Dashboard" at bounding box center [92, 62] width 172 height 27
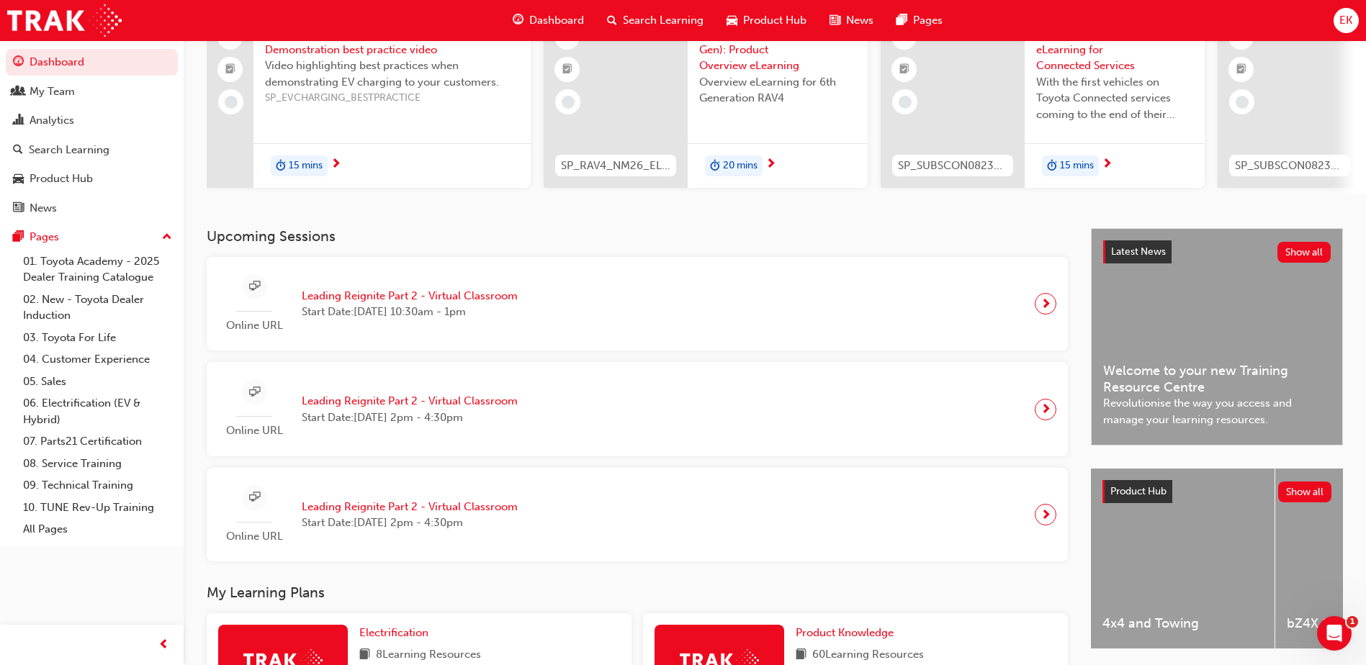
scroll to position [144, 0]
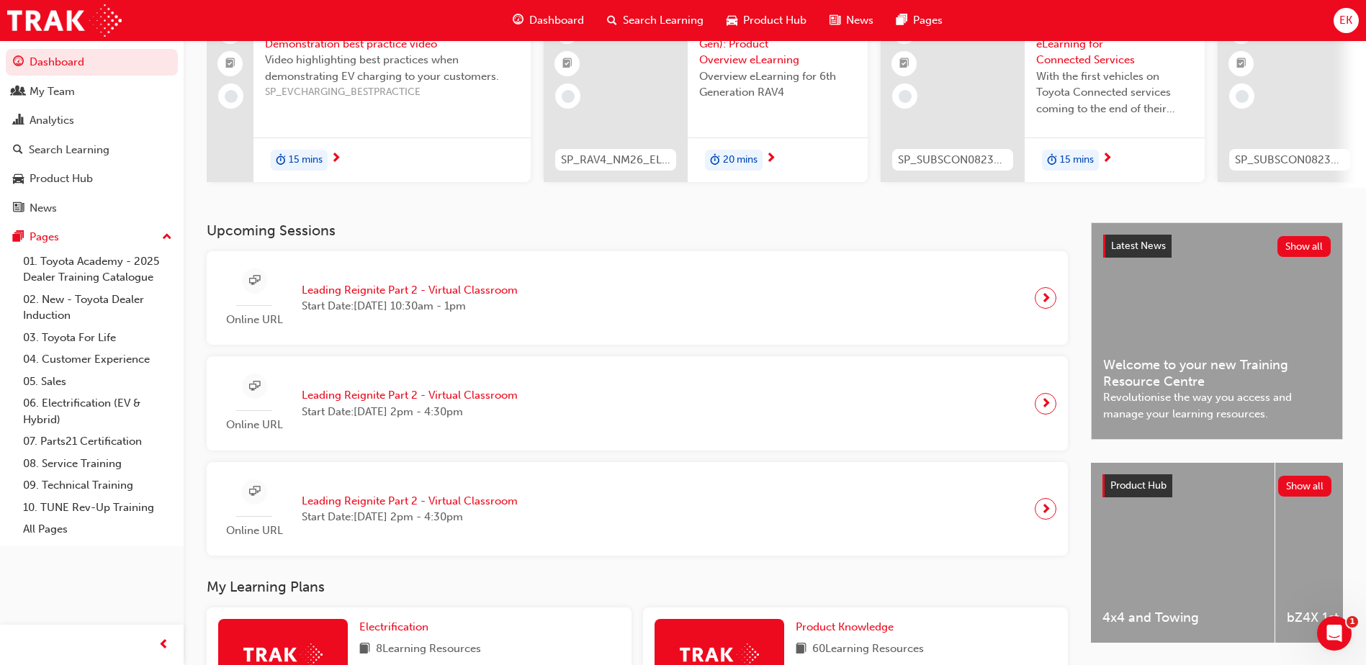
click at [1051, 306] on span "next-icon" at bounding box center [1045, 298] width 11 height 20
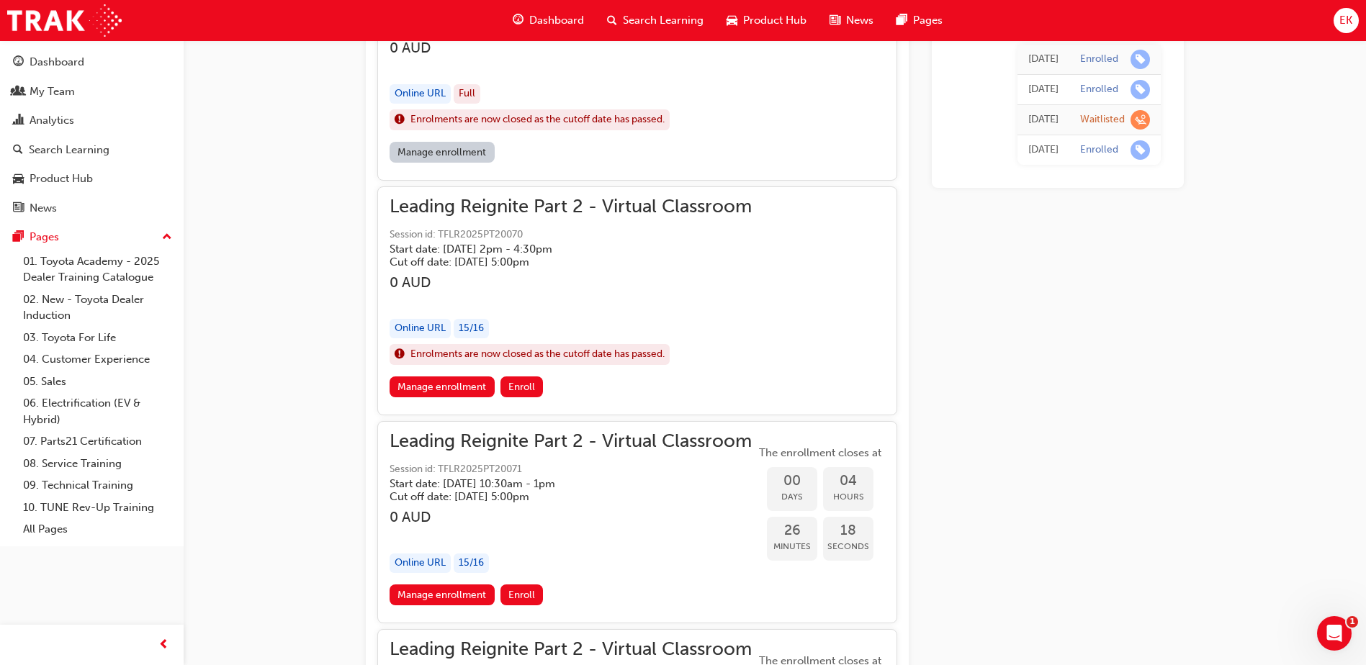
scroll to position [1082, 0]
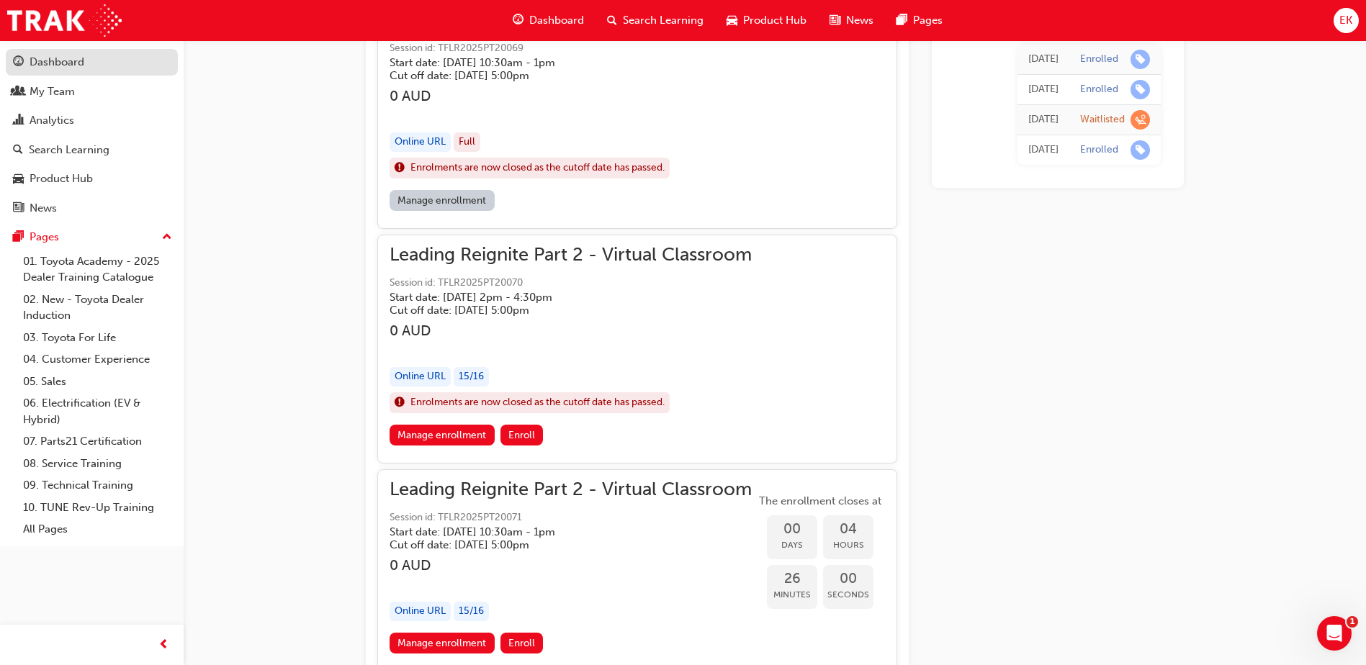
click at [66, 67] on div "Dashboard" at bounding box center [57, 62] width 55 height 17
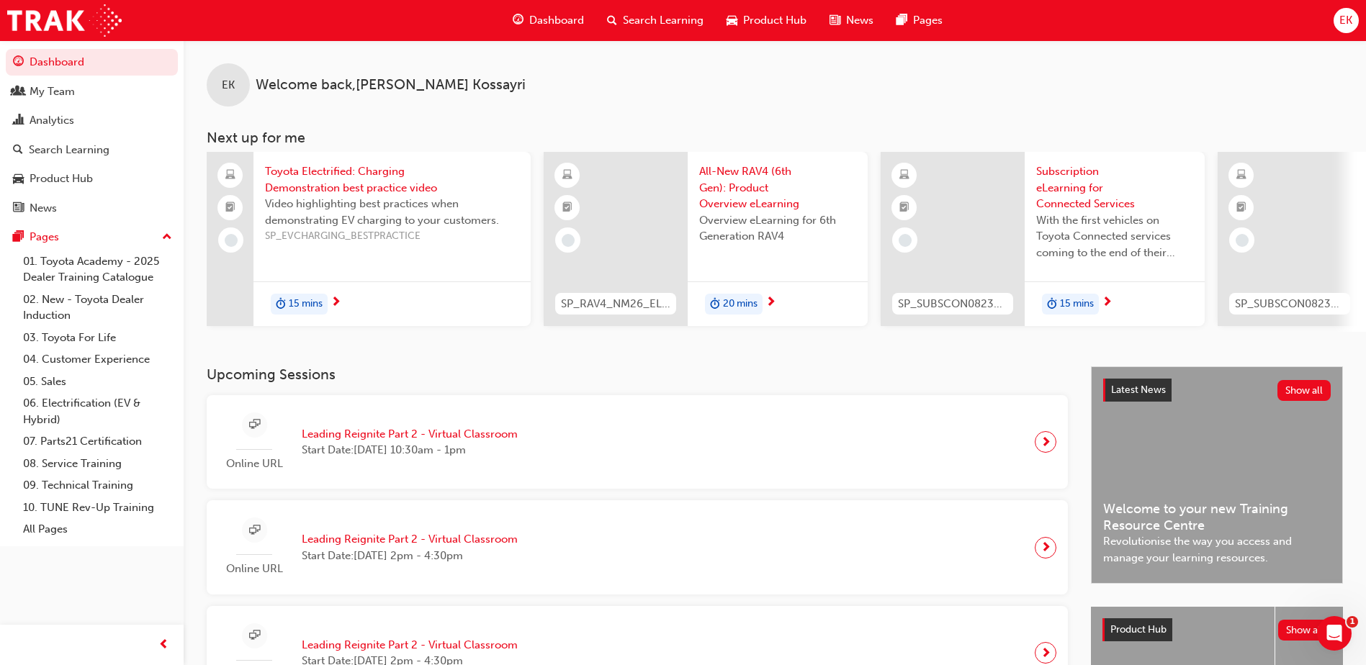
click at [569, 451] on div "Online URL Leading Reignite Part 2 - Virtual Classroom Start Date: [DATE] 10:30…" at bounding box center [637, 442] width 838 height 71
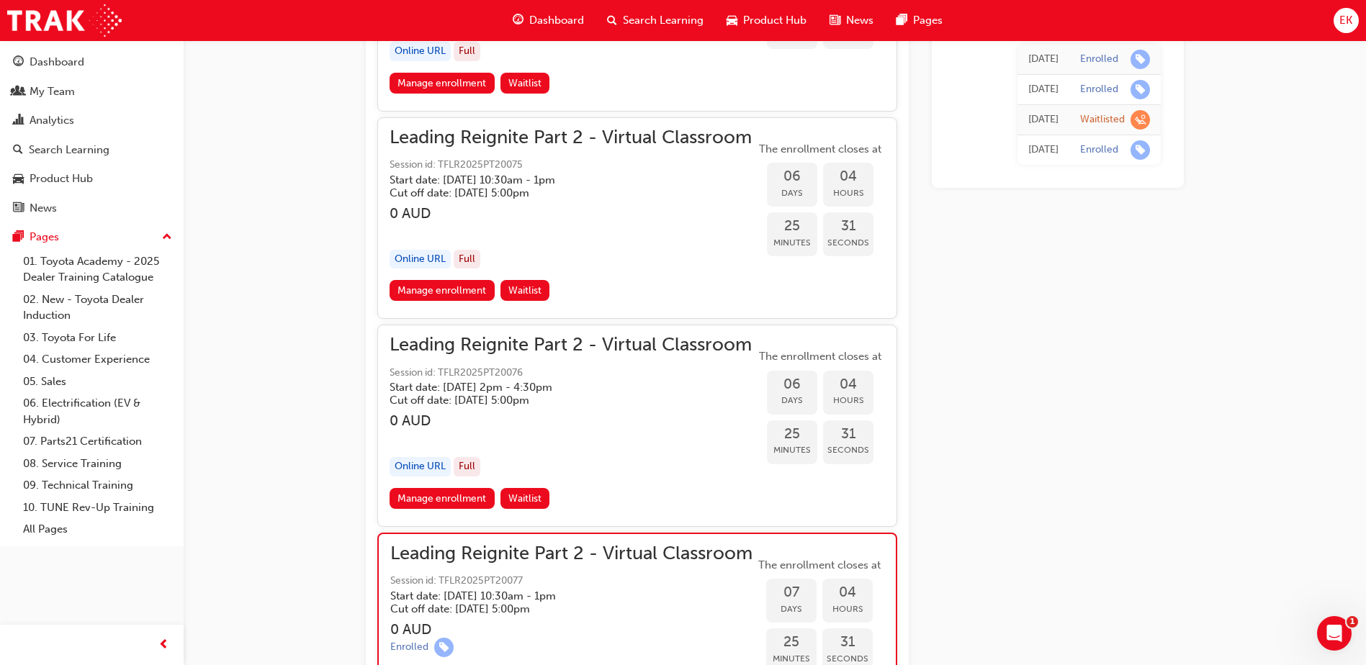
scroll to position [2450, 0]
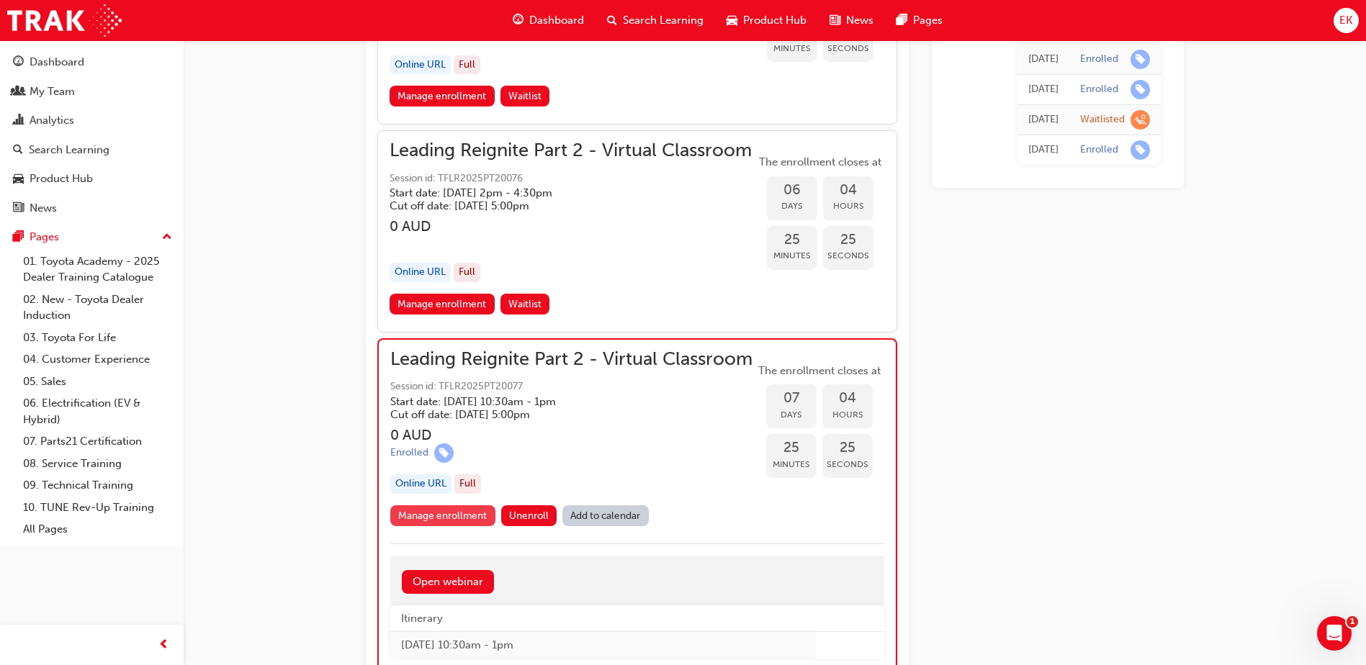
click at [475, 526] on link "Manage enrollment" at bounding box center [442, 515] width 105 height 21
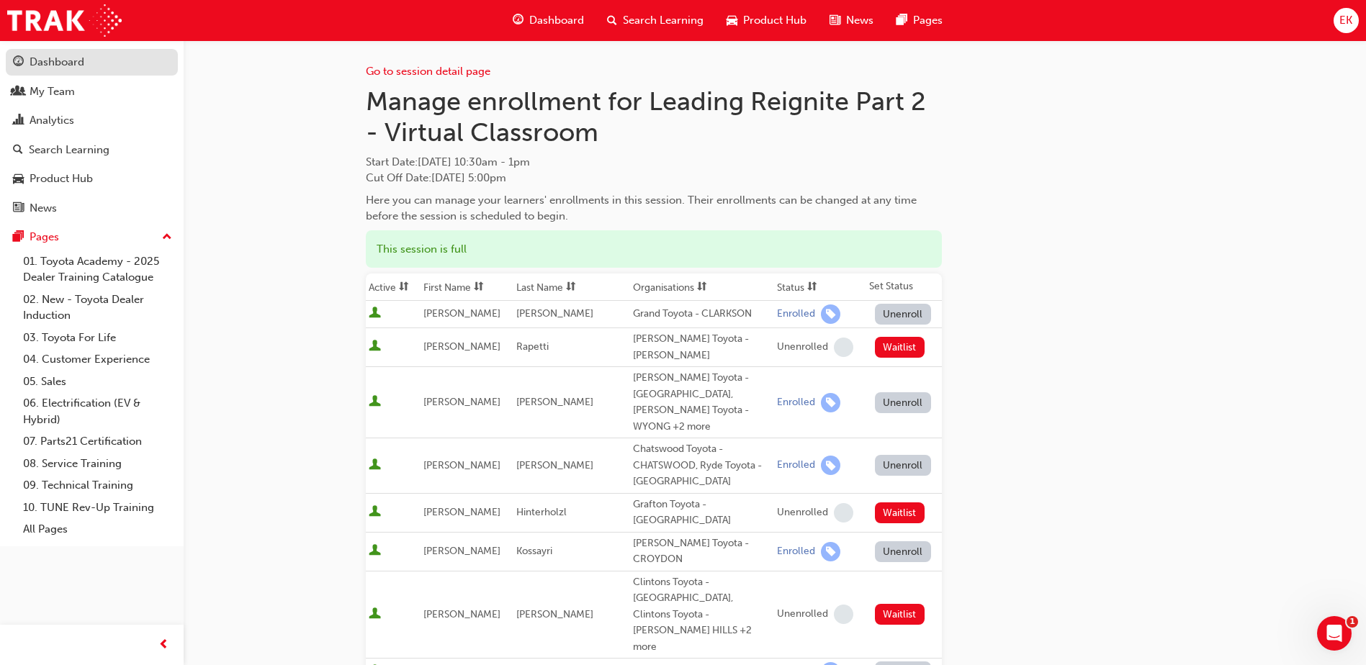
click at [58, 63] on div "Dashboard" at bounding box center [57, 62] width 55 height 17
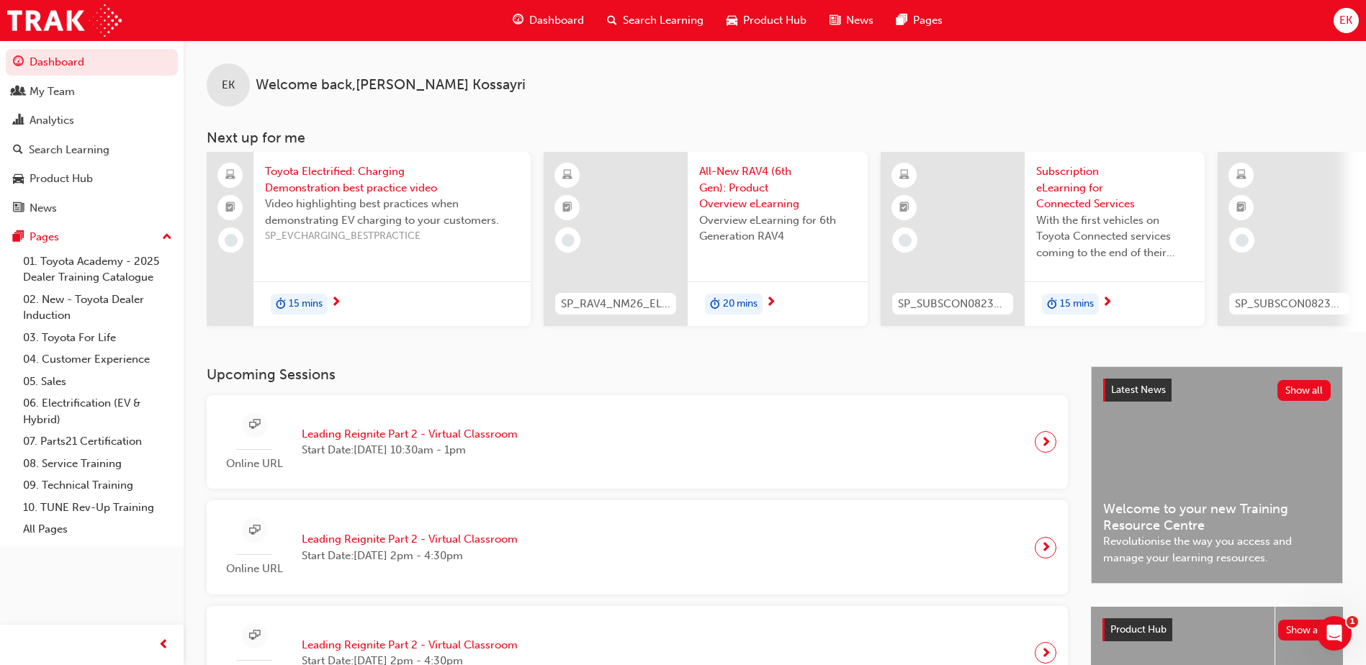
click at [904, 552] on div "Online URL Leading Reignite Part 2 - Virtual Classroom Start Date: [DATE] 2pm -…" at bounding box center [637, 547] width 838 height 71
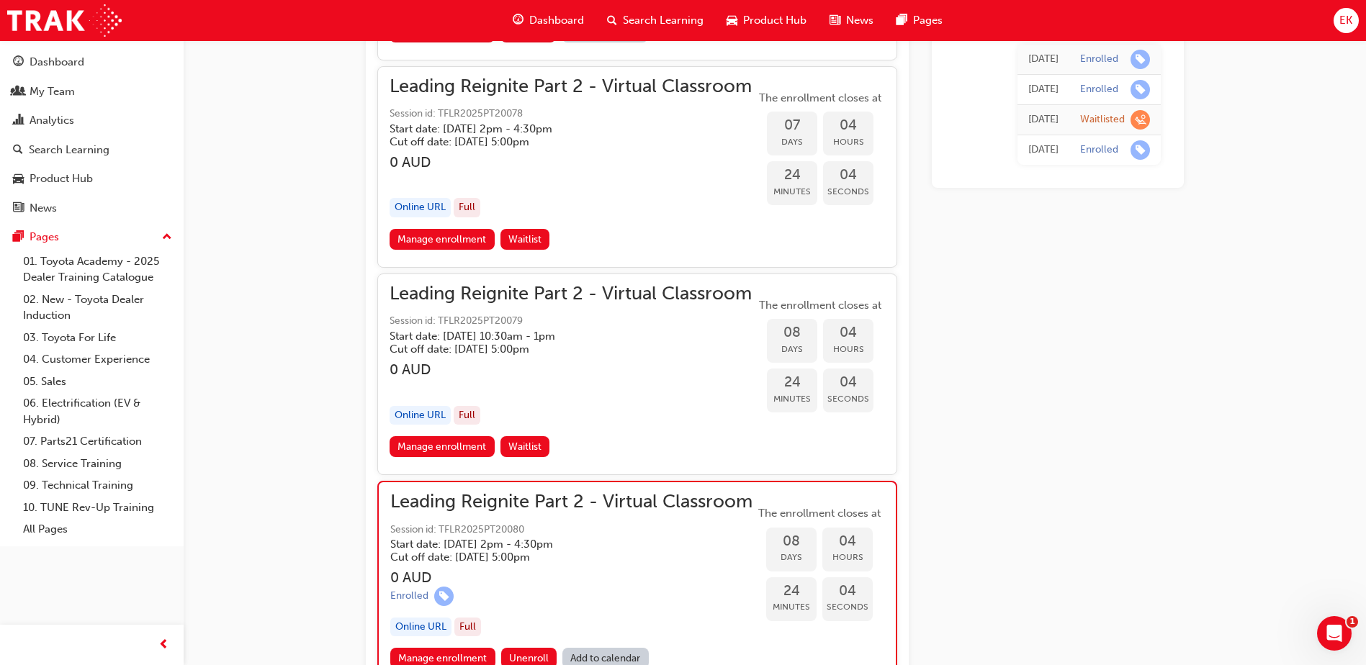
scroll to position [3026, 0]
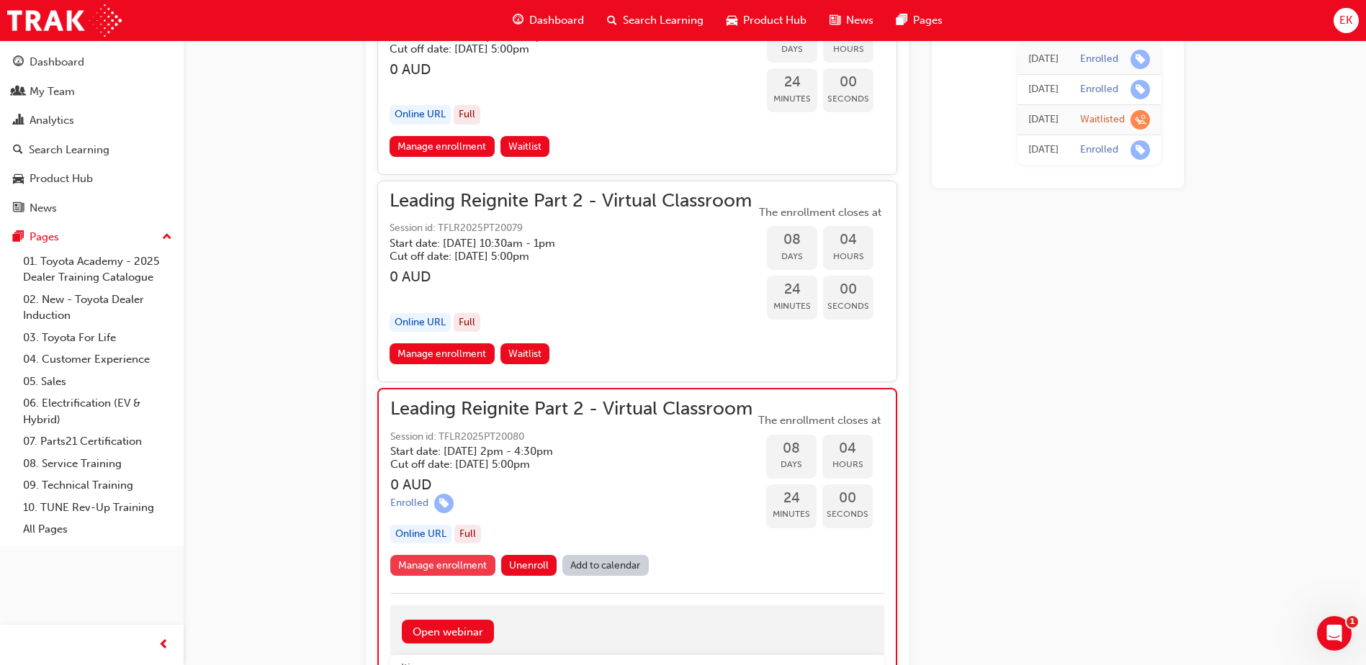
click at [453, 576] on link "Manage enrollment" at bounding box center [442, 565] width 105 height 21
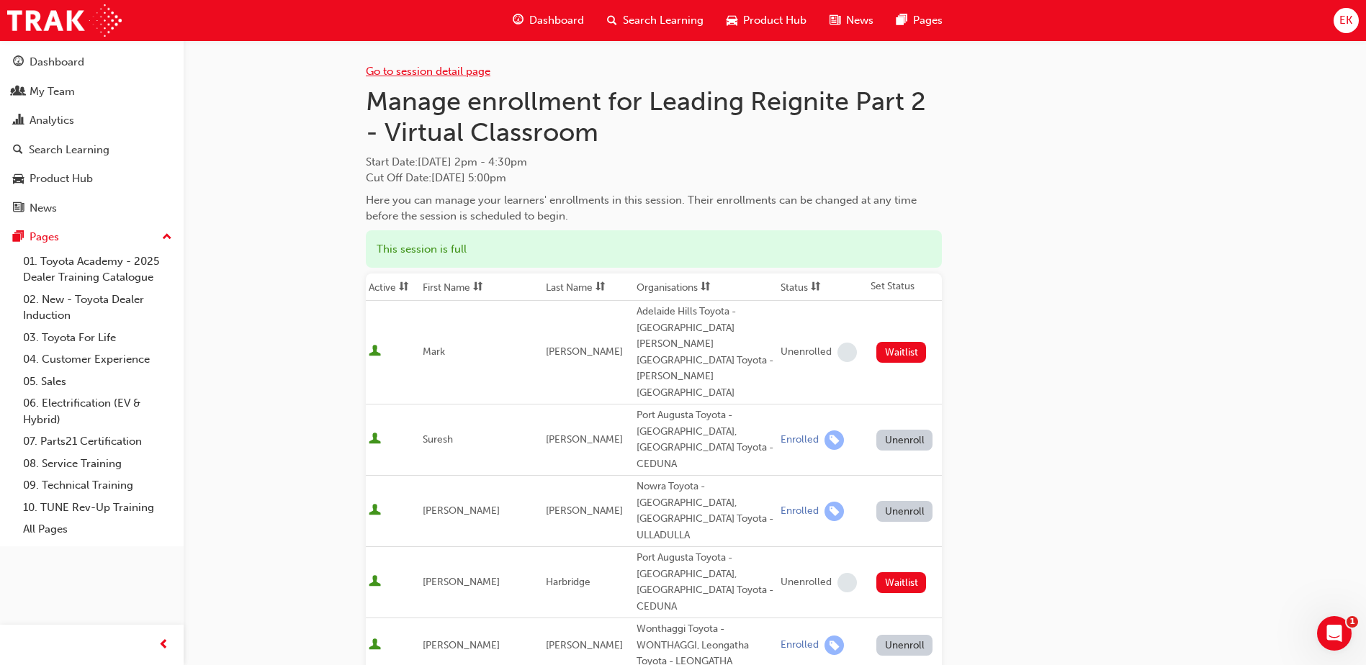
click at [381, 76] on link "Go to session detail page" at bounding box center [428, 71] width 125 height 13
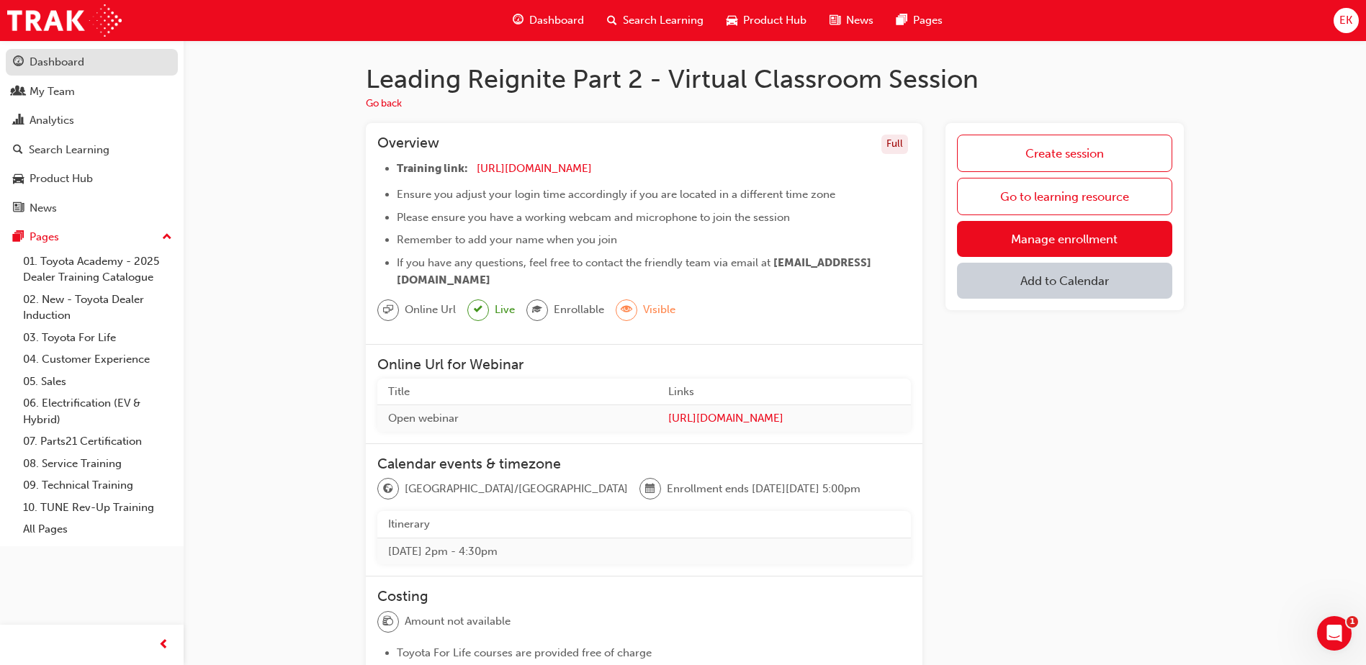
click at [78, 66] on div "Dashboard" at bounding box center [57, 62] width 55 height 17
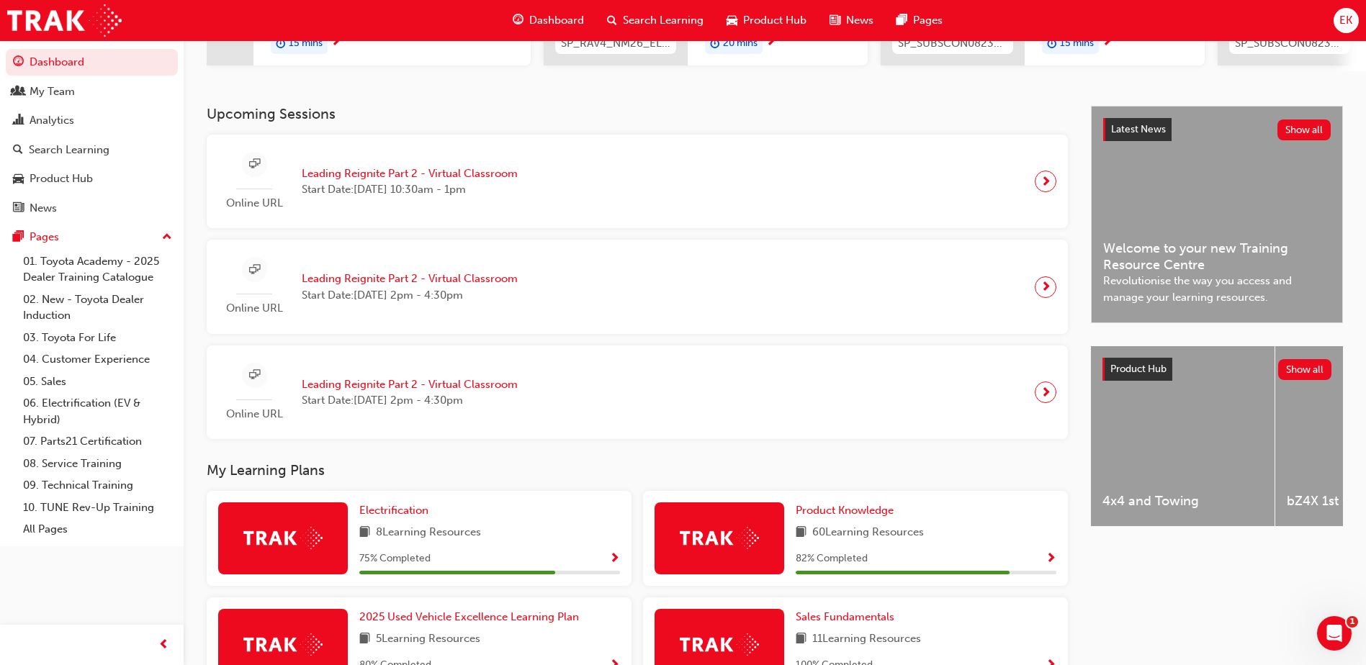
scroll to position [252, 0]
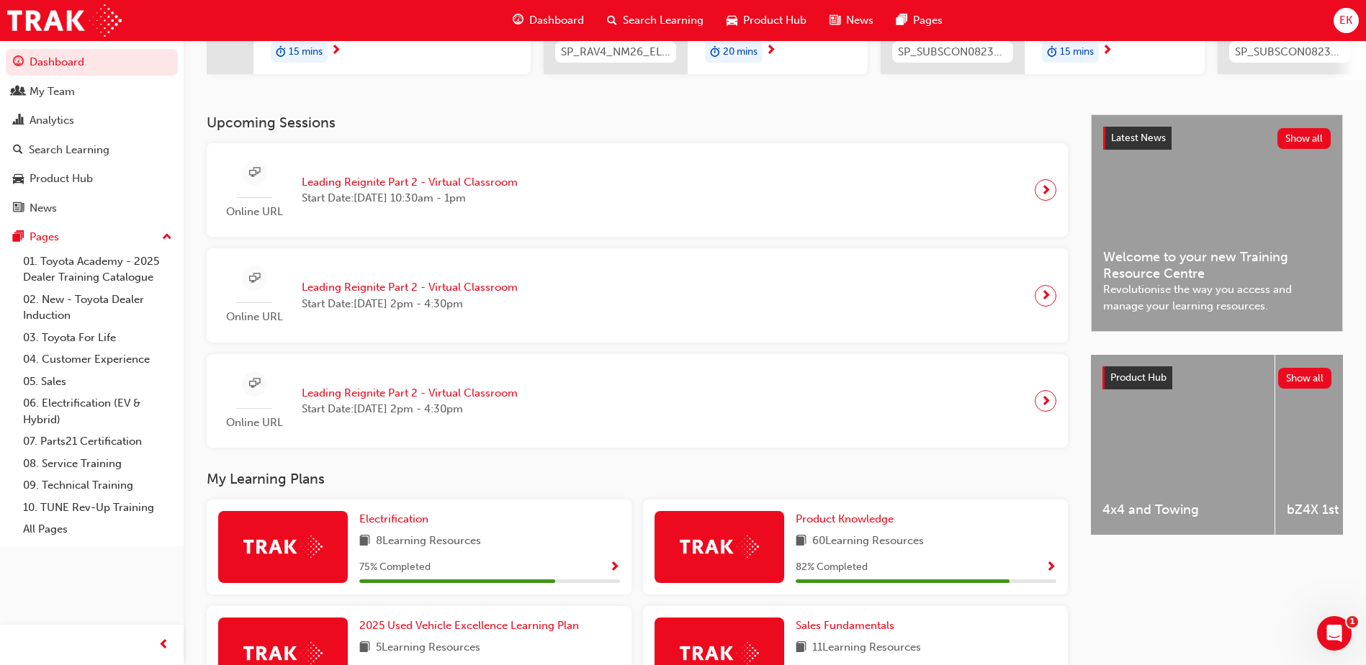
click at [579, 410] on div "Online URL Leading Reignite Part 2 - Virtual Classroom Start Date: [DATE] 2pm -…" at bounding box center [637, 401] width 838 height 71
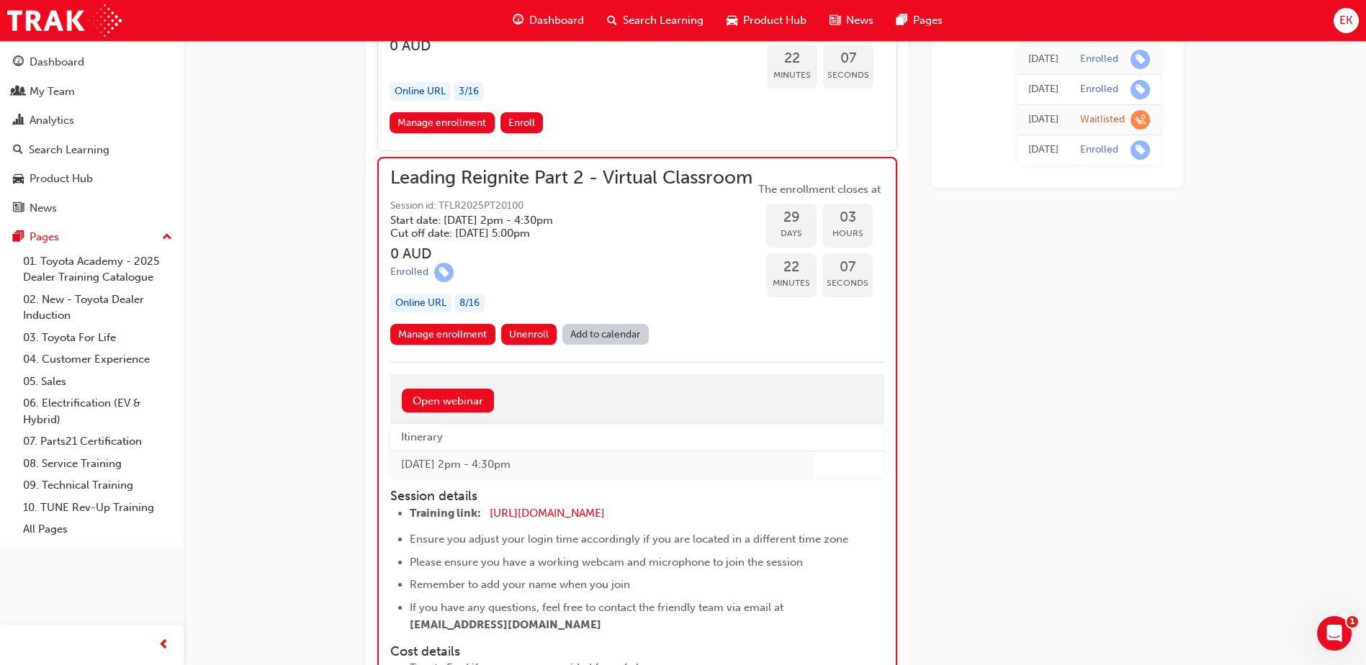
scroll to position [7419, 0]
click at [454, 343] on link "Manage enrollment" at bounding box center [442, 333] width 105 height 21
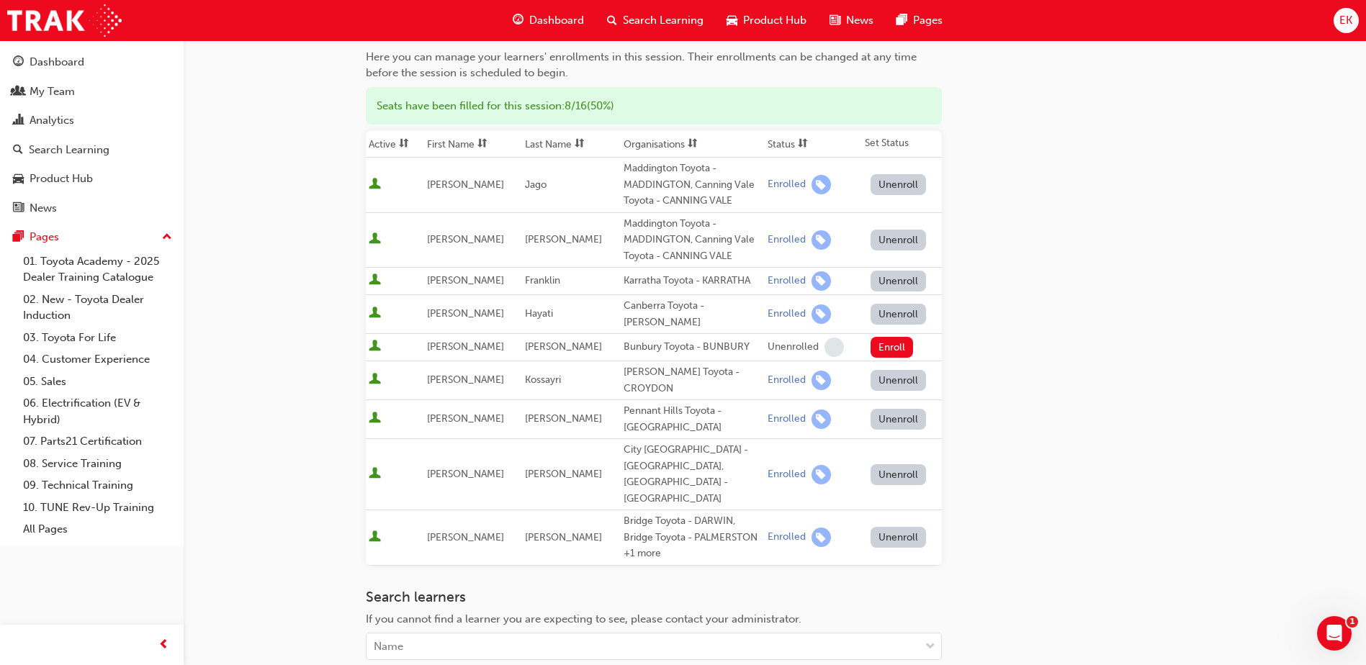
scroll to position [144, 0]
click at [871, 369] on button "Unenroll" at bounding box center [899, 379] width 56 height 21
click at [67, 66] on div "Dashboard" at bounding box center [57, 62] width 55 height 17
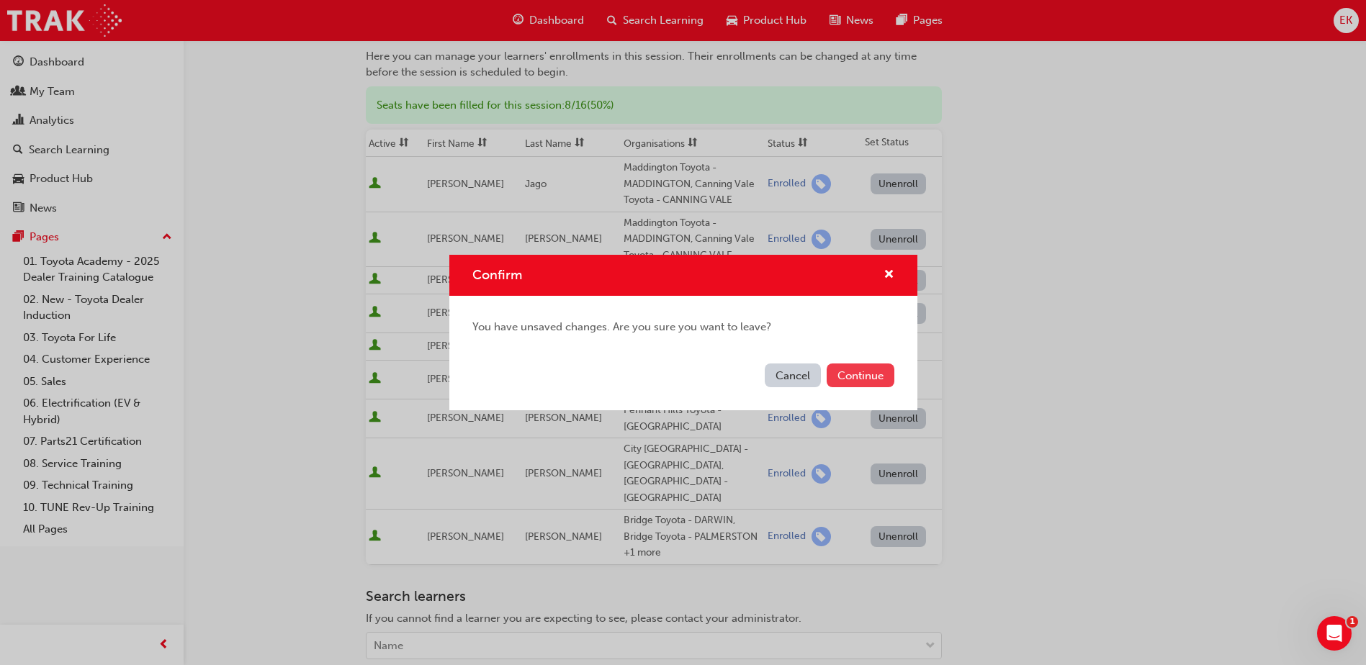
click at [847, 379] on button "Continue" at bounding box center [861, 376] width 68 height 24
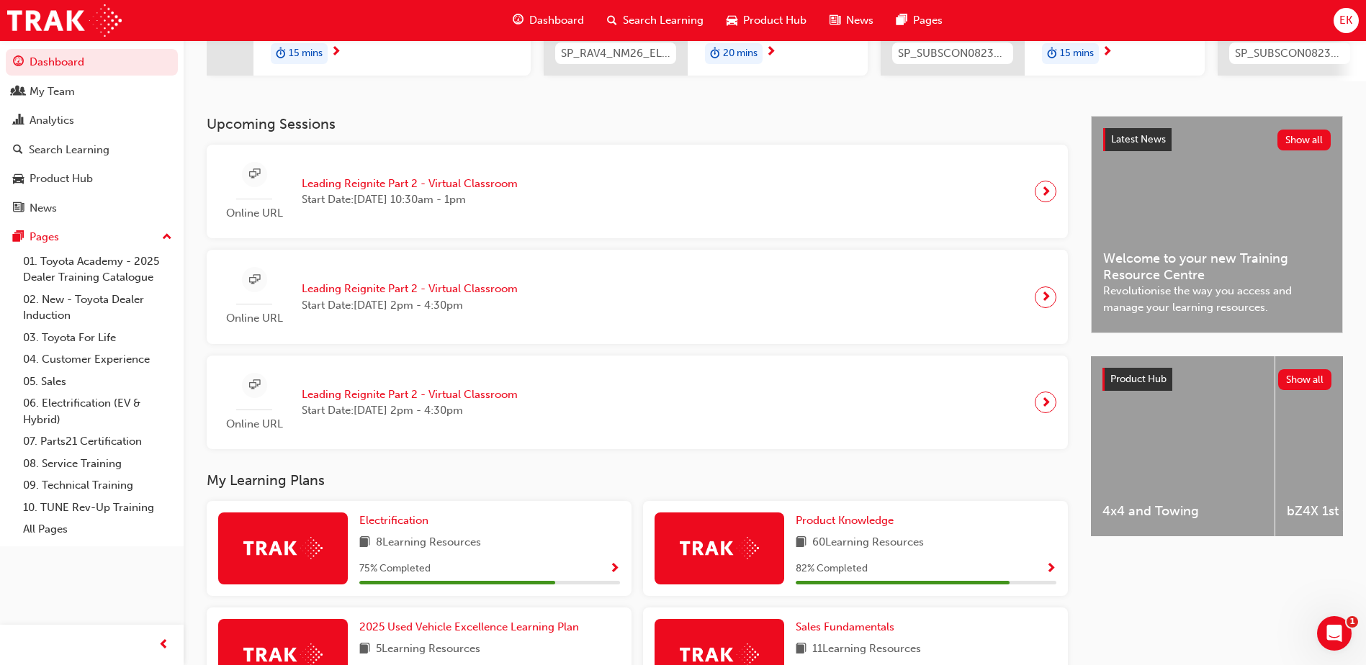
scroll to position [216, 0]
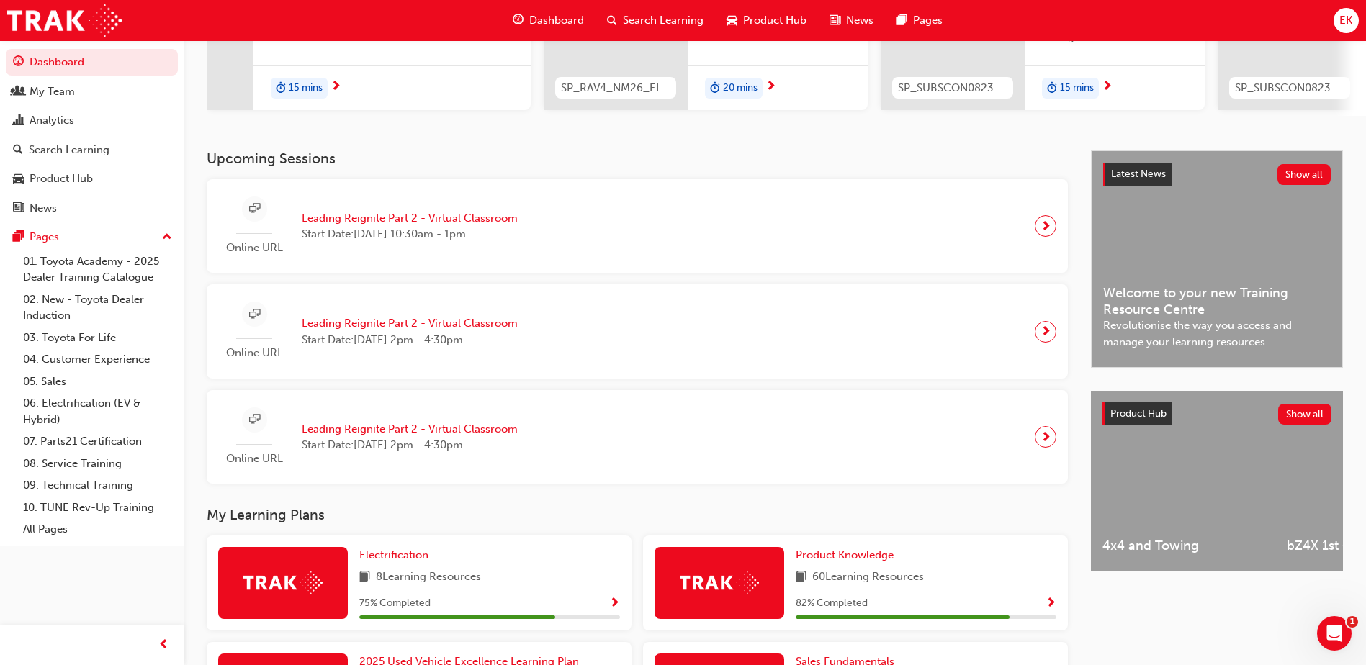
click at [576, 326] on div "Online URL Leading Reignite Part 2 - Virtual Classroom Start Date: [DATE] 2pm -…" at bounding box center [637, 331] width 838 height 71
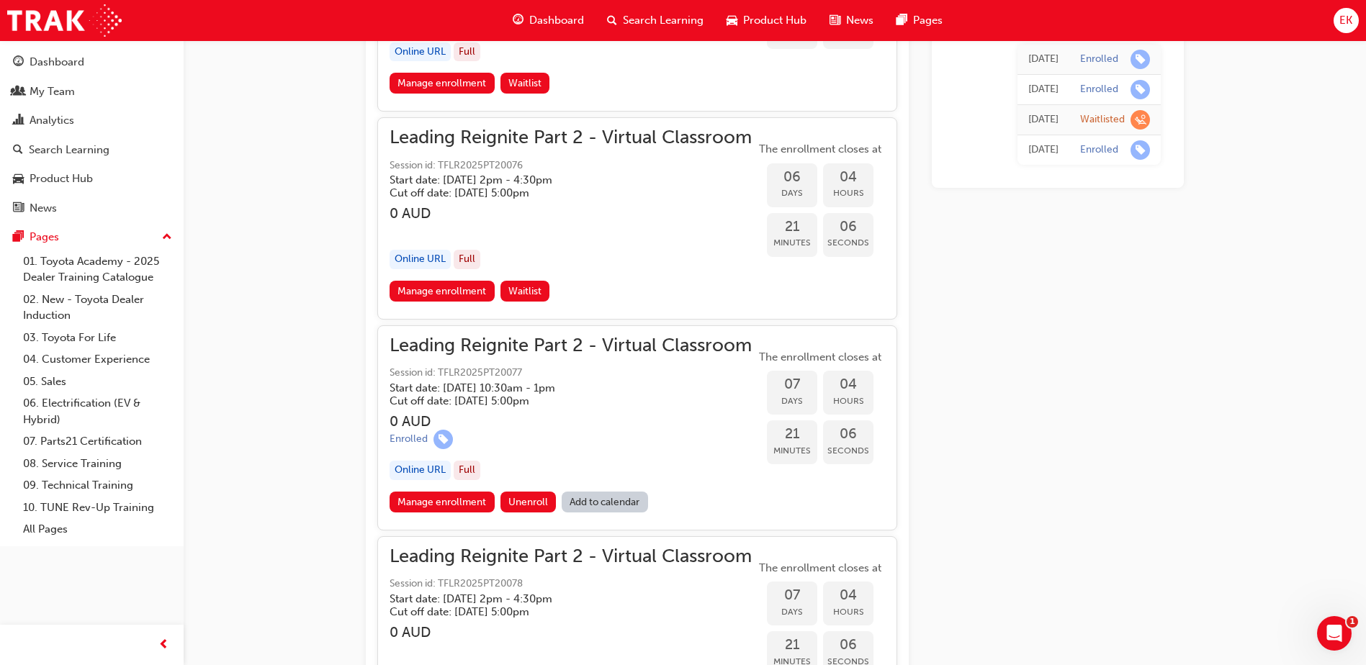
scroll to position [2522, 0]
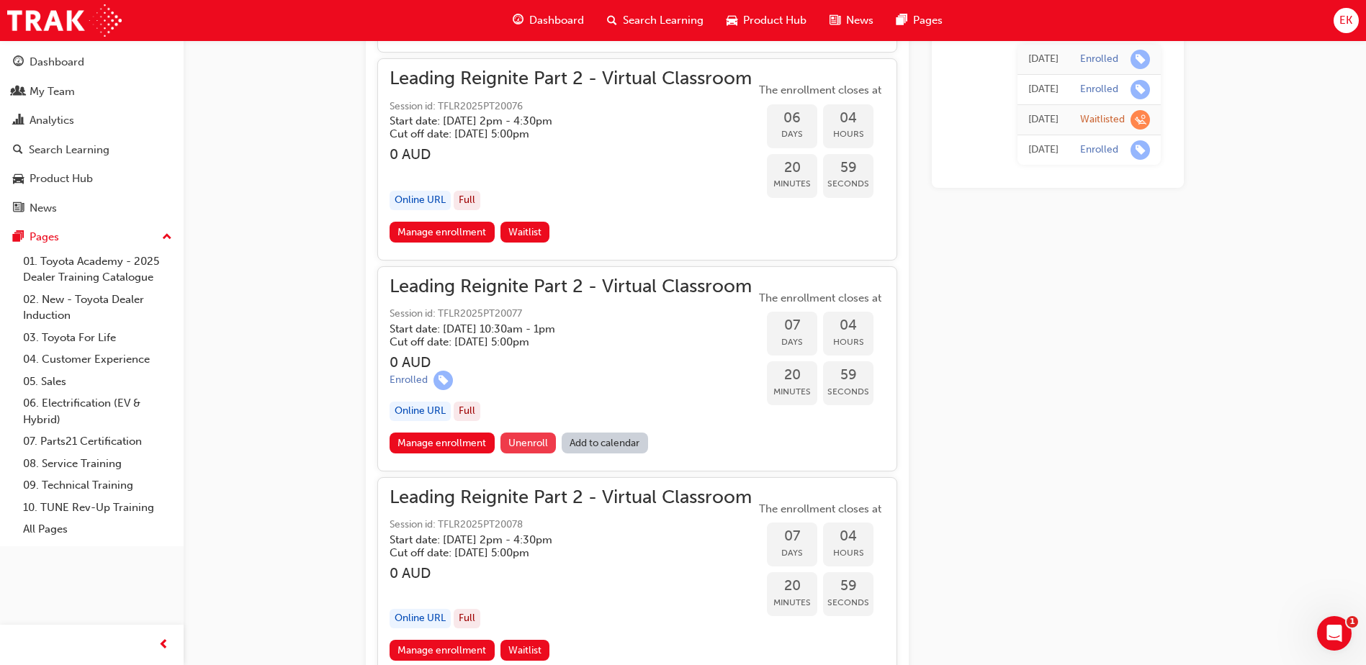
click at [511, 445] on span "Unenroll" at bounding box center [528, 443] width 40 height 12
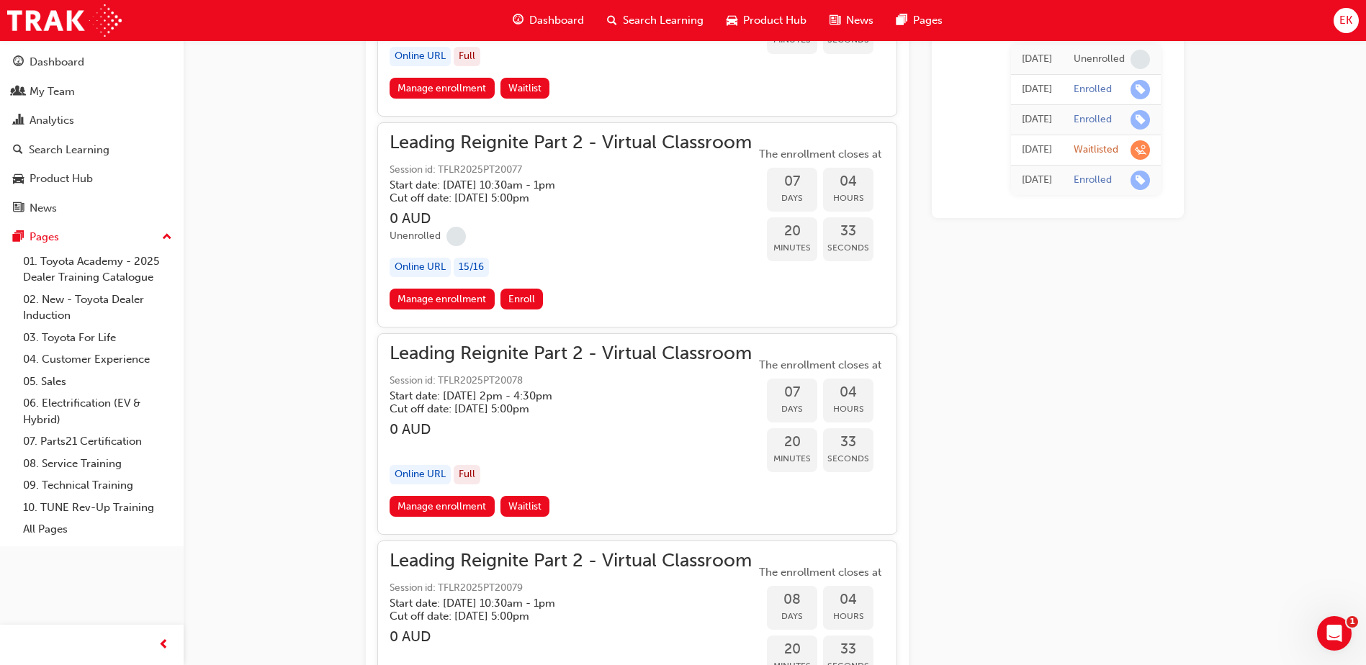
scroll to position [2631, 0]
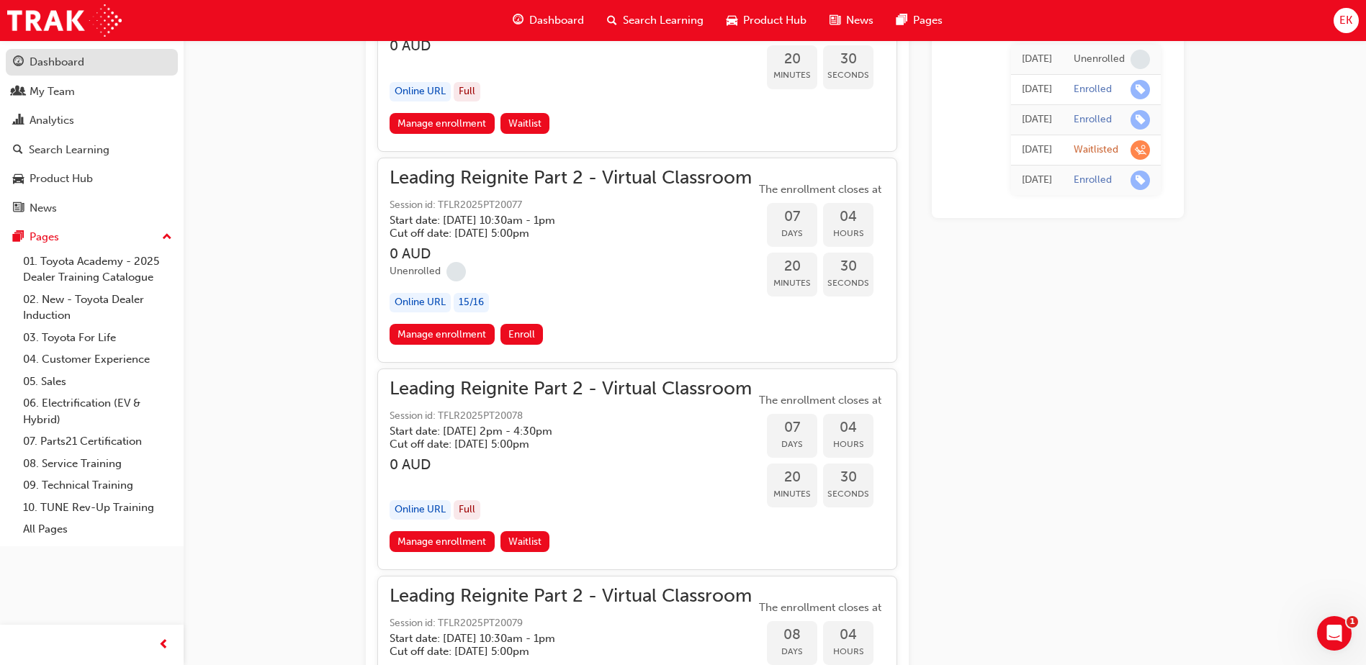
click at [75, 67] on div "Dashboard" at bounding box center [57, 62] width 55 height 17
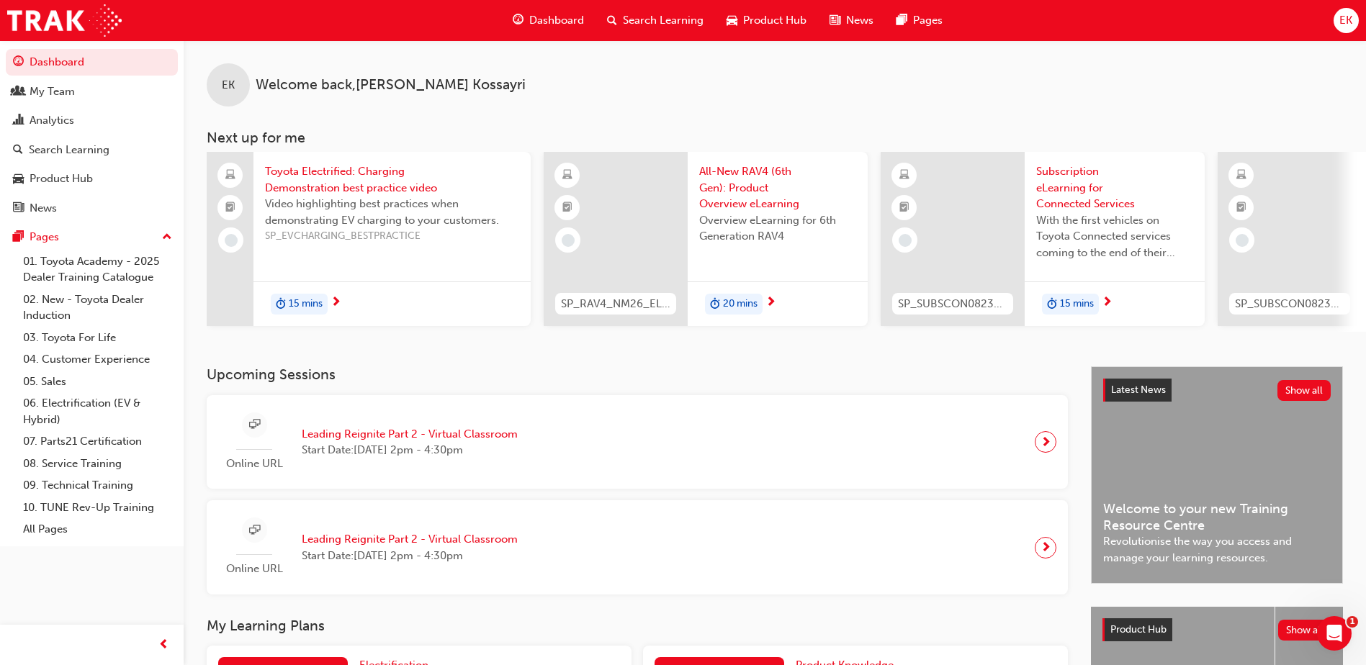
click at [572, 551] on div "Online URL Leading Reignite Part 2 - Virtual Classroom Start Date: Thu 23 Oct 2…" at bounding box center [637, 547] width 838 height 71
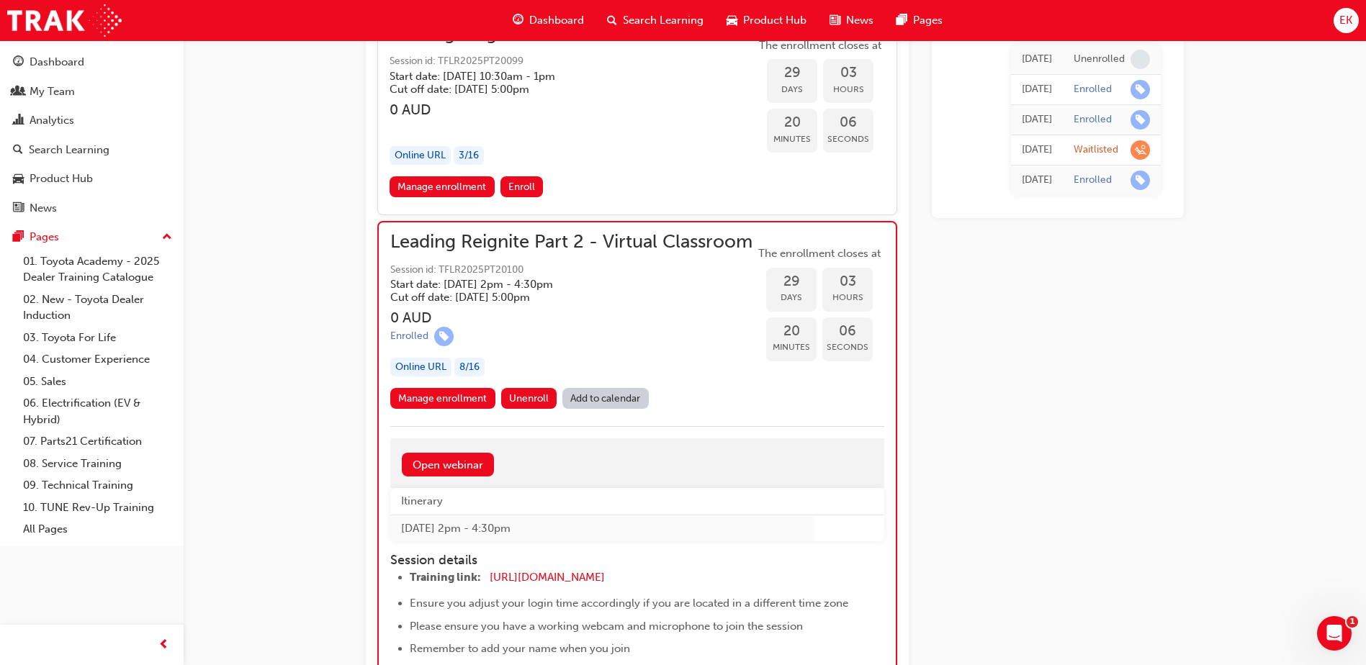
scroll to position [7347, 0]
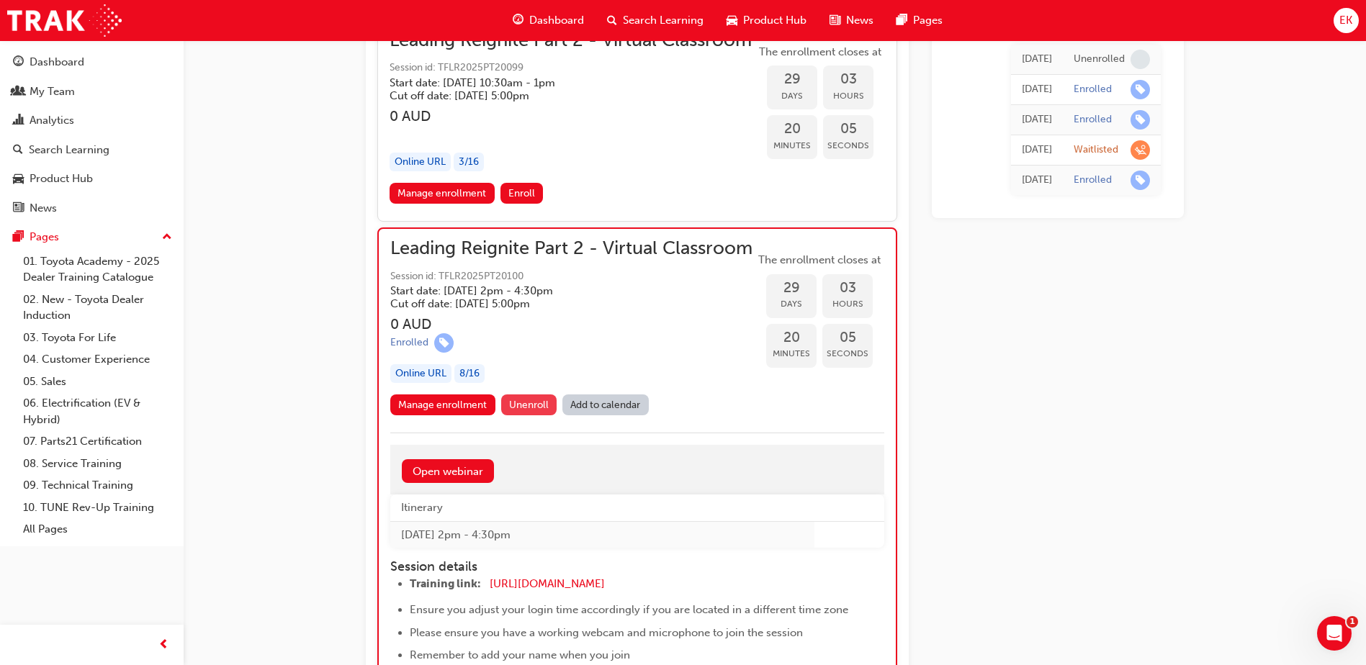
click at [529, 411] on span "Unenroll" at bounding box center [529, 405] width 40 height 12
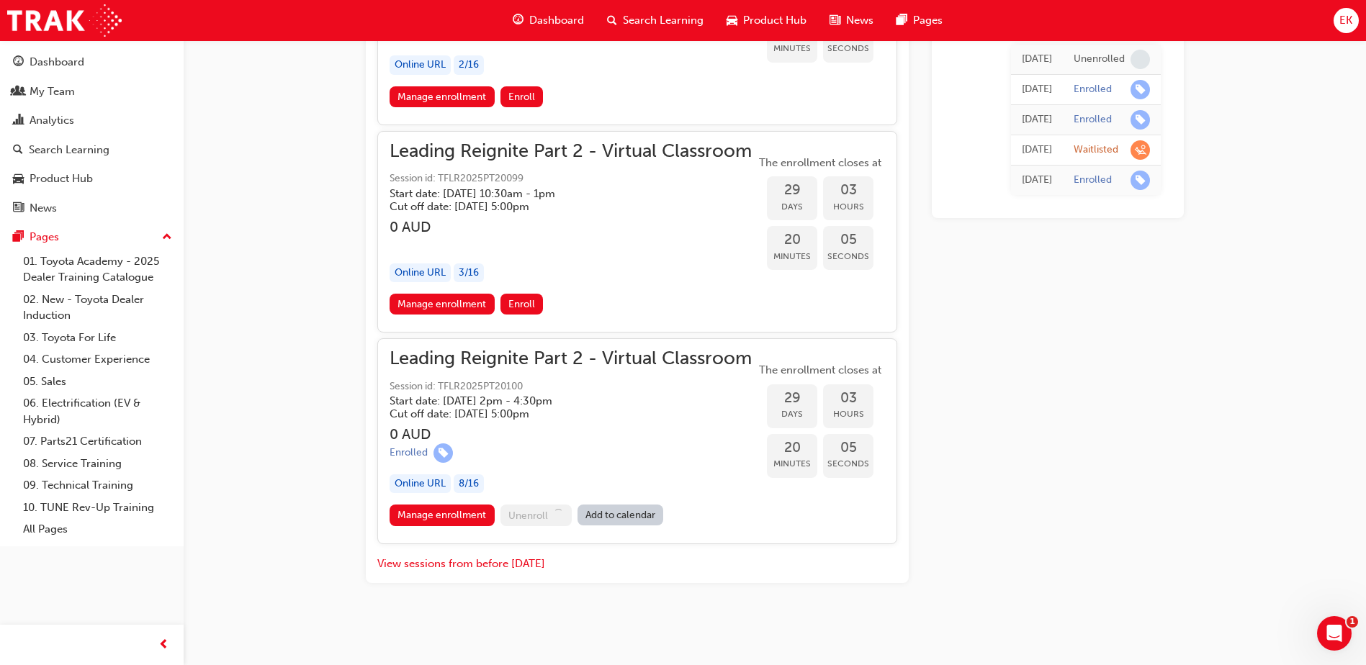
scroll to position [7236, 0]
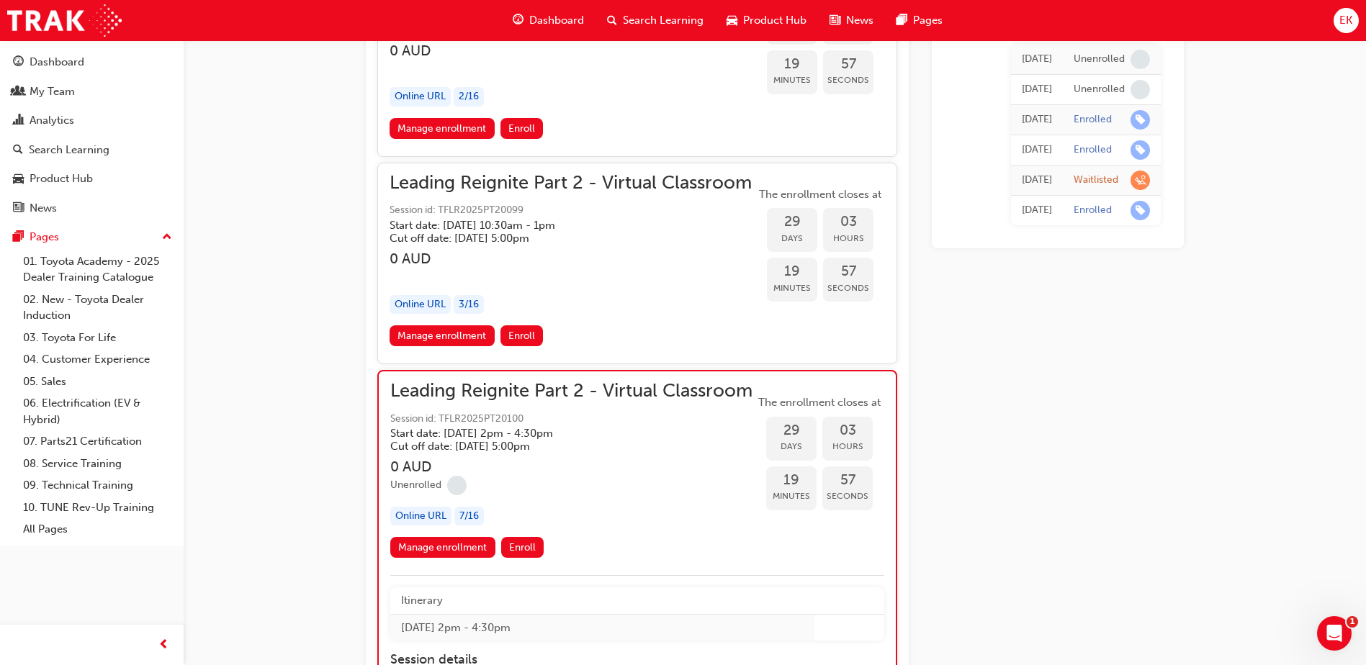
scroll to position [6928, 0]
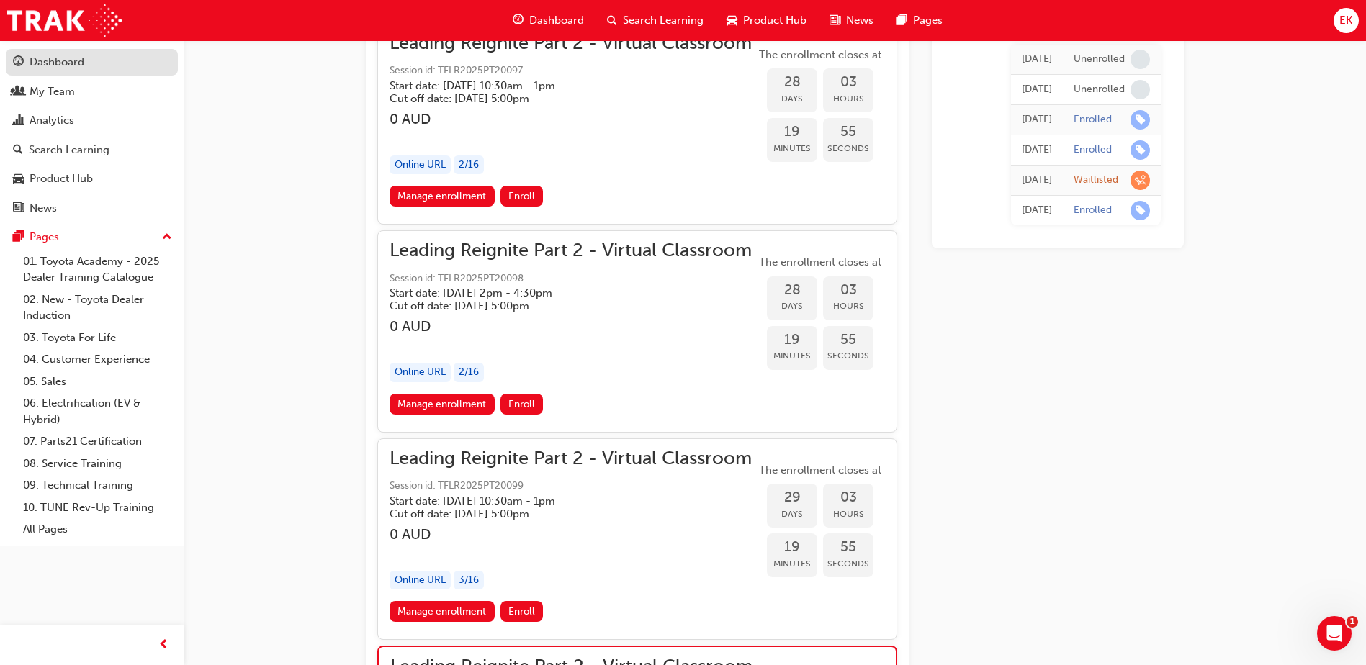
click at [72, 58] on div "Dashboard" at bounding box center [57, 62] width 55 height 17
